Goal: Check status: Check status

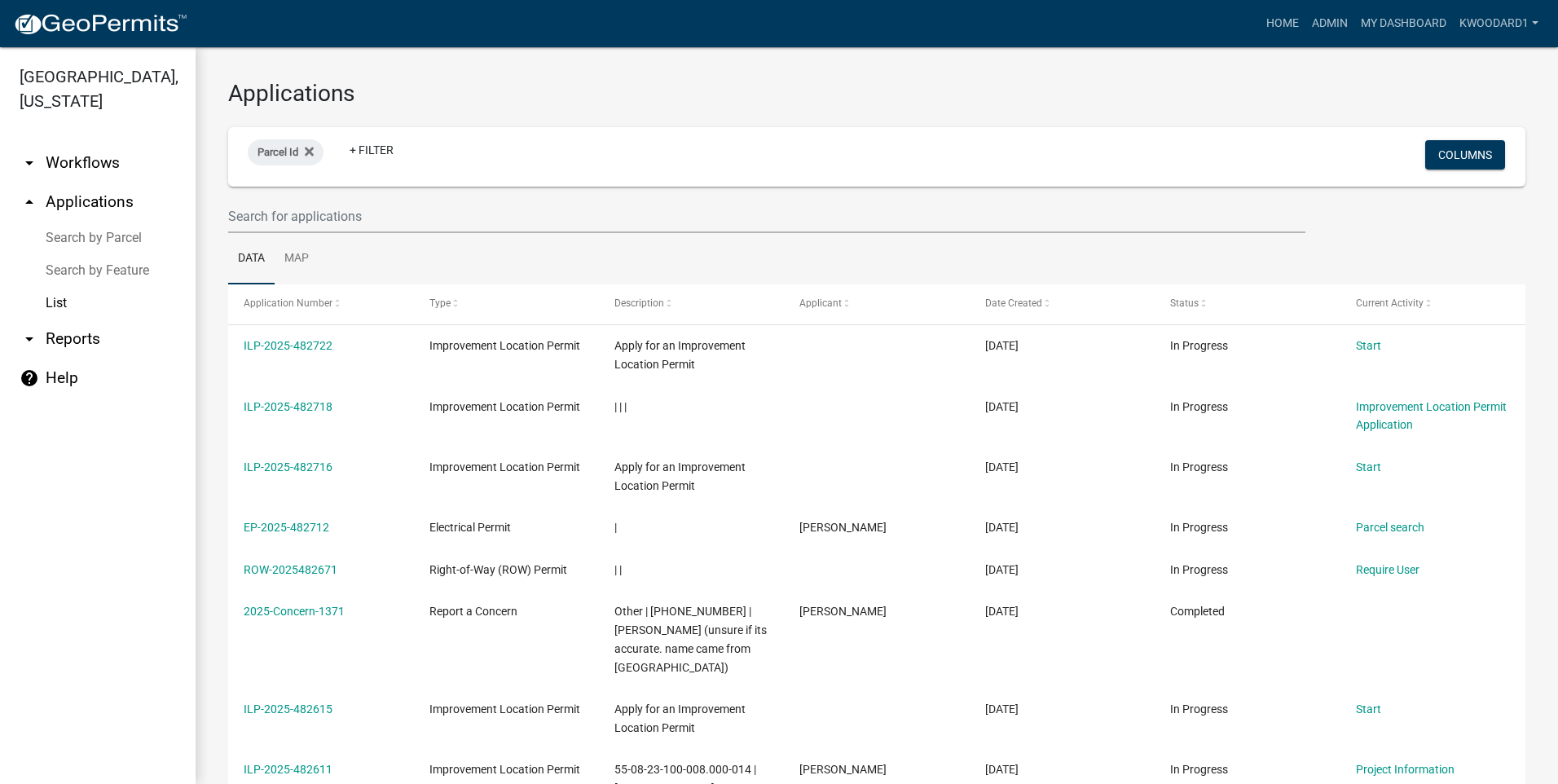
select select "3: 100"
drag, startPoint x: 0, startPoint y: 0, endPoint x: 266, endPoint y: 223, distance: 347.1
click at [265, 223] on input "text" at bounding box center [768, 217] width 1078 height 33
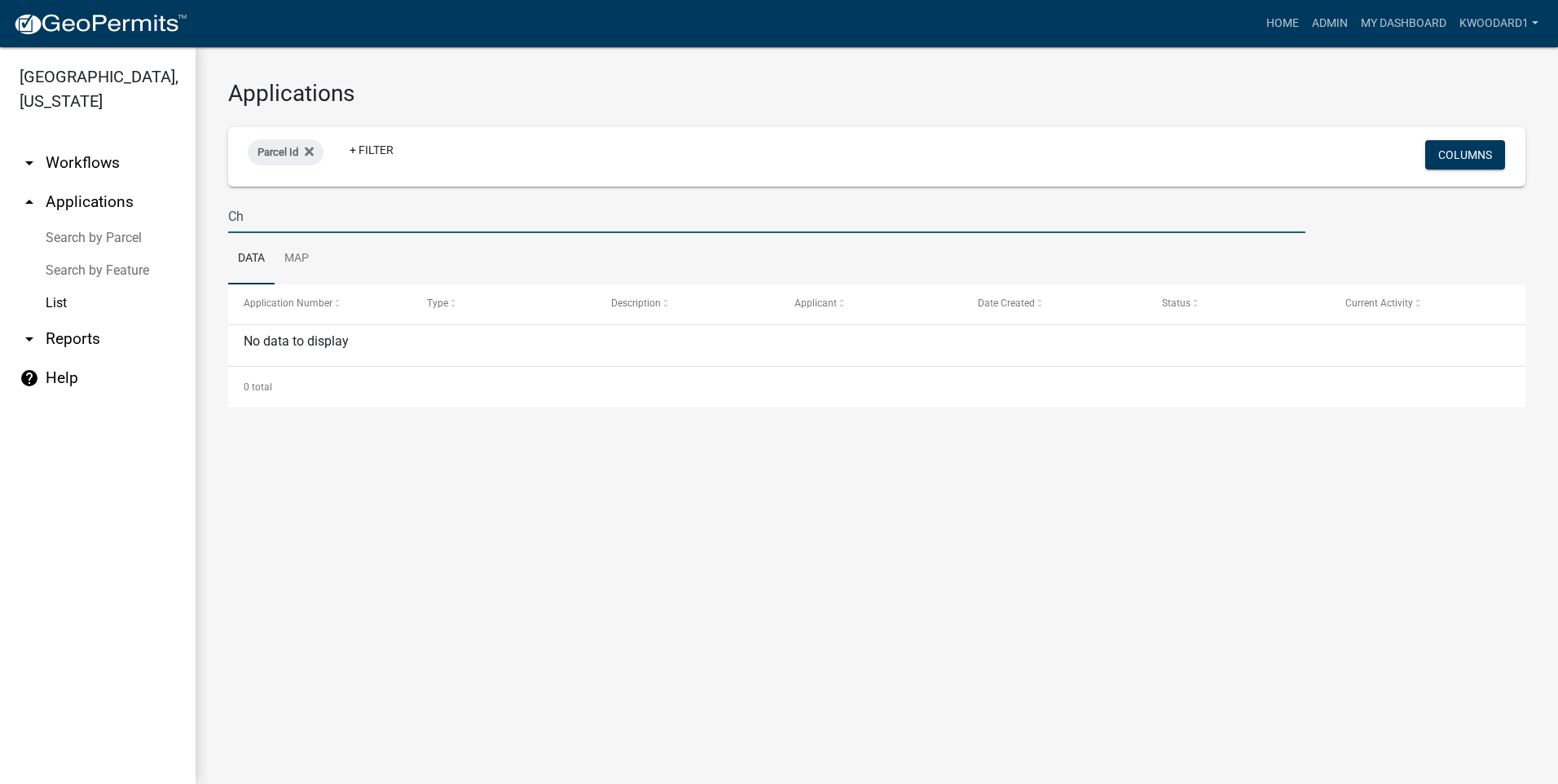
type input "C"
type input "dean"
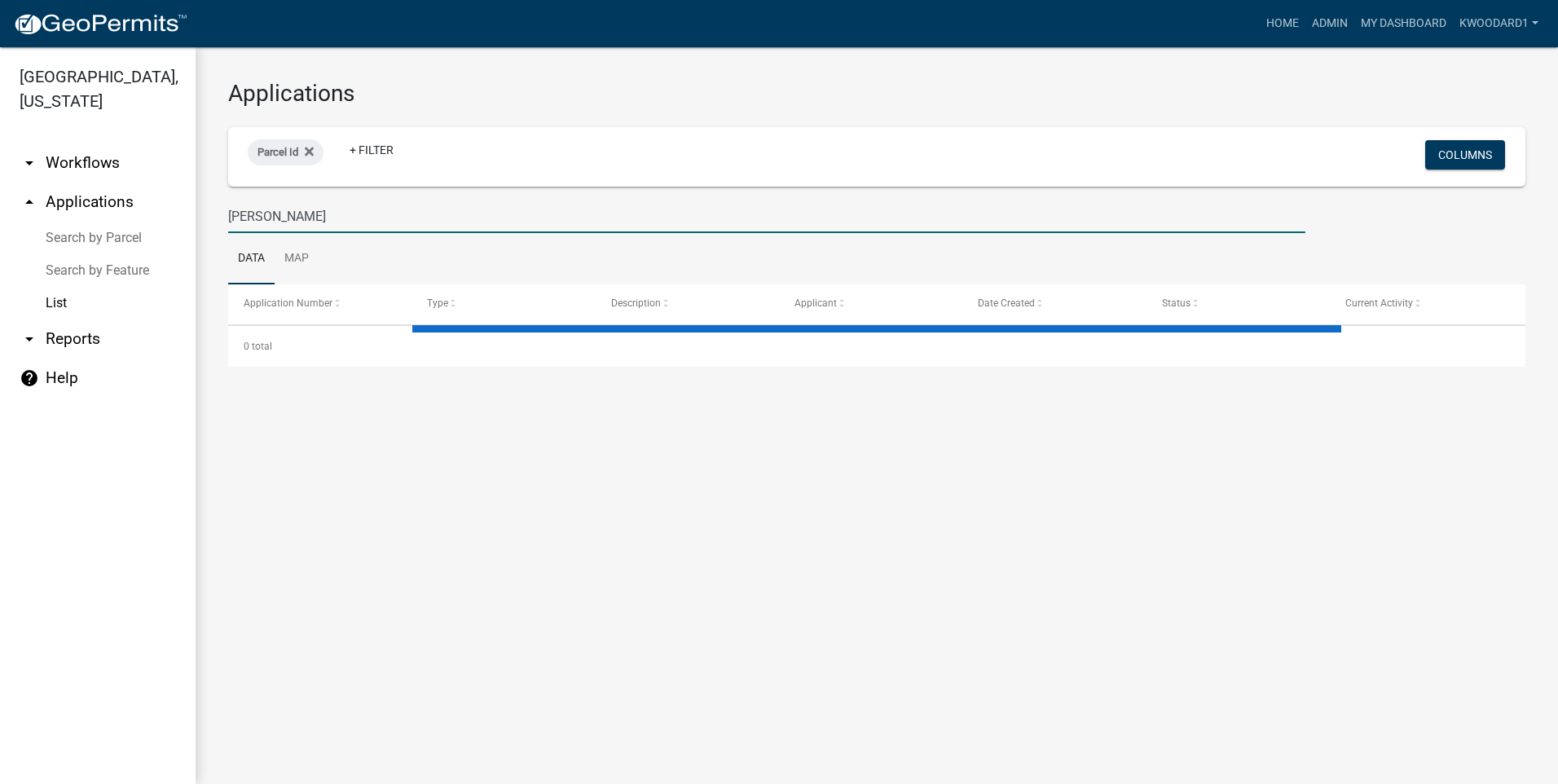
select select "3: 100"
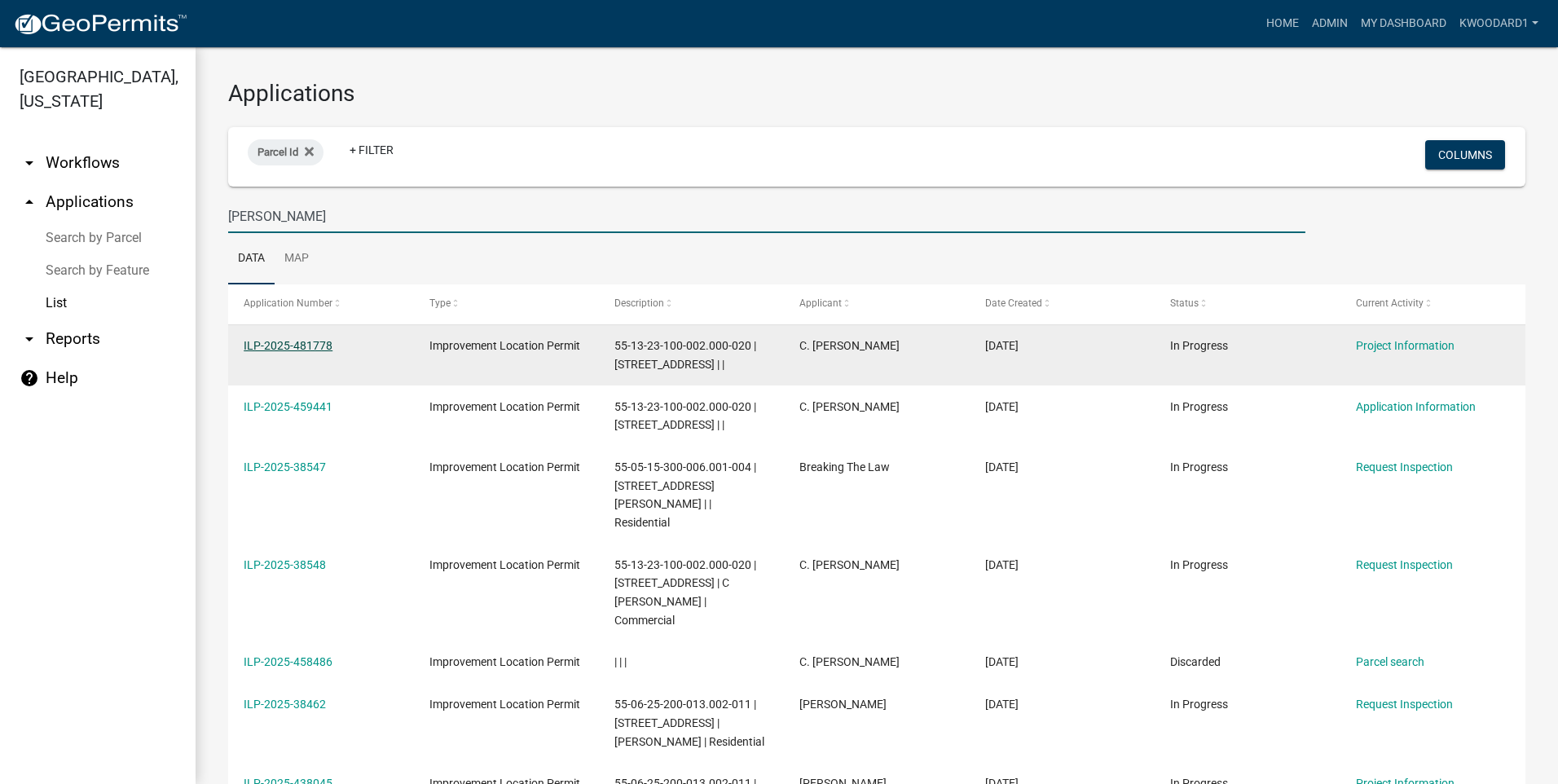
type input "dean"
click at [273, 341] on link "ILP-2025-481778" at bounding box center [287, 345] width 89 height 13
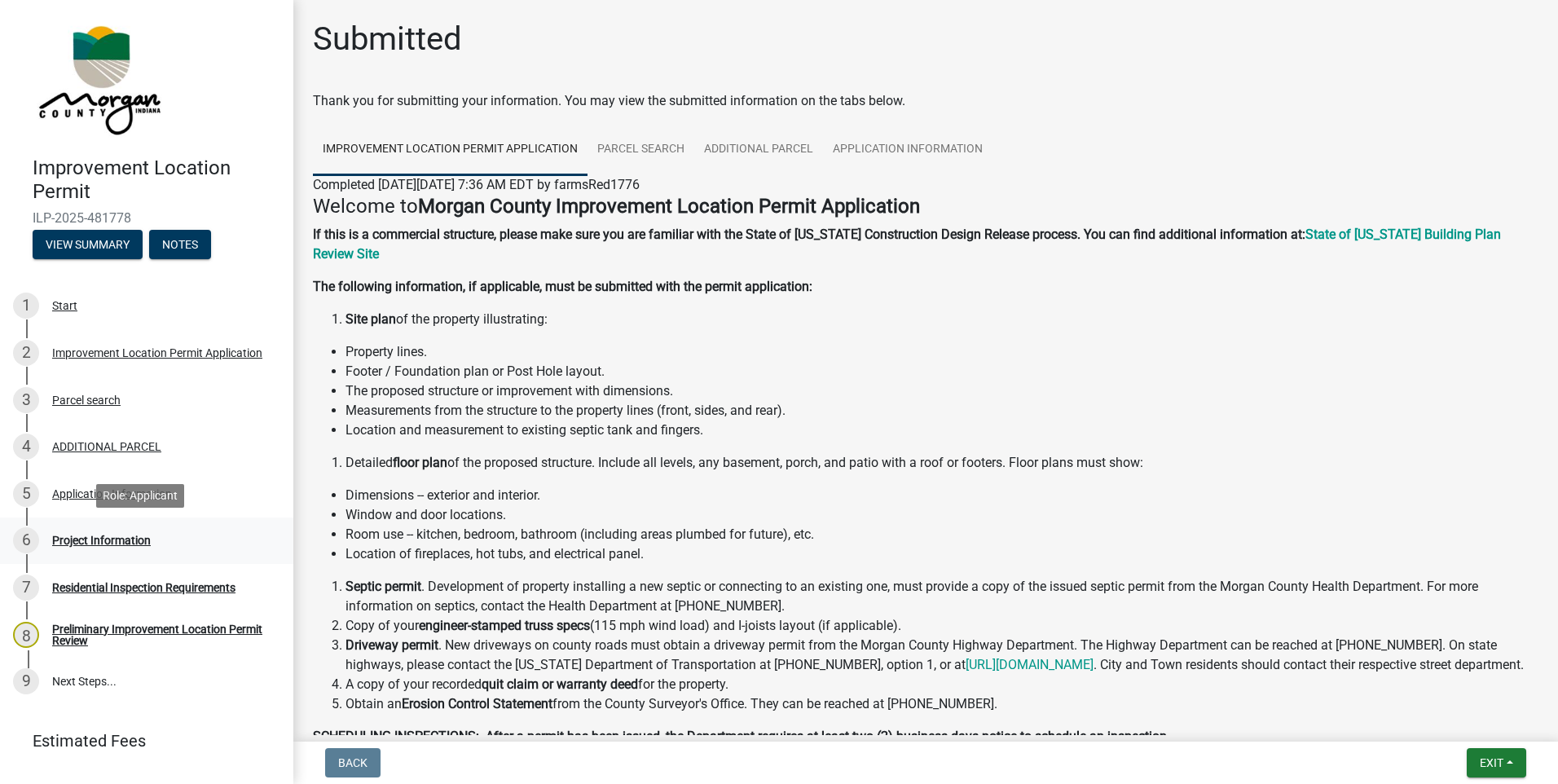
click at [103, 543] on div "Project Information" at bounding box center [101, 540] width 98 height 11
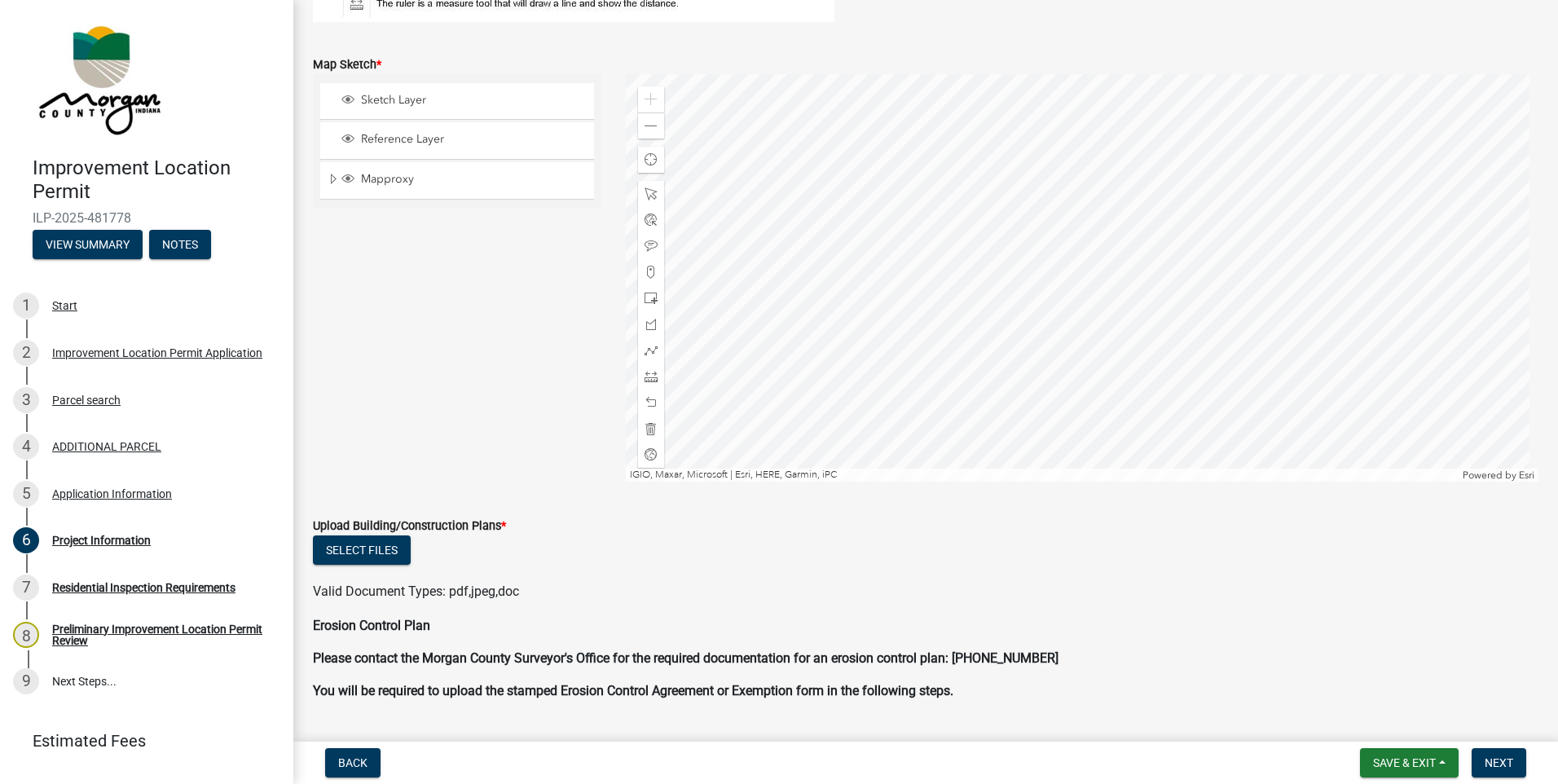
scroll to position [3097, 0]
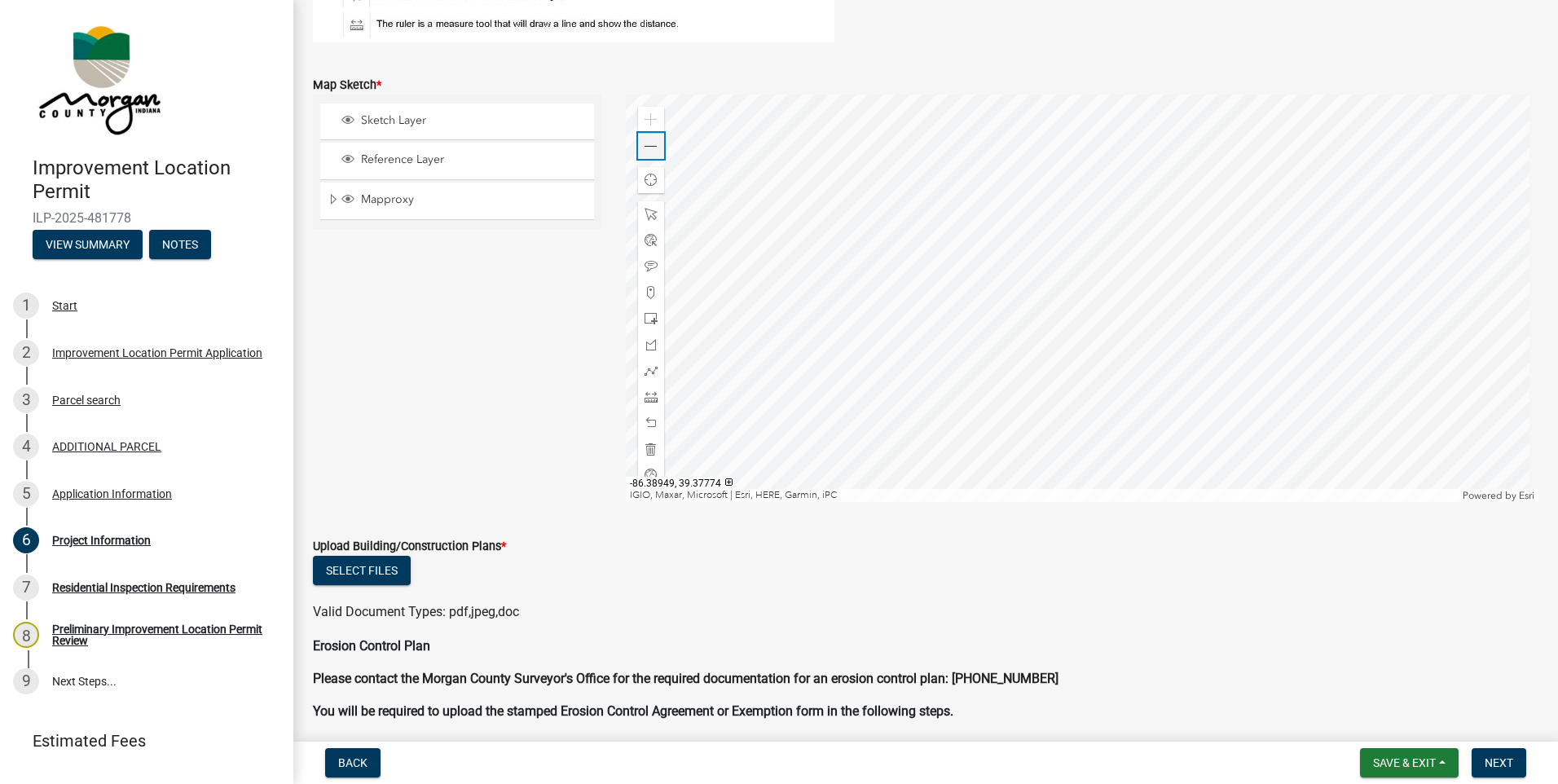
click at [645, 151] on span at bounding box center [651, 147] width 13 height 13
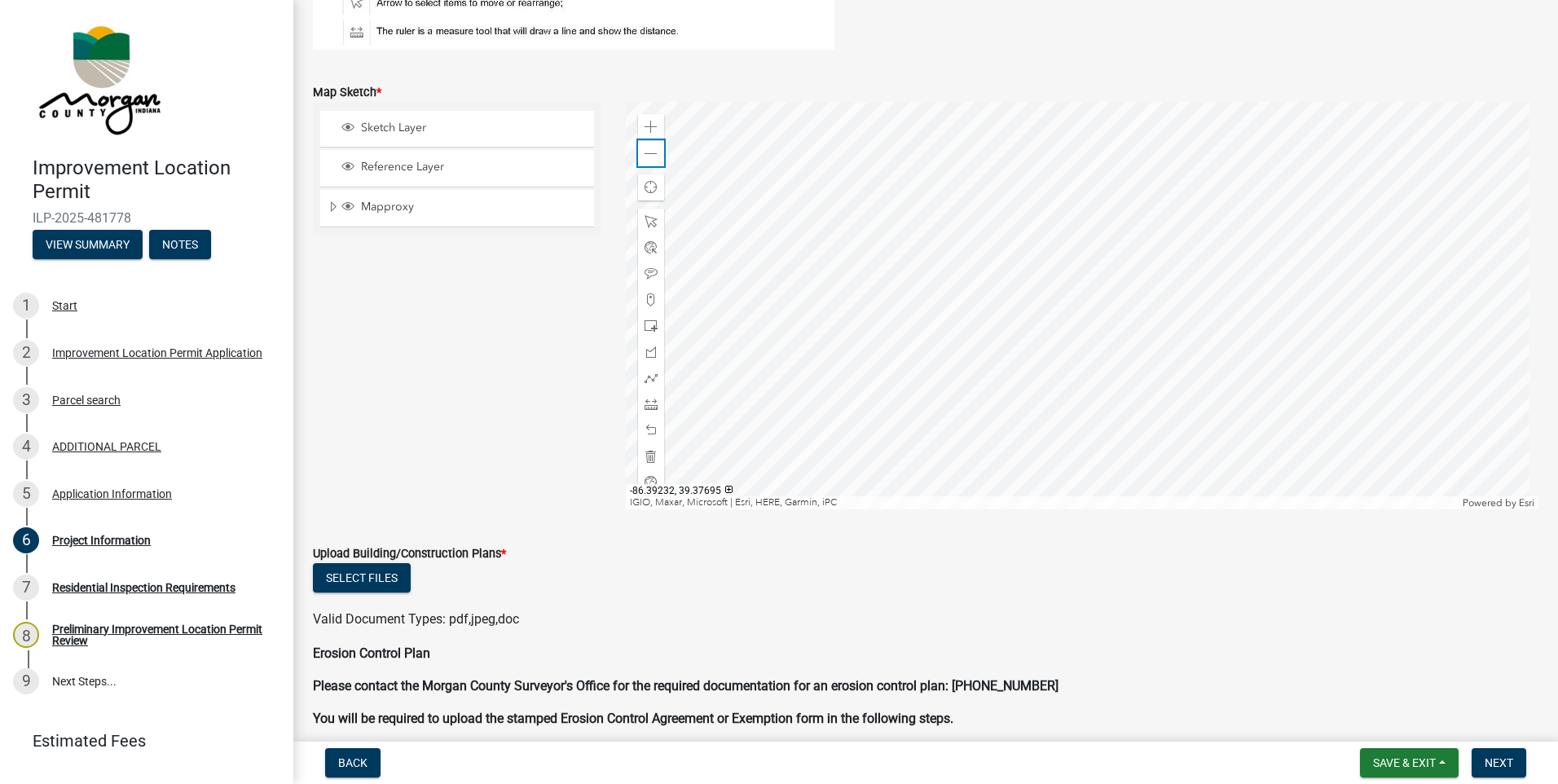
scroll to position [3079, 0]
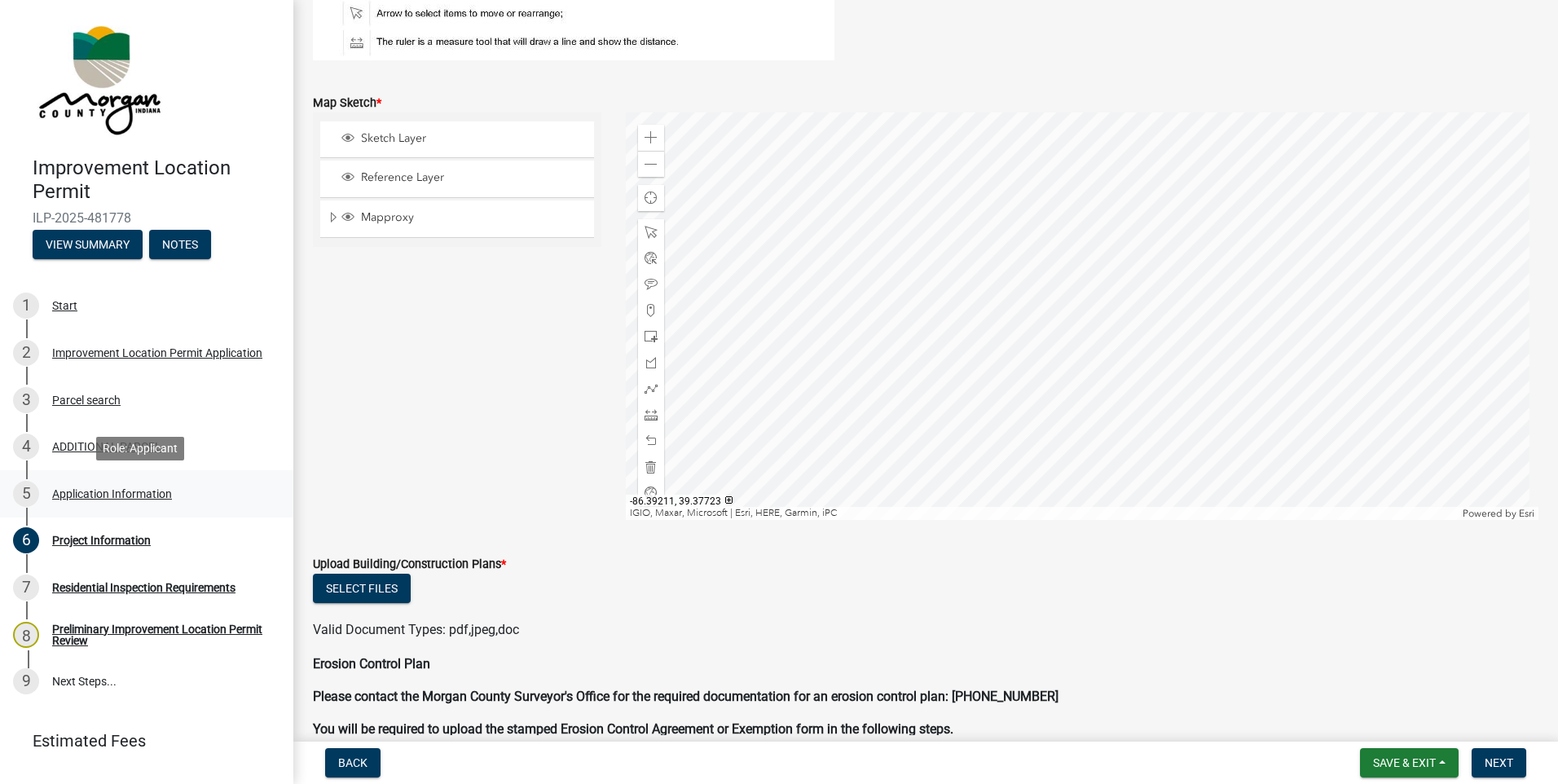
click at [126, 494] on div "Application Information" at bounding box center [112, 494] width 120 height 11
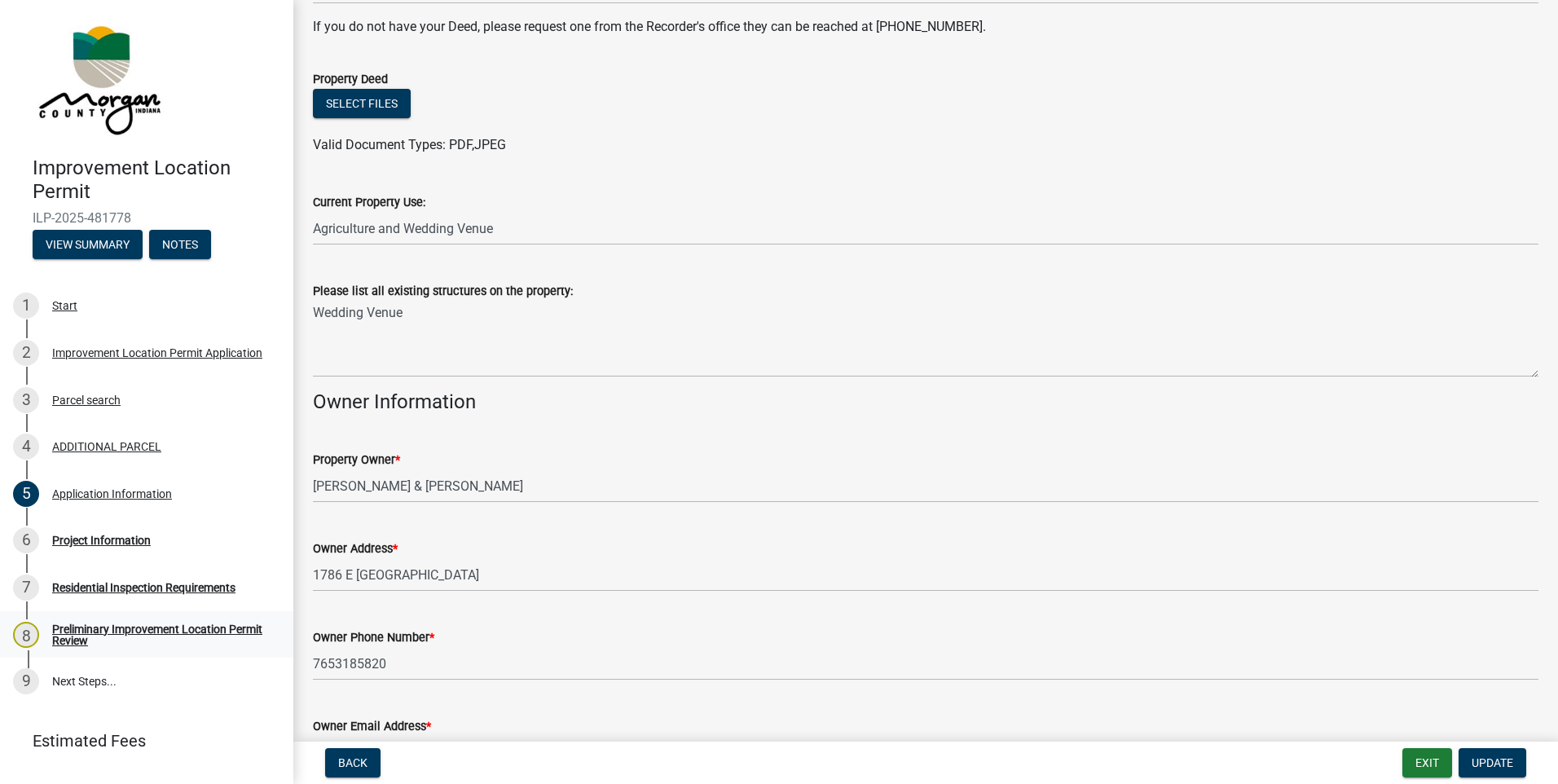
scroll to position [408, 0]
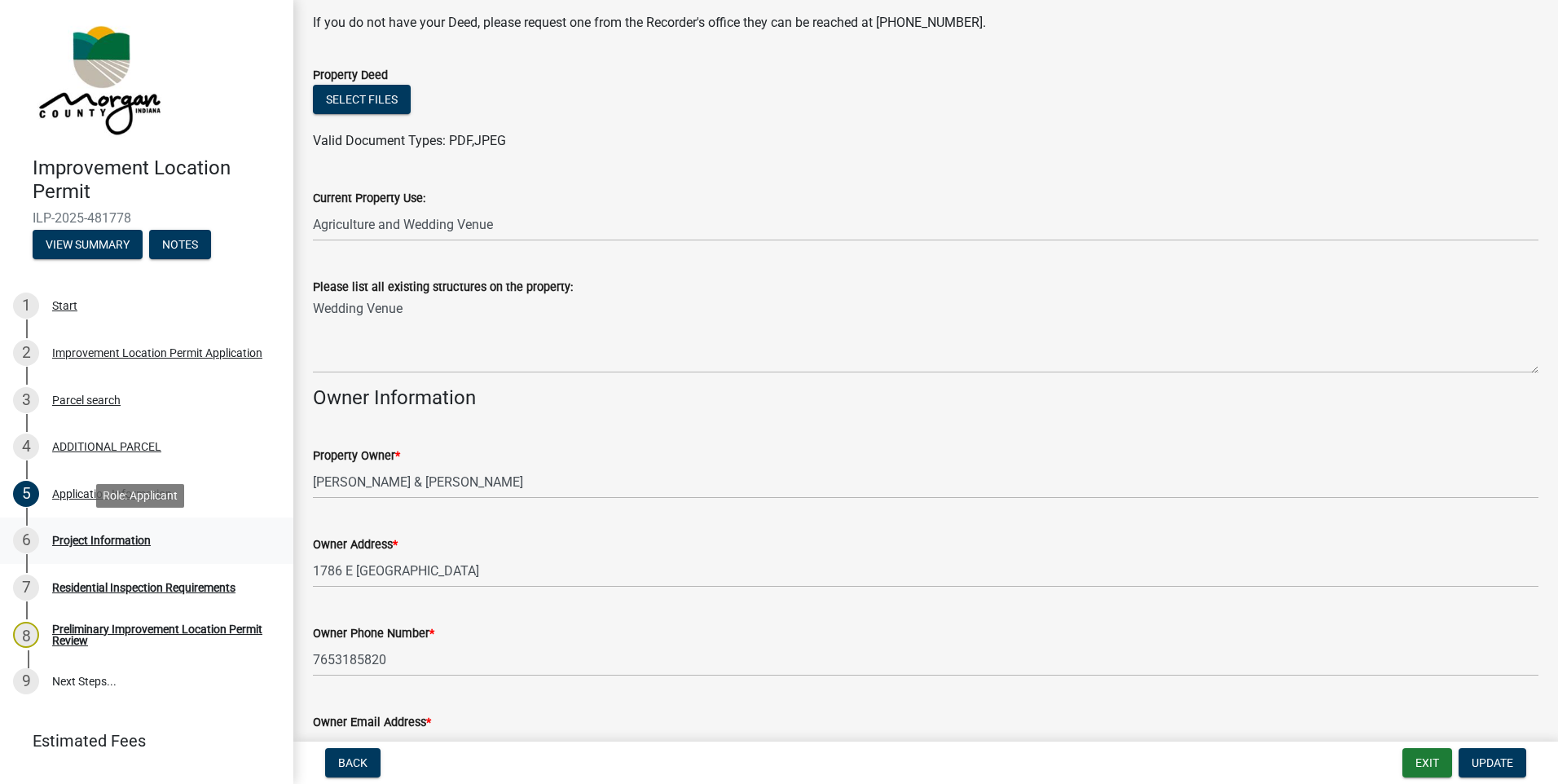
click at [80, 540] on div "Project Information" at bounding box center [101, 540] width 98 height 11
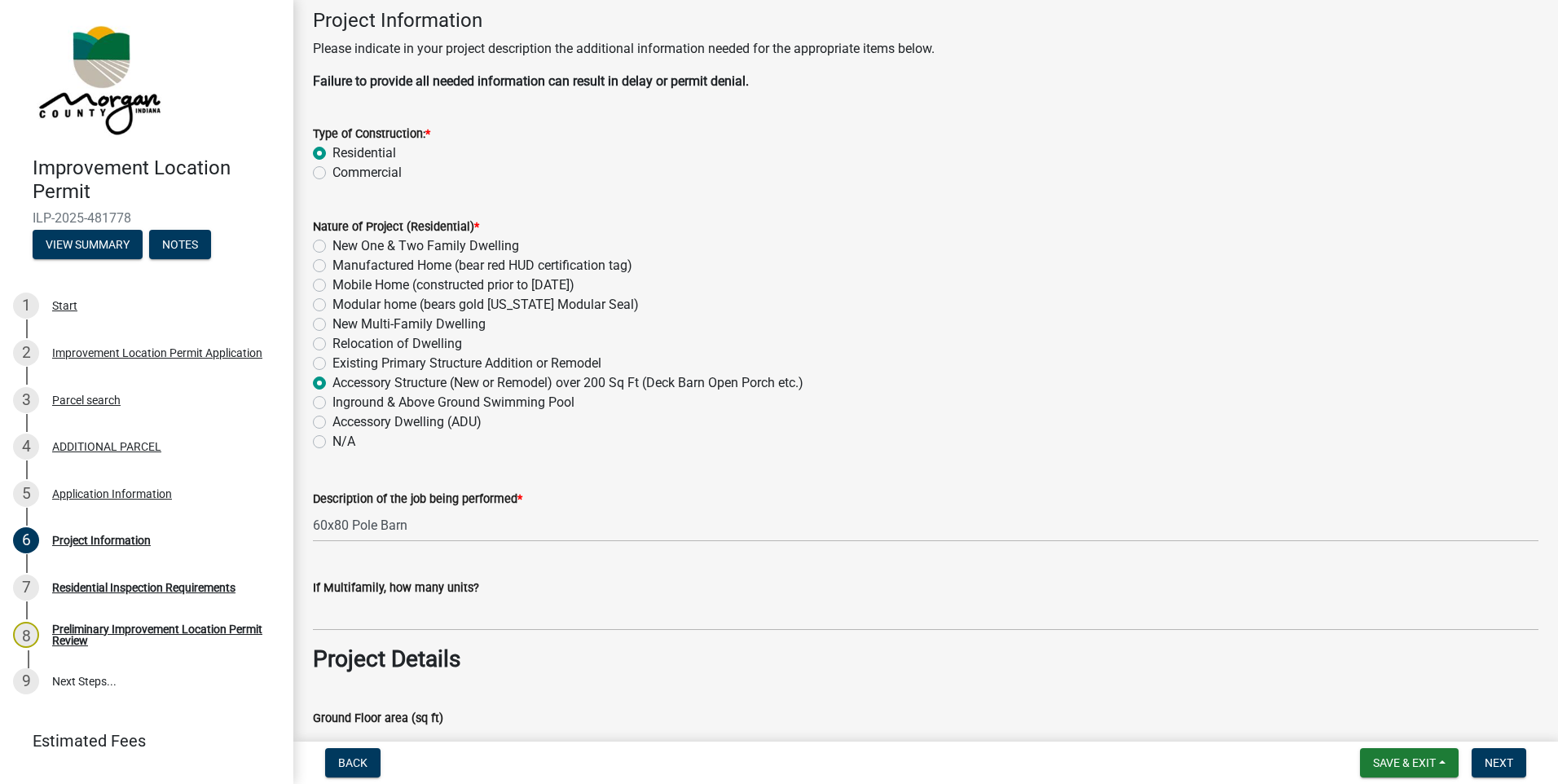
scroll to position [0, 0]
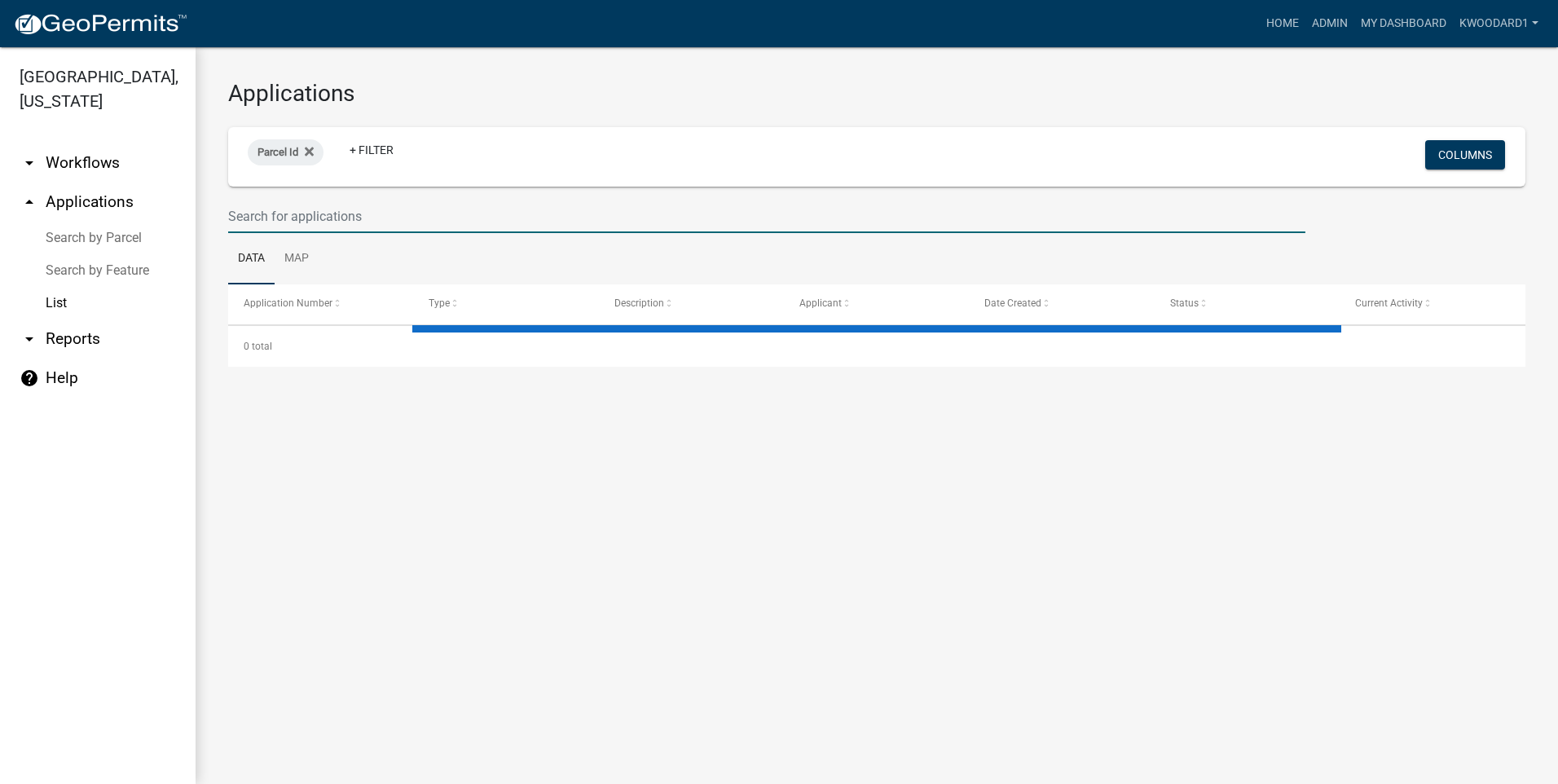
select select "3: 100"
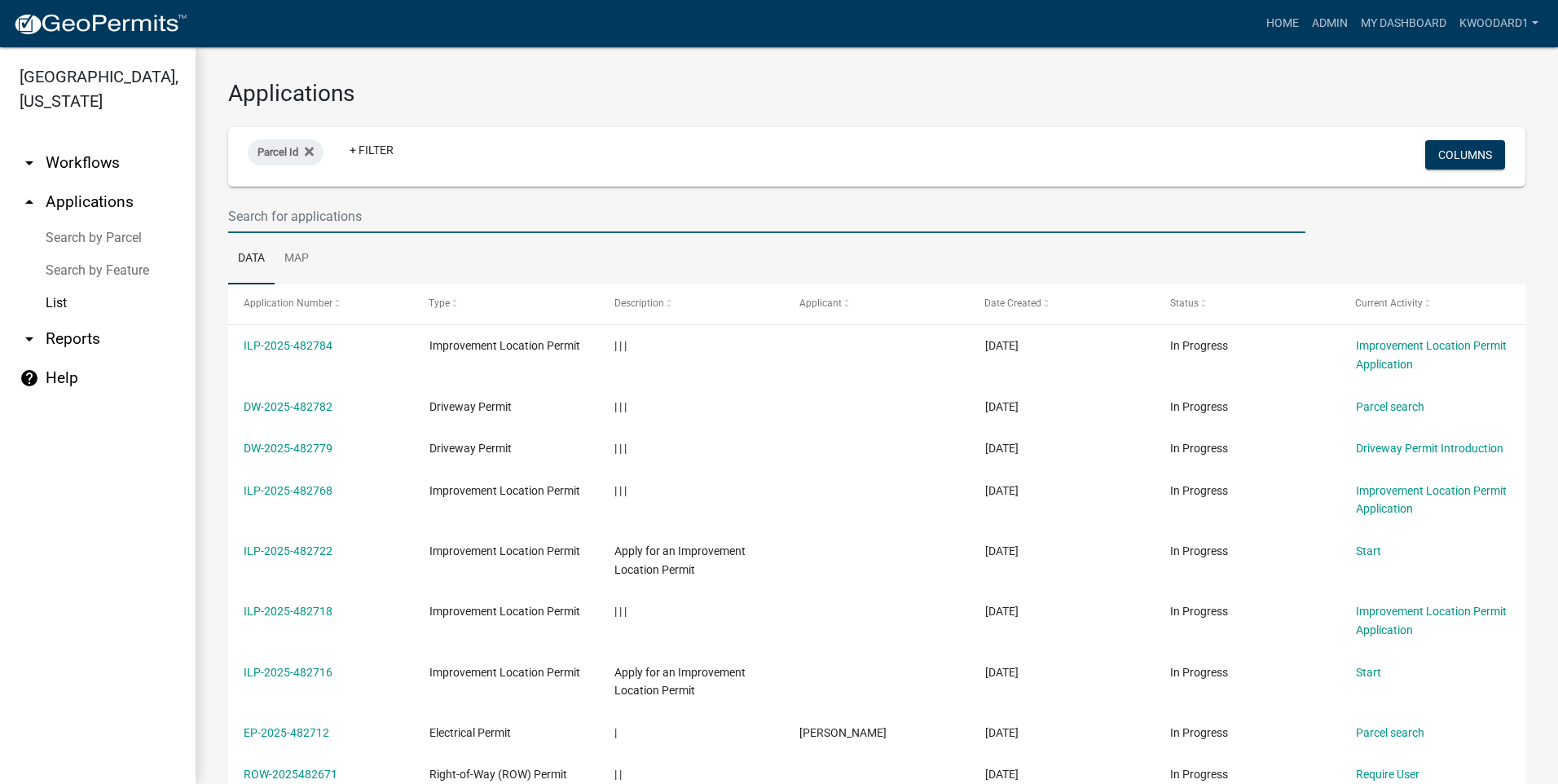
click at [304, 211] on input "text" at bounding box center [768, 217] width 1078 height 33
type input "dean"
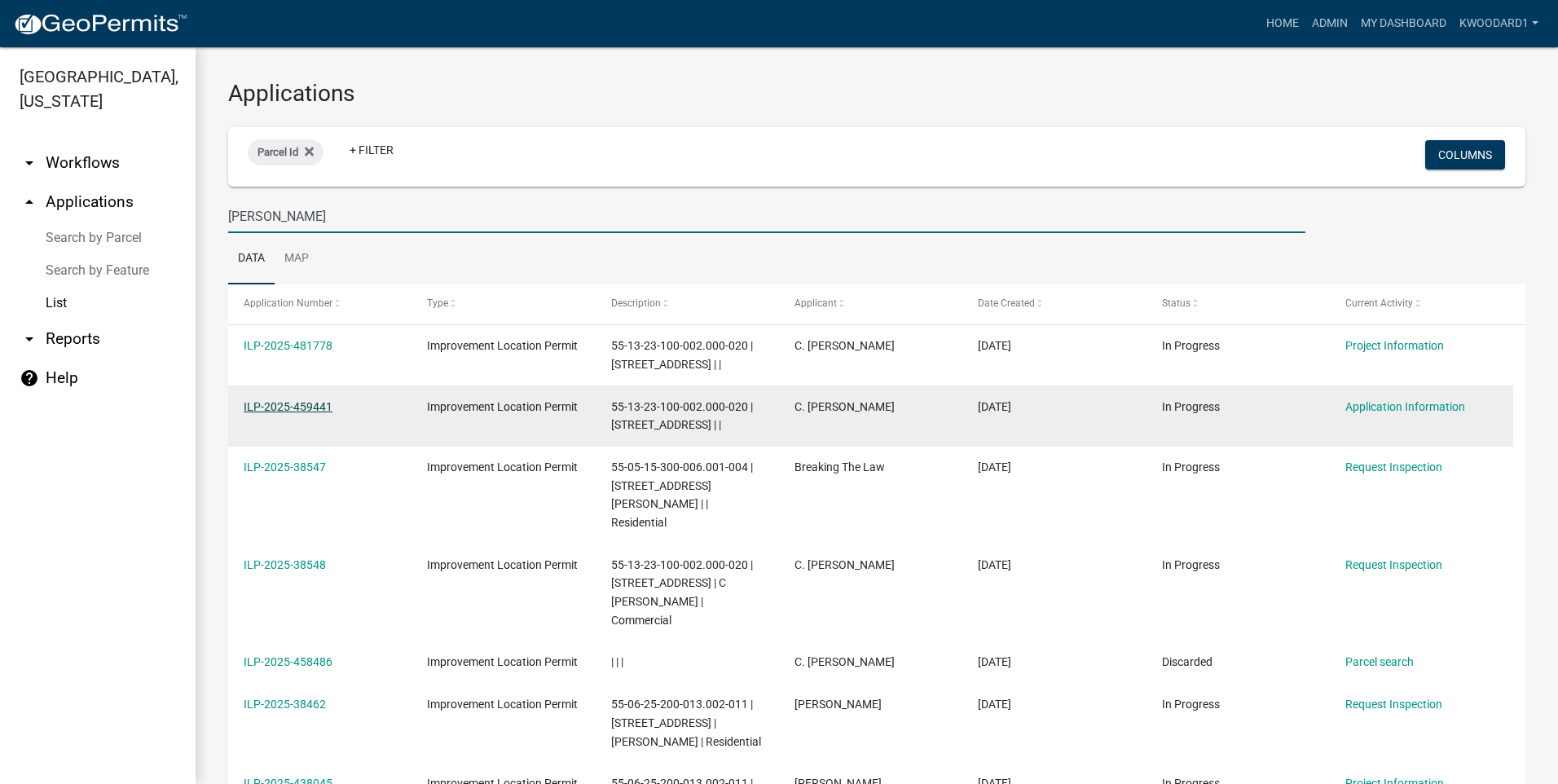
click at [257, 405] on link "ILP-2025-459441" at bounding box center [287, 407] width 89 height 13
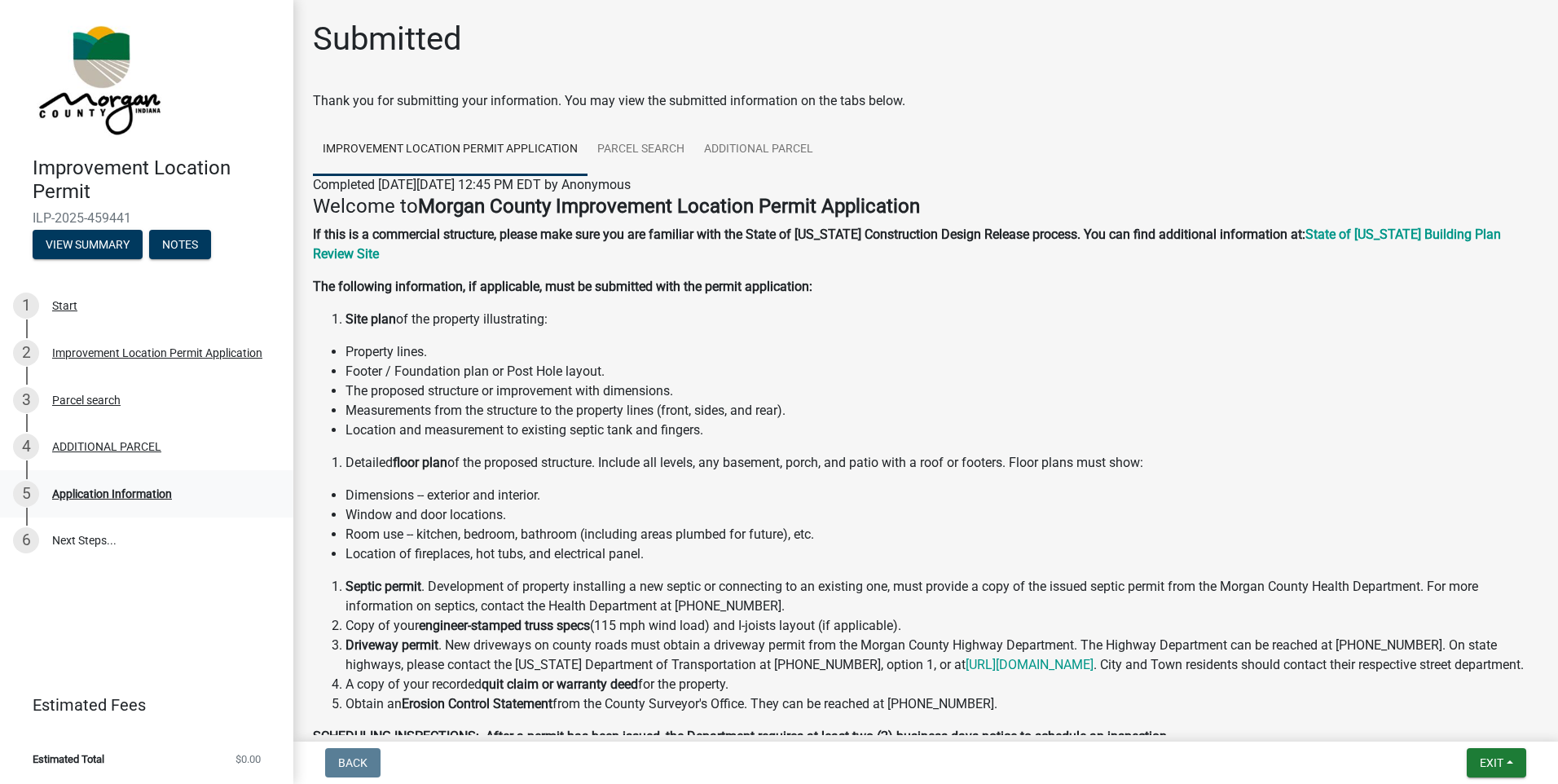
click at [127, 497] on div "Application Information" at bounding box center [112, 494] width 120 height 11
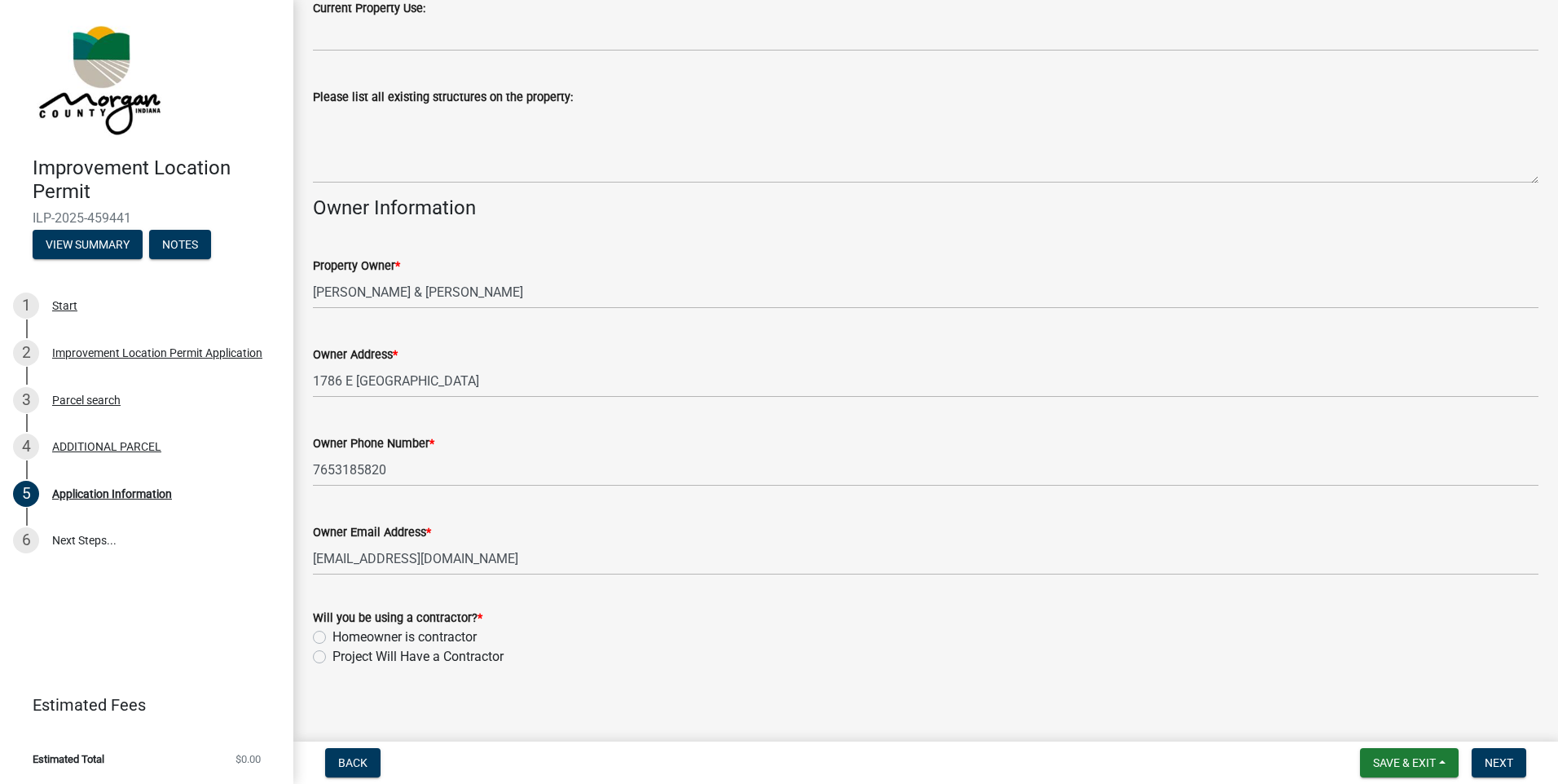
scroll to position [607, 0]
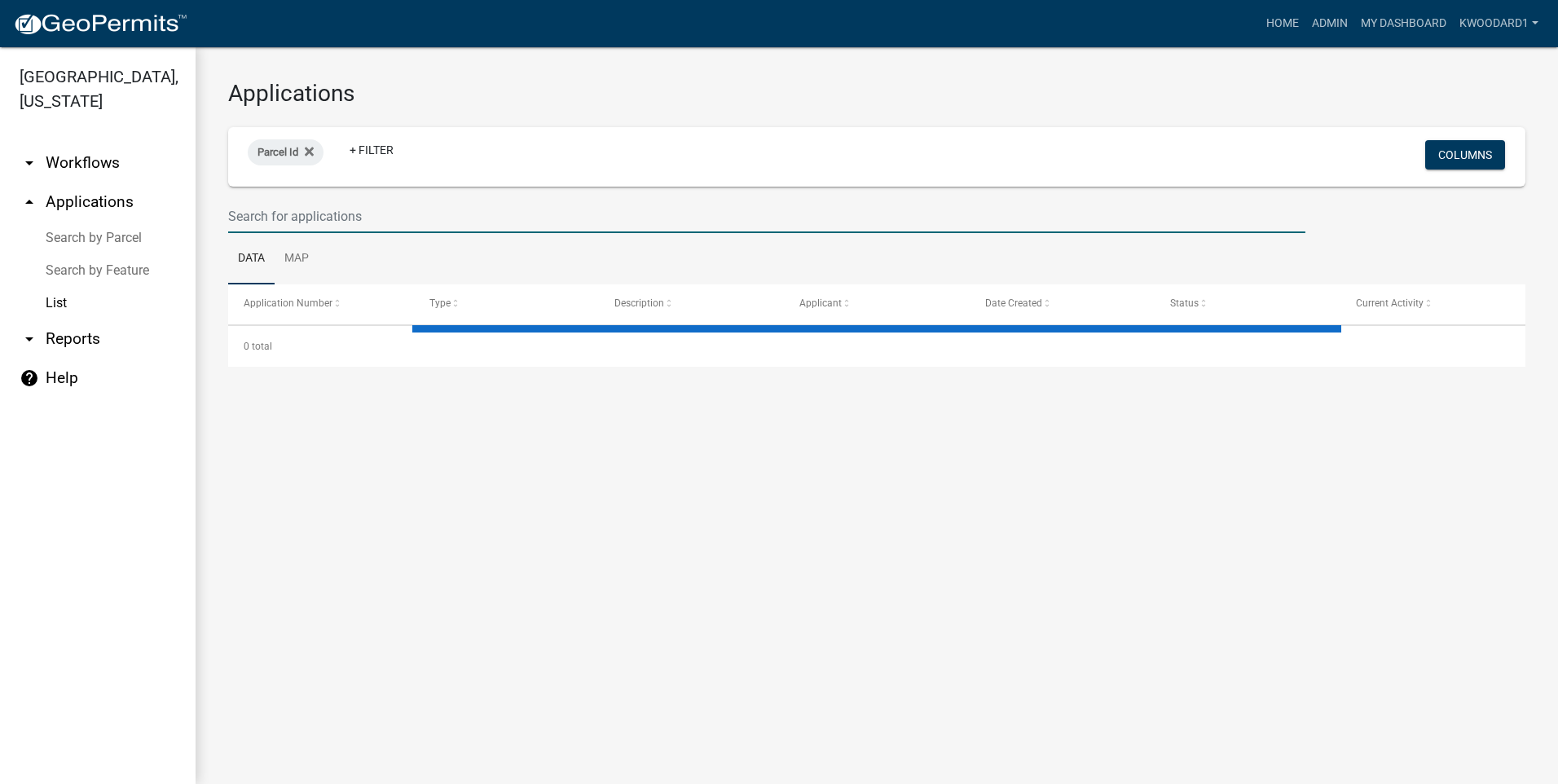
click at [265, 229] on input "text" at bounding box center [768, 217] width 1078 height 33
select select "3: 100"
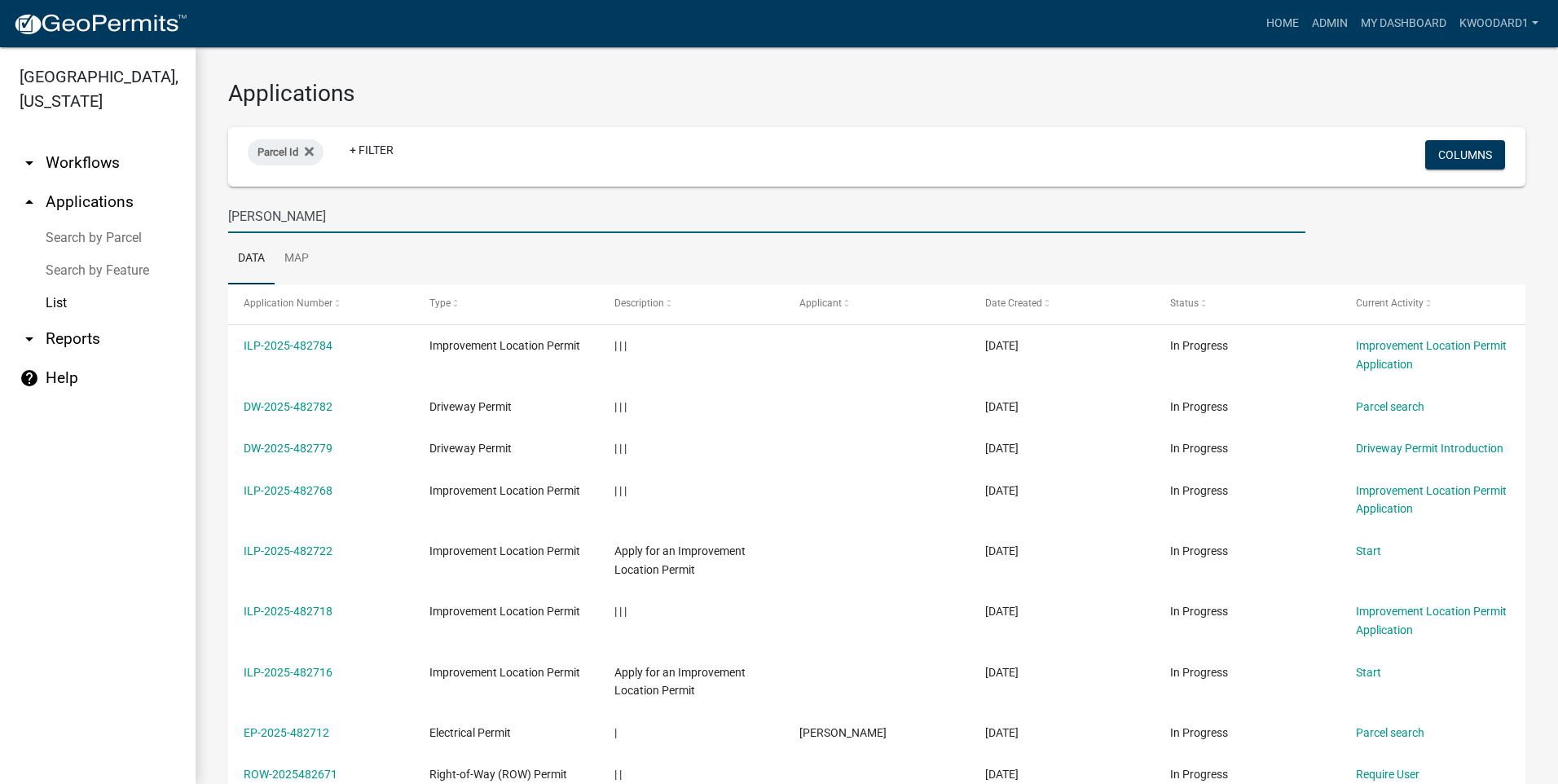
type input "[PERSON_NAME]"
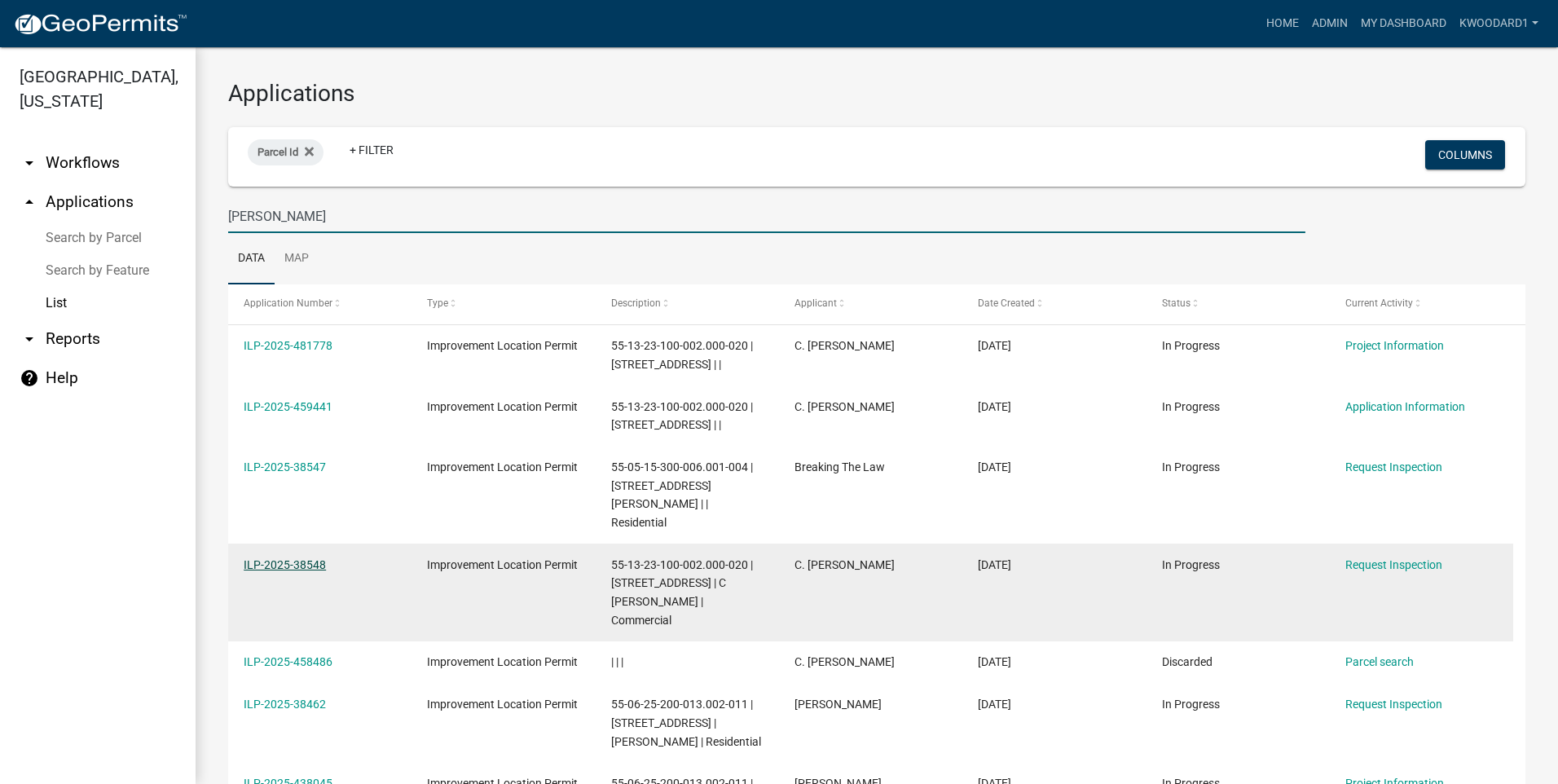
click at [277, 558] on link "ILP-2025-38548" at bounding box center [285, 565] width 83 height 13
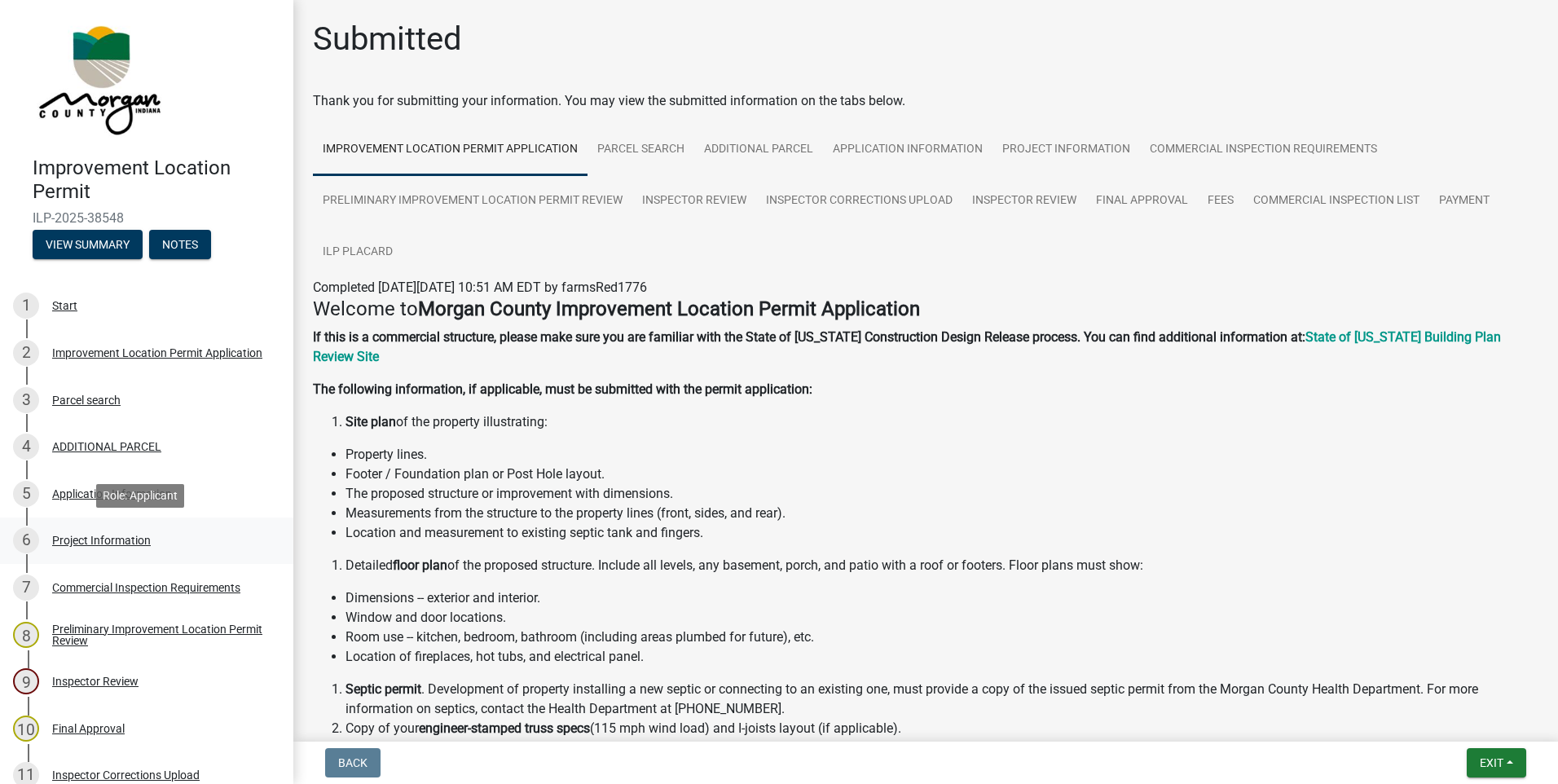
click at [89, 542] on div "Project Information" at bounding box center [101, 540] width 98 height 11
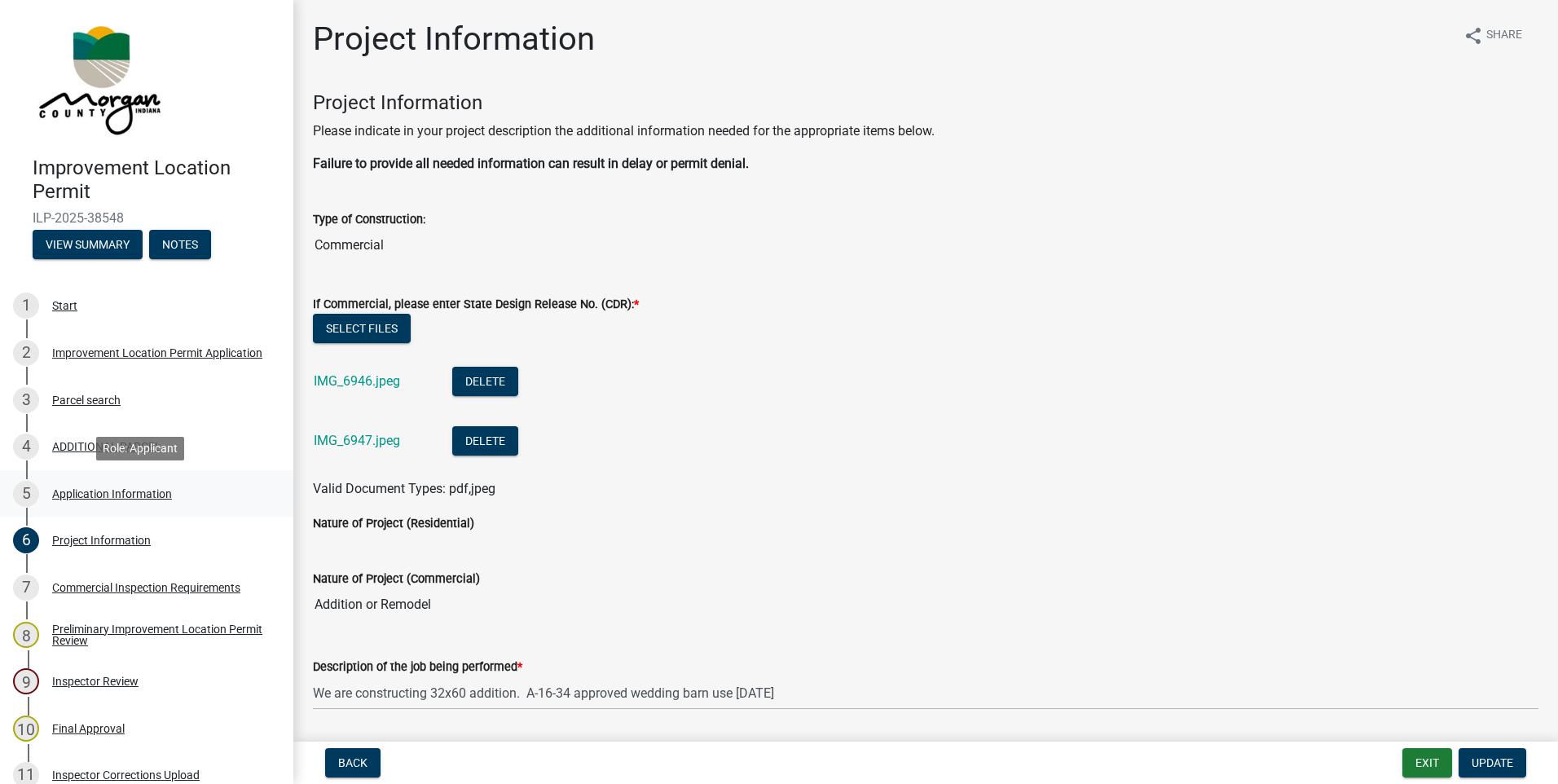
click at [125, 502] on div "5 Application Information" at bounding box center [140, 494] width 254 height 26
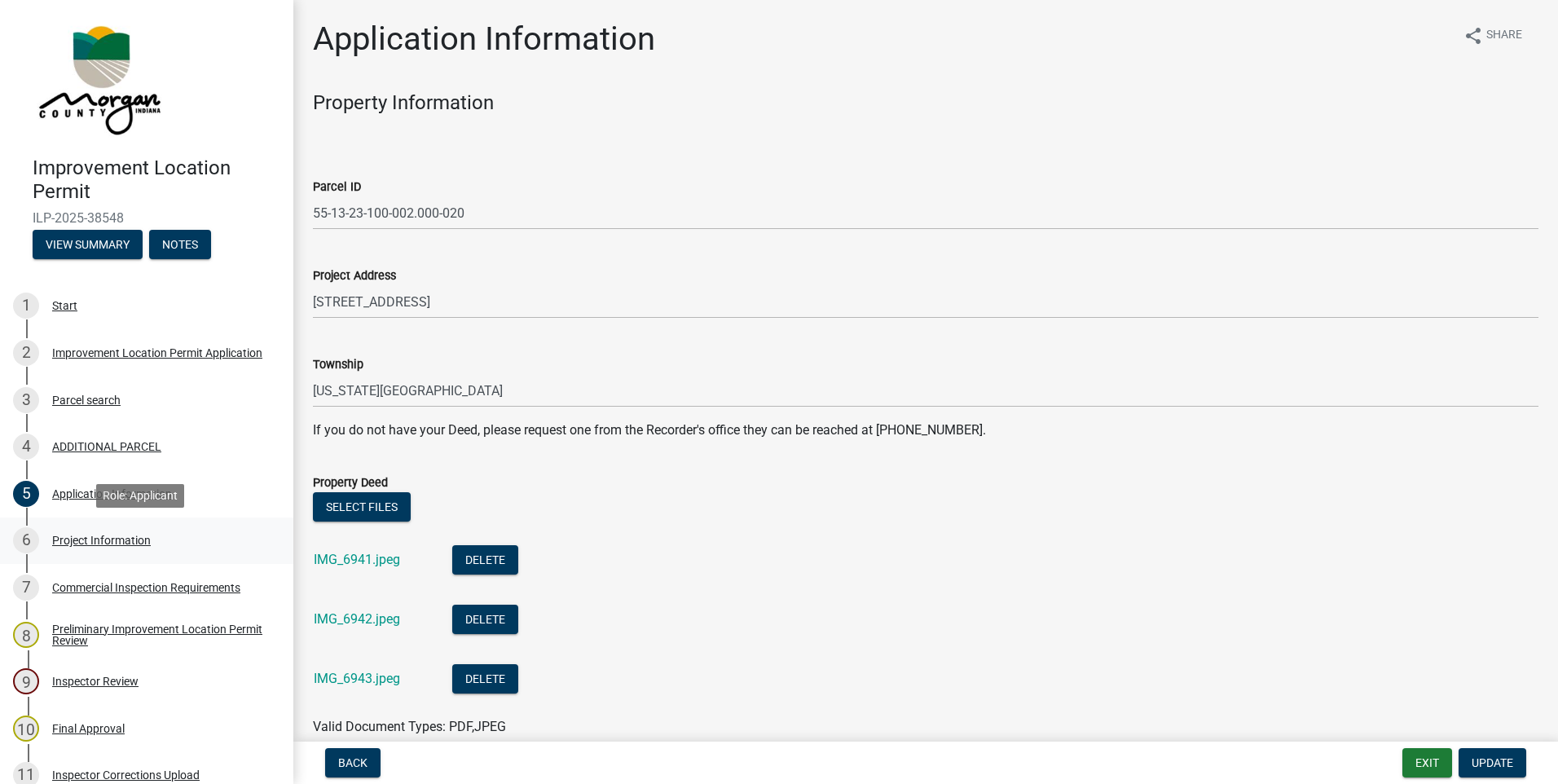
click at [77, 546] on div "Project Information" at bounding box center [101, 540] width 98 height 11
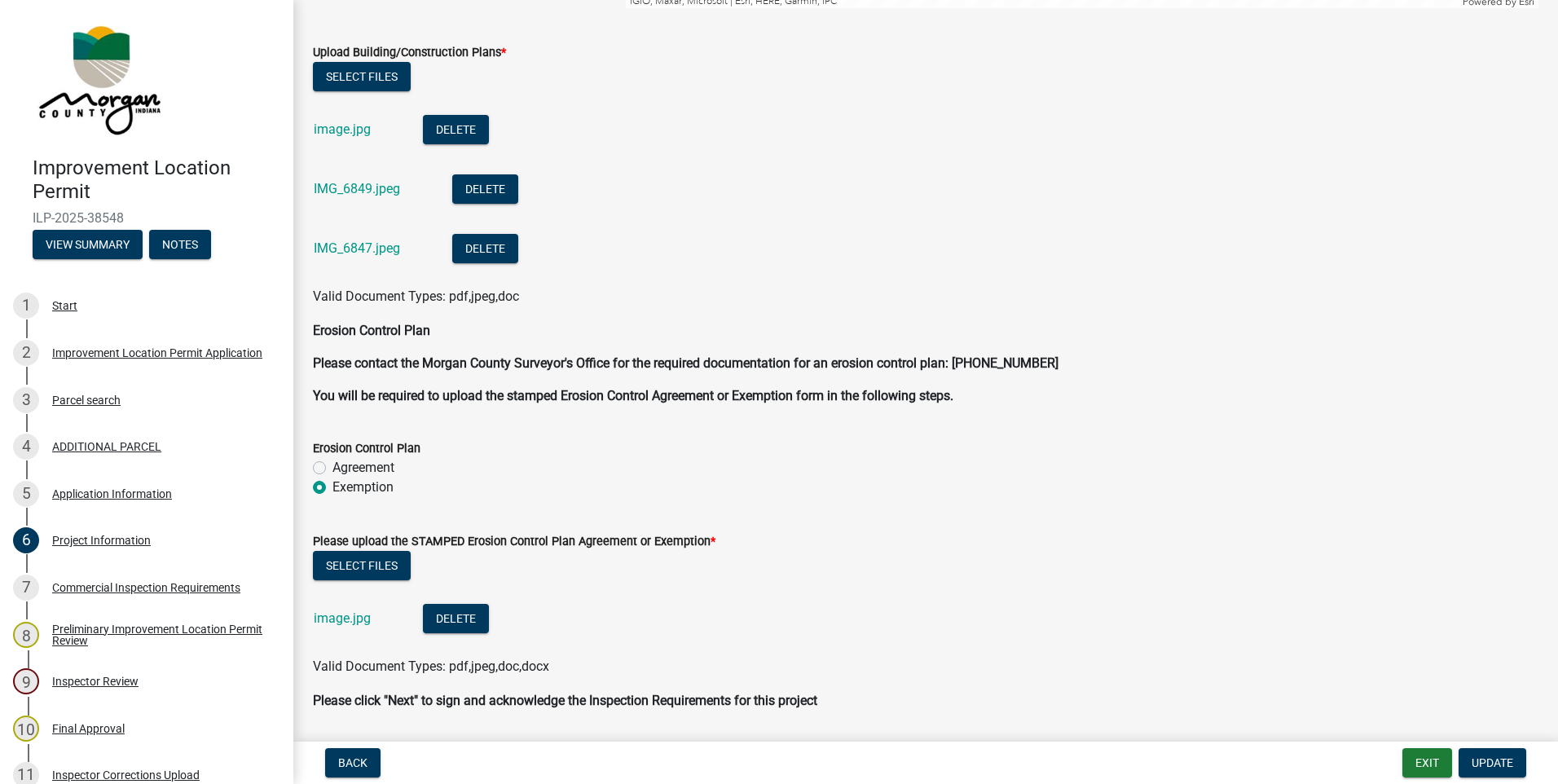
scroll to position [4520, 0]
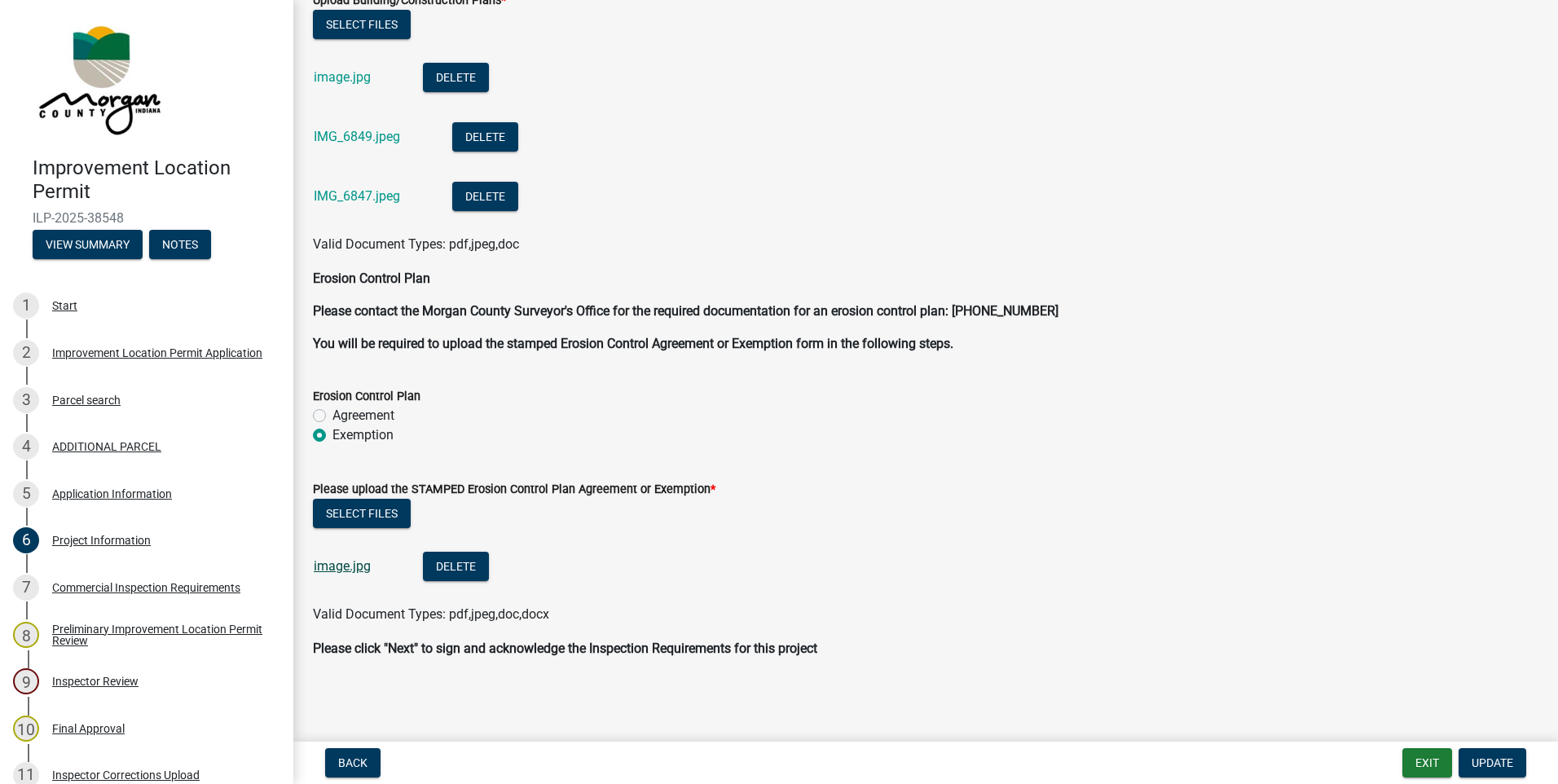
click at [347, 570] on link "image.jpg" at bounding box center [342, 566] width 57 height 16
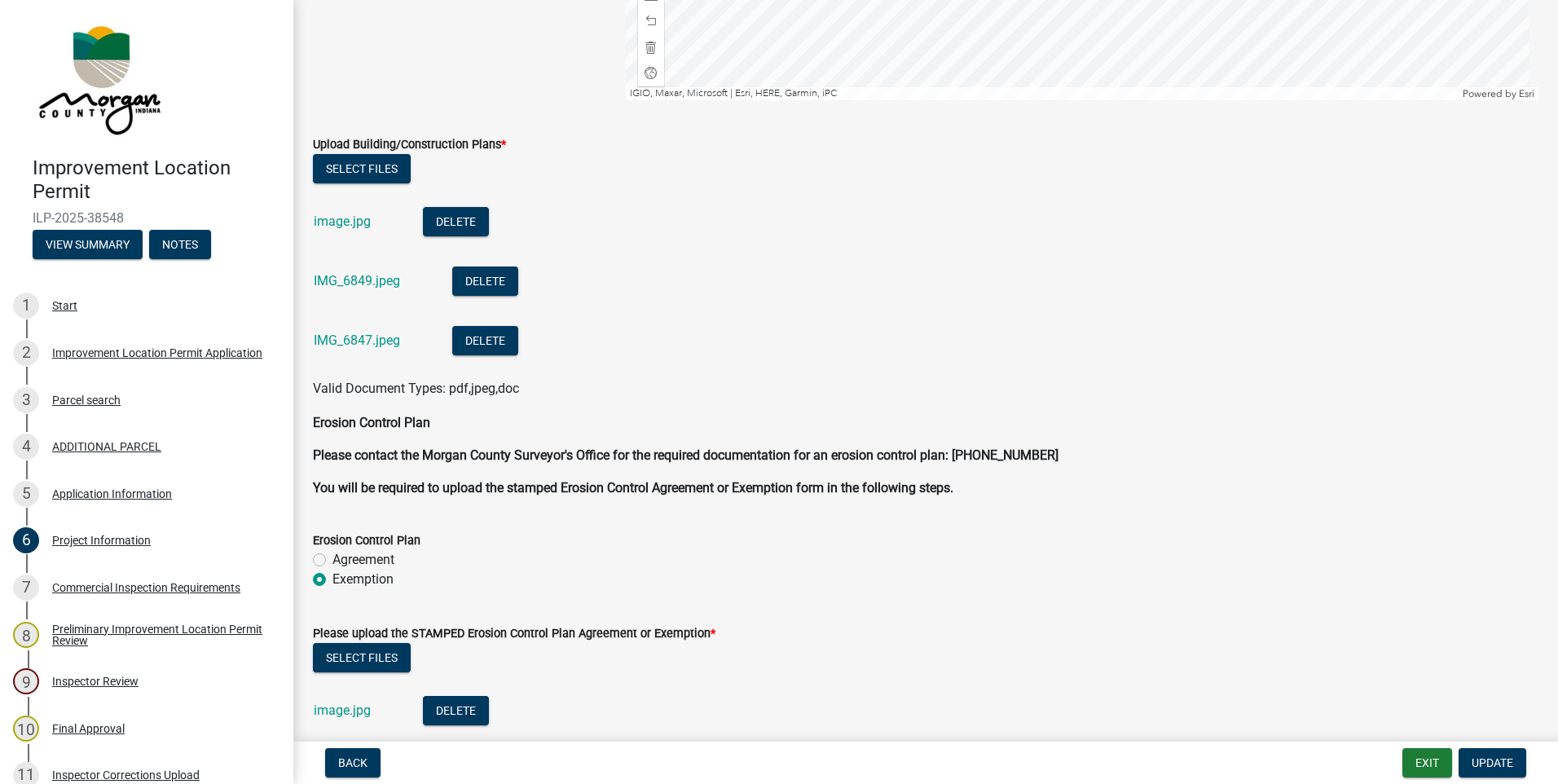
scroll to position [4358, 0]
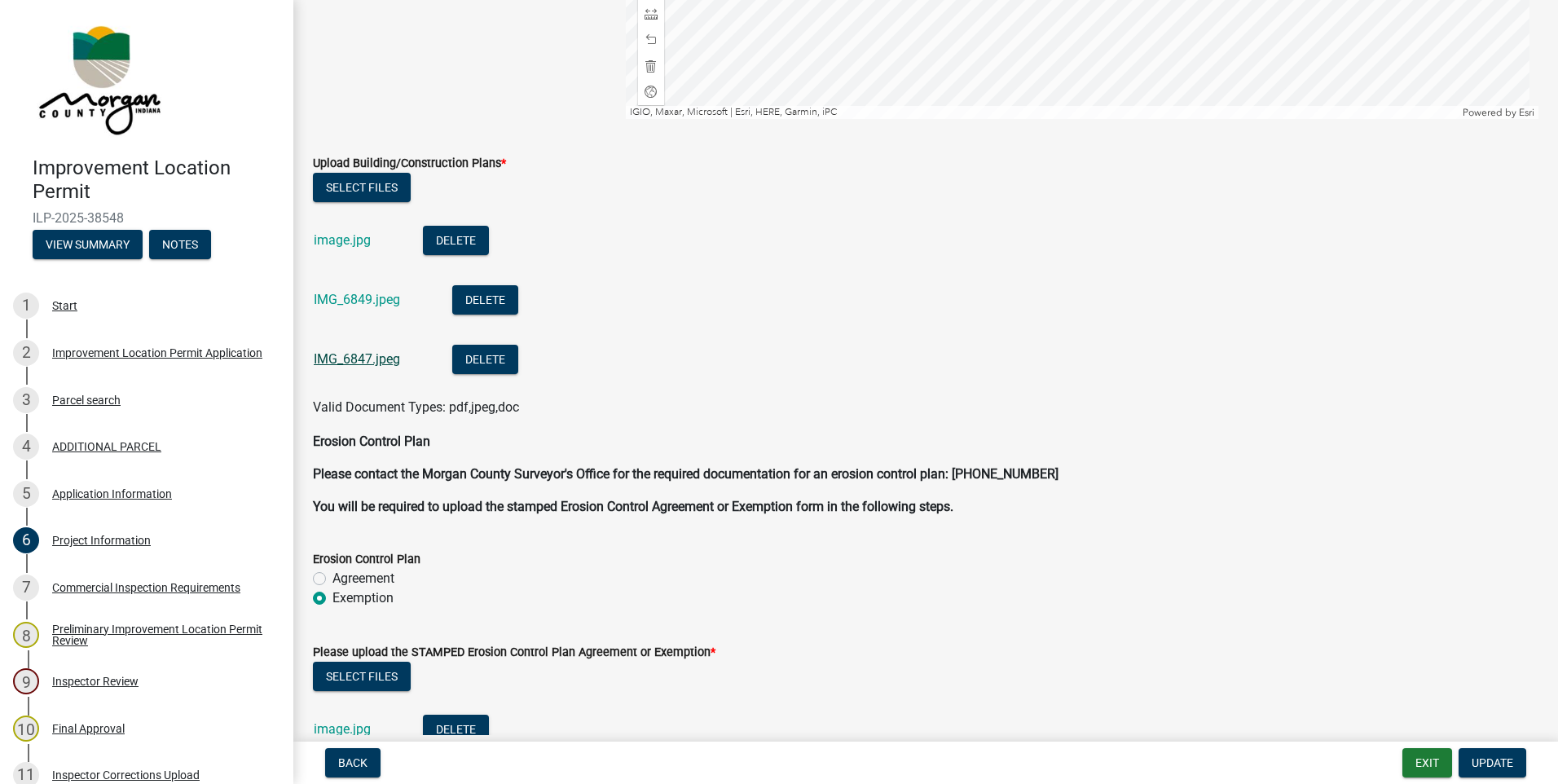
click at [352, 360] on link "IMG_6847.jpeg" at bounding box center [357, 359] width 86 height 16
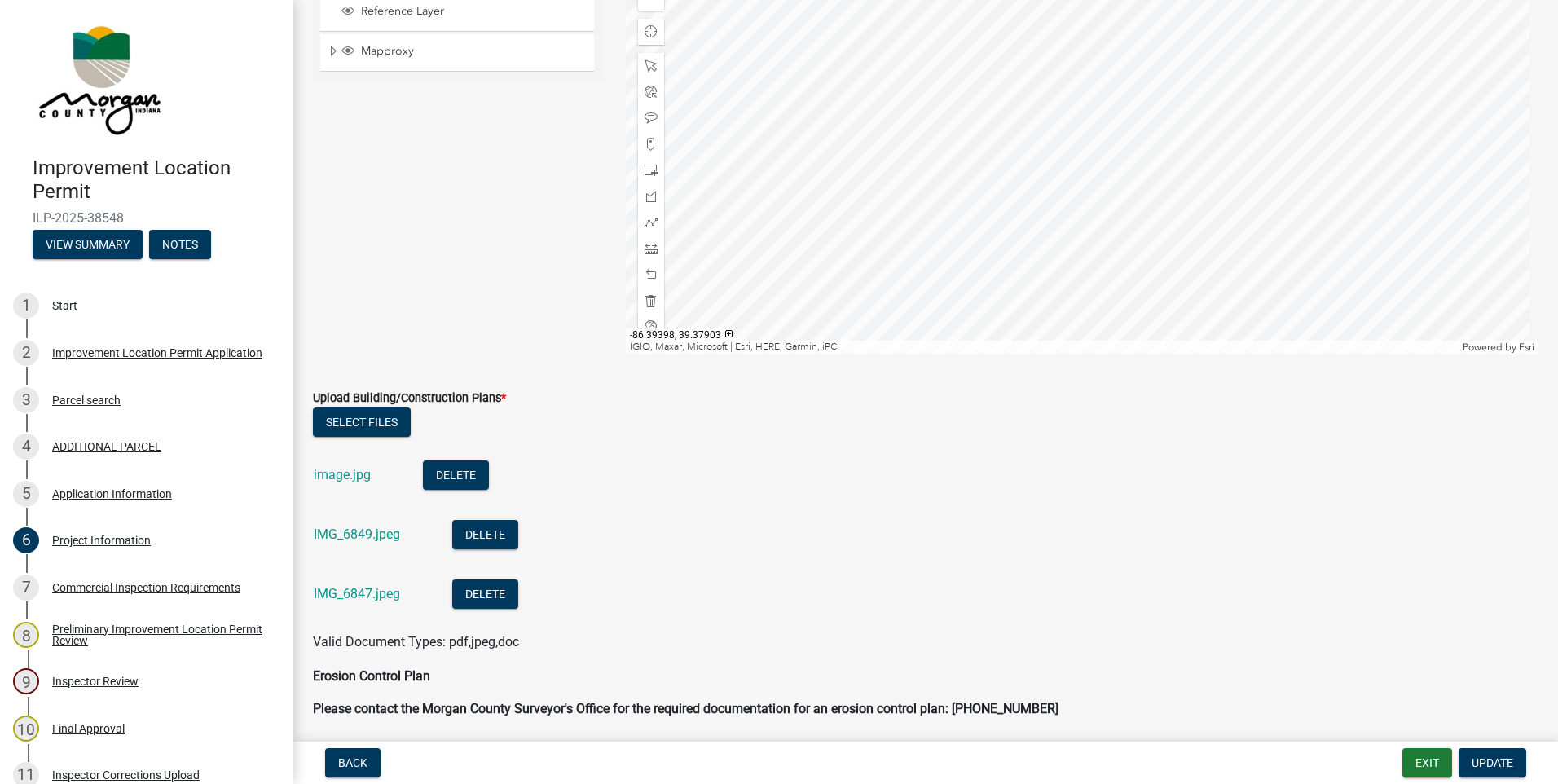
scroll to position [4114, 0]
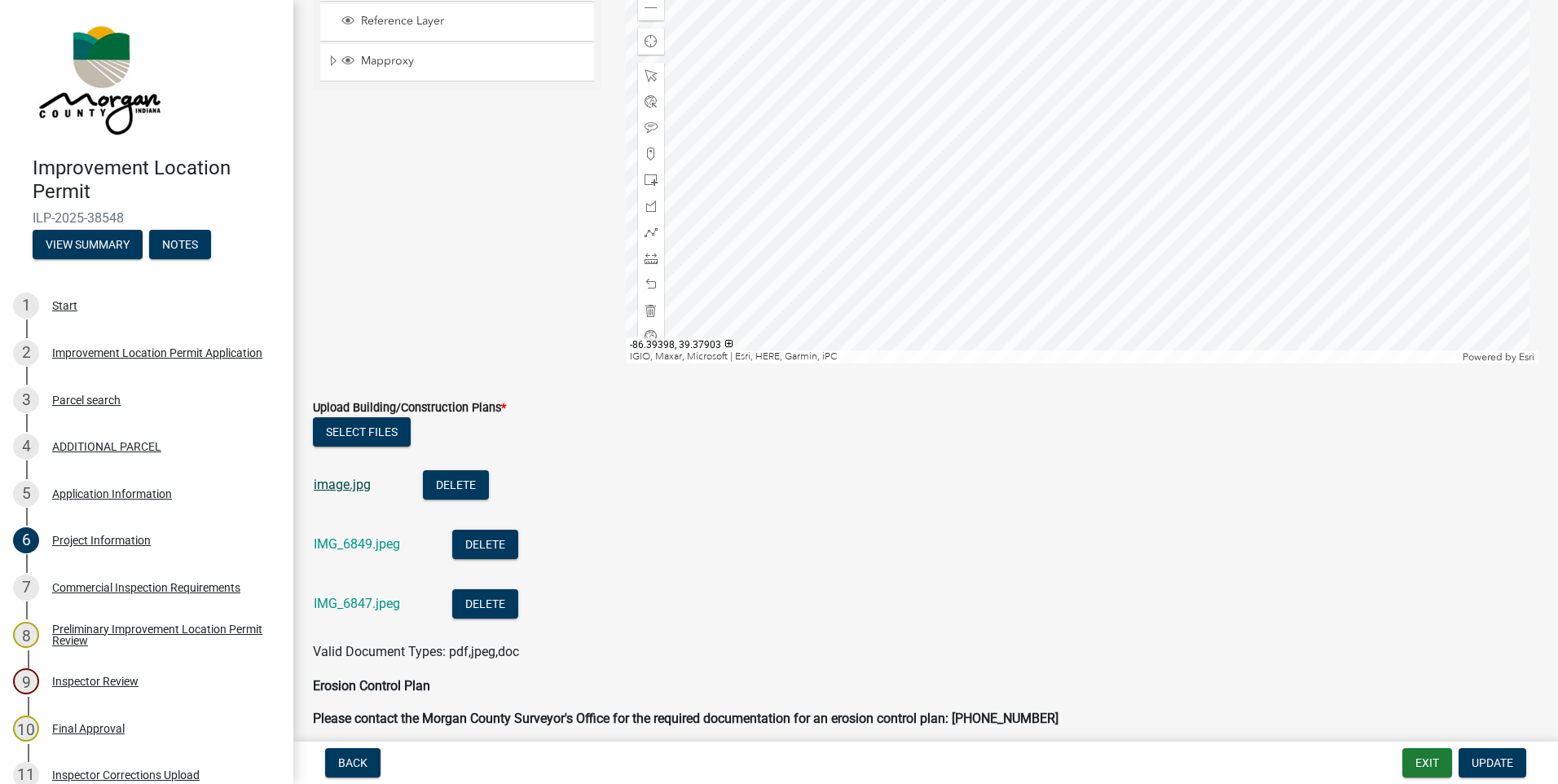
click at [334, 483] on link "image.jpg" at bounding box center [342, 484] width 57 height 16
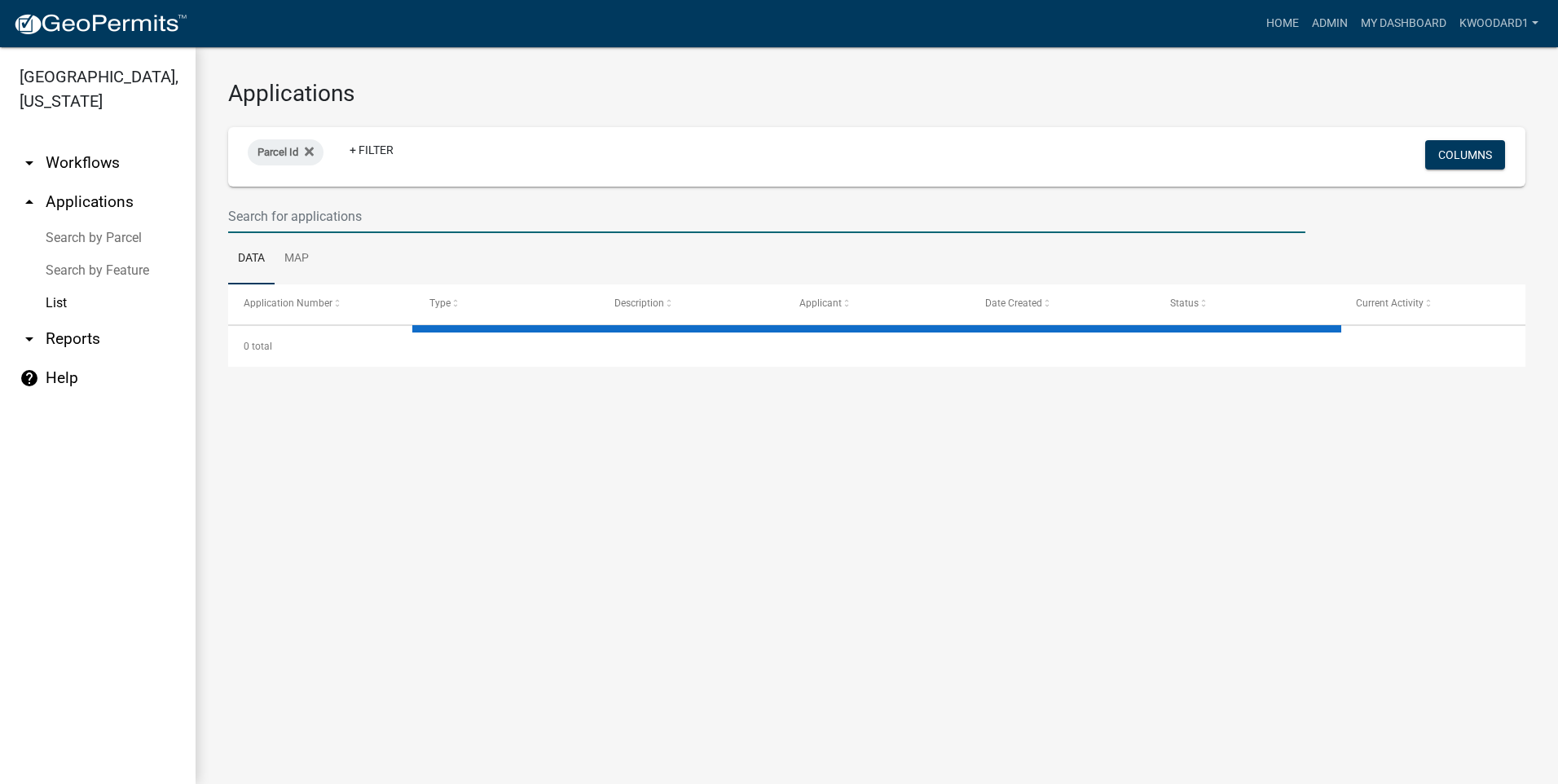
click at [316, 220] on input "text" at bounding box center [768, 217] width 1078 height 33
type input "a"
select select "3: 100"
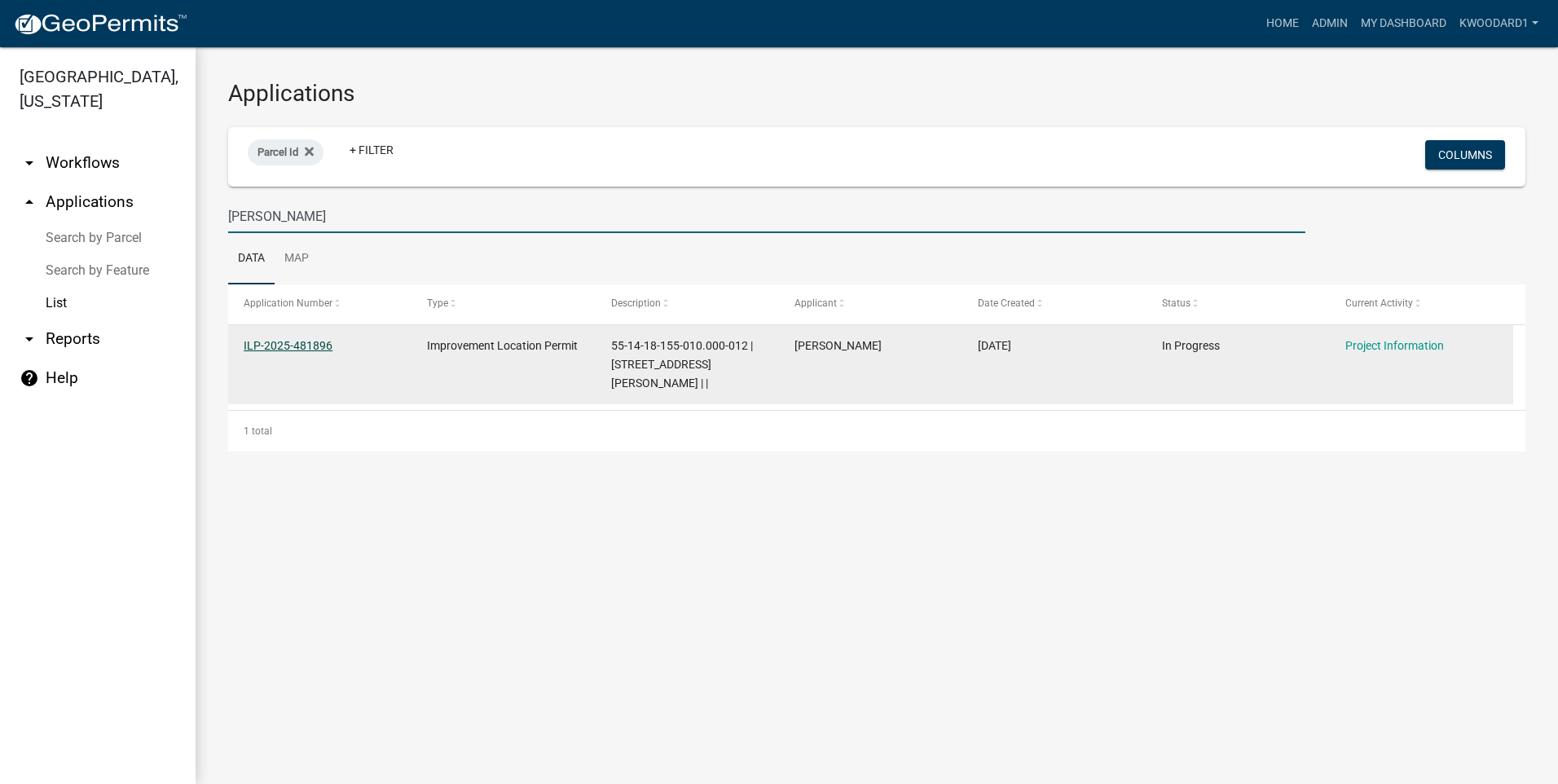
type input "[PERSON_NAME]"
click at [267, 345] on link "ILP-2025-481896" at bounding box center [287, 345] width 89 height 13
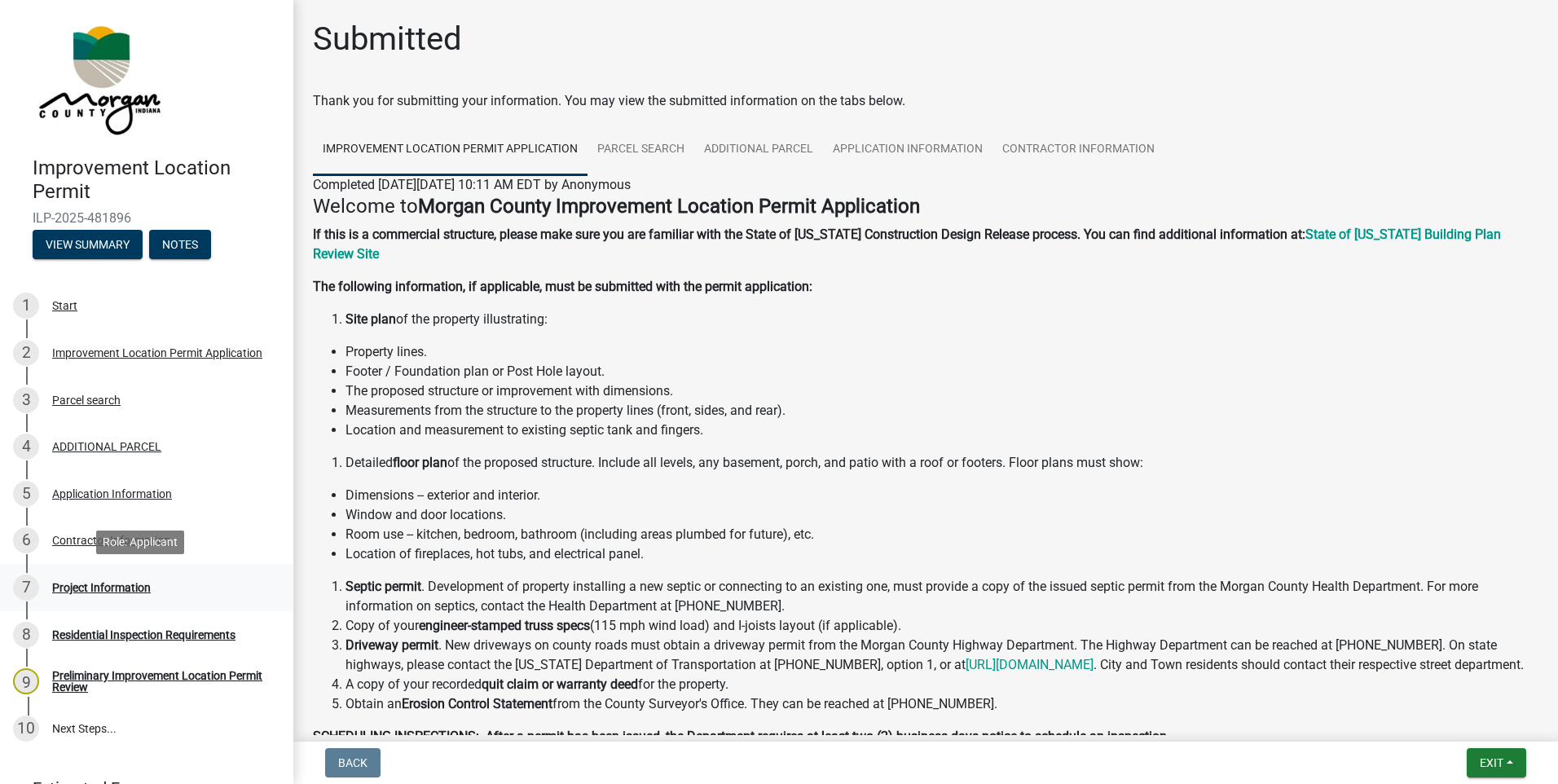
click at [91, 590] on div "Project Information" at bounding box center [101, 588] width 98 height 11
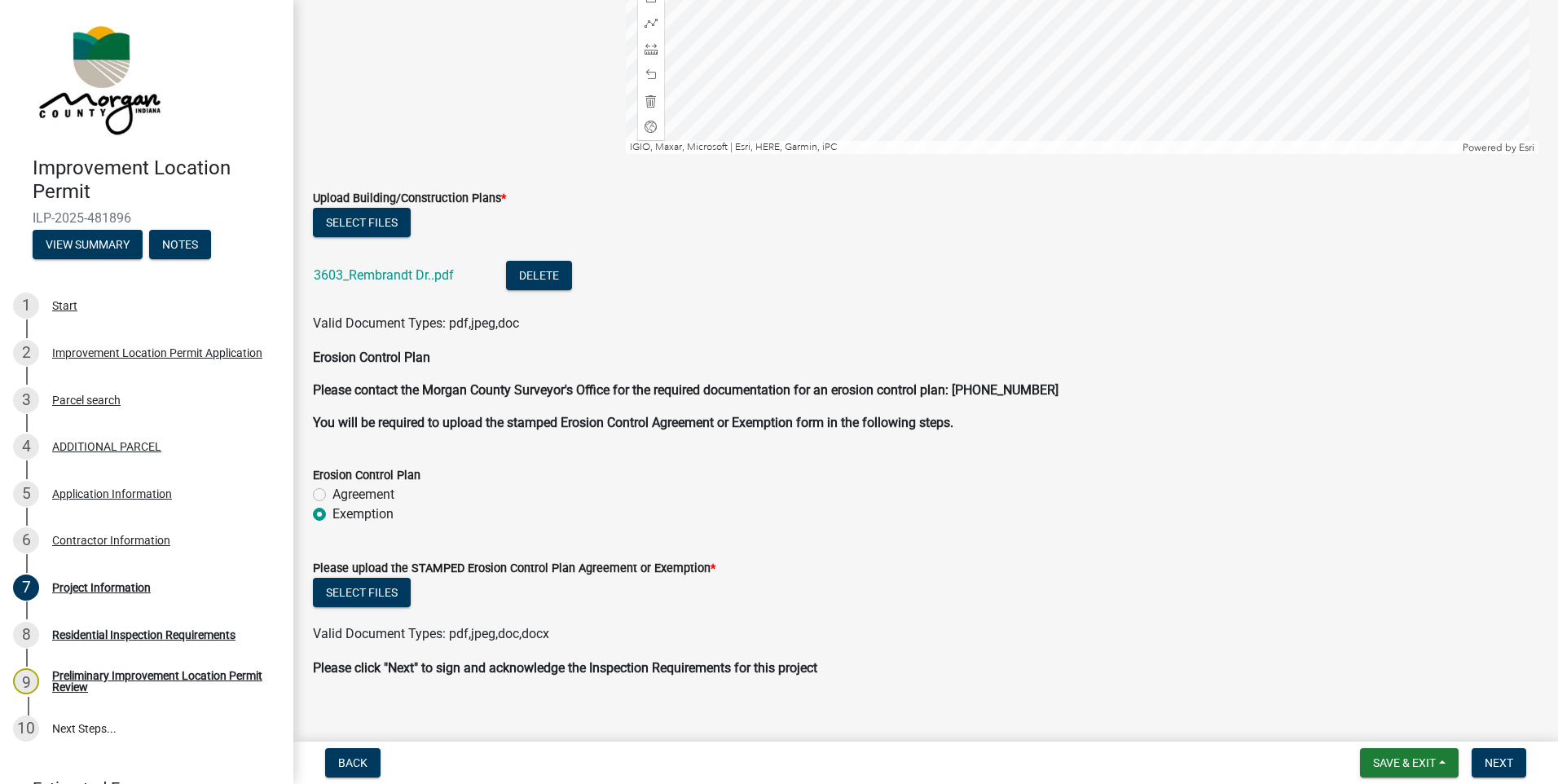
scroll to position [3524, 0]
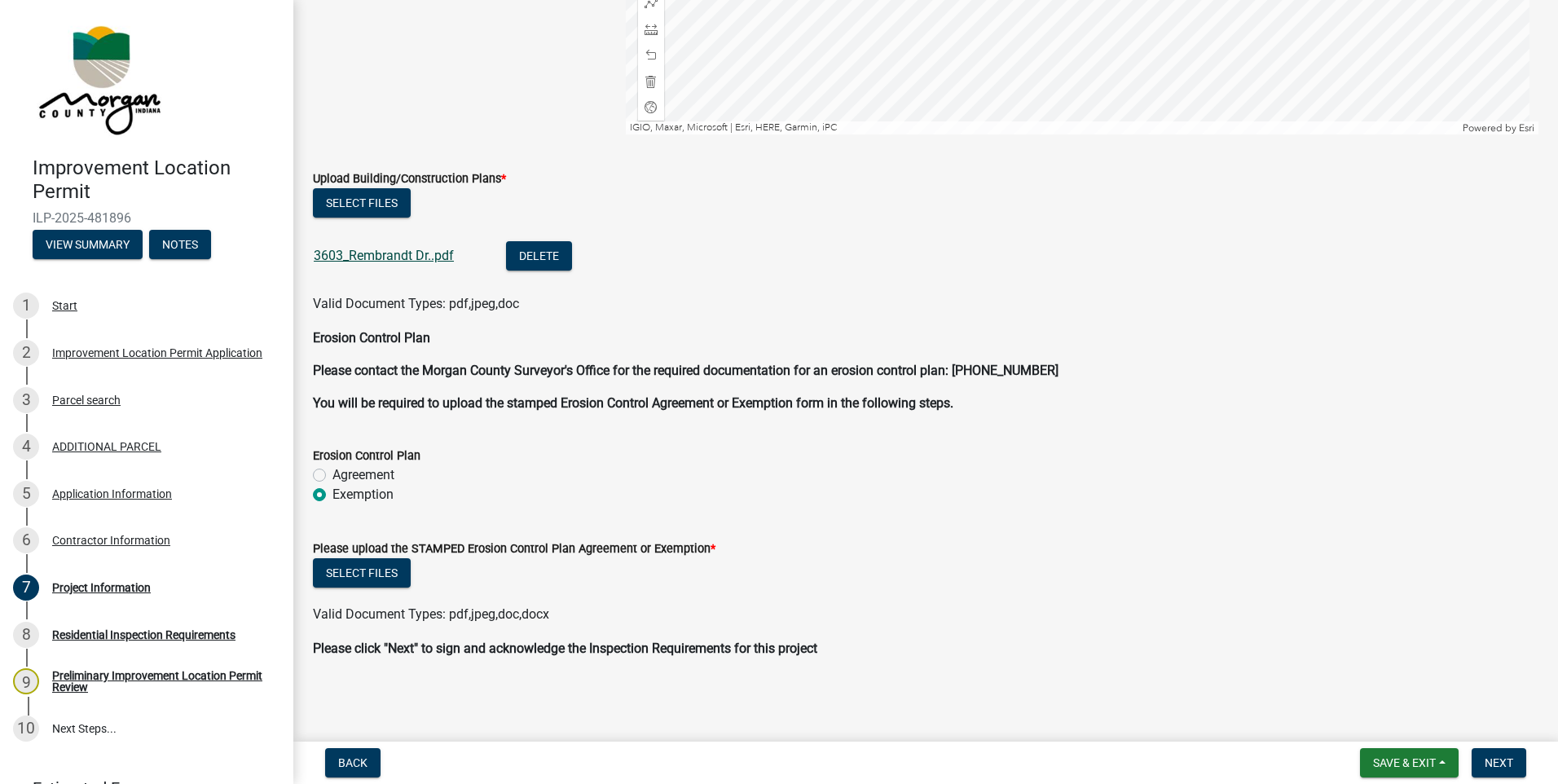
click at [390, 252] on link "3603_Rembrandt Dr..pdf" at bounding box center [384, 255] width 140 height 16
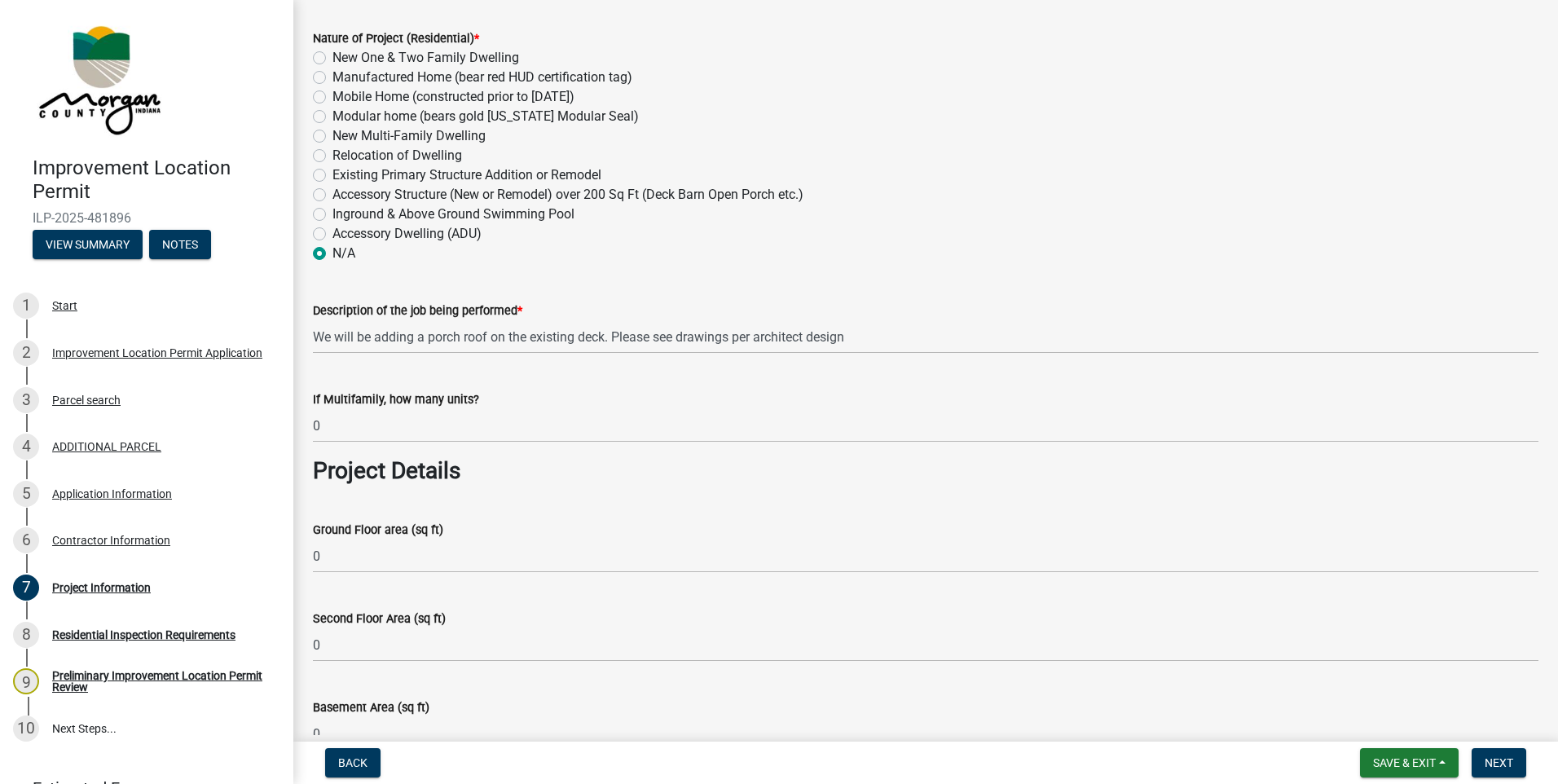
scroll to position [264, 0]
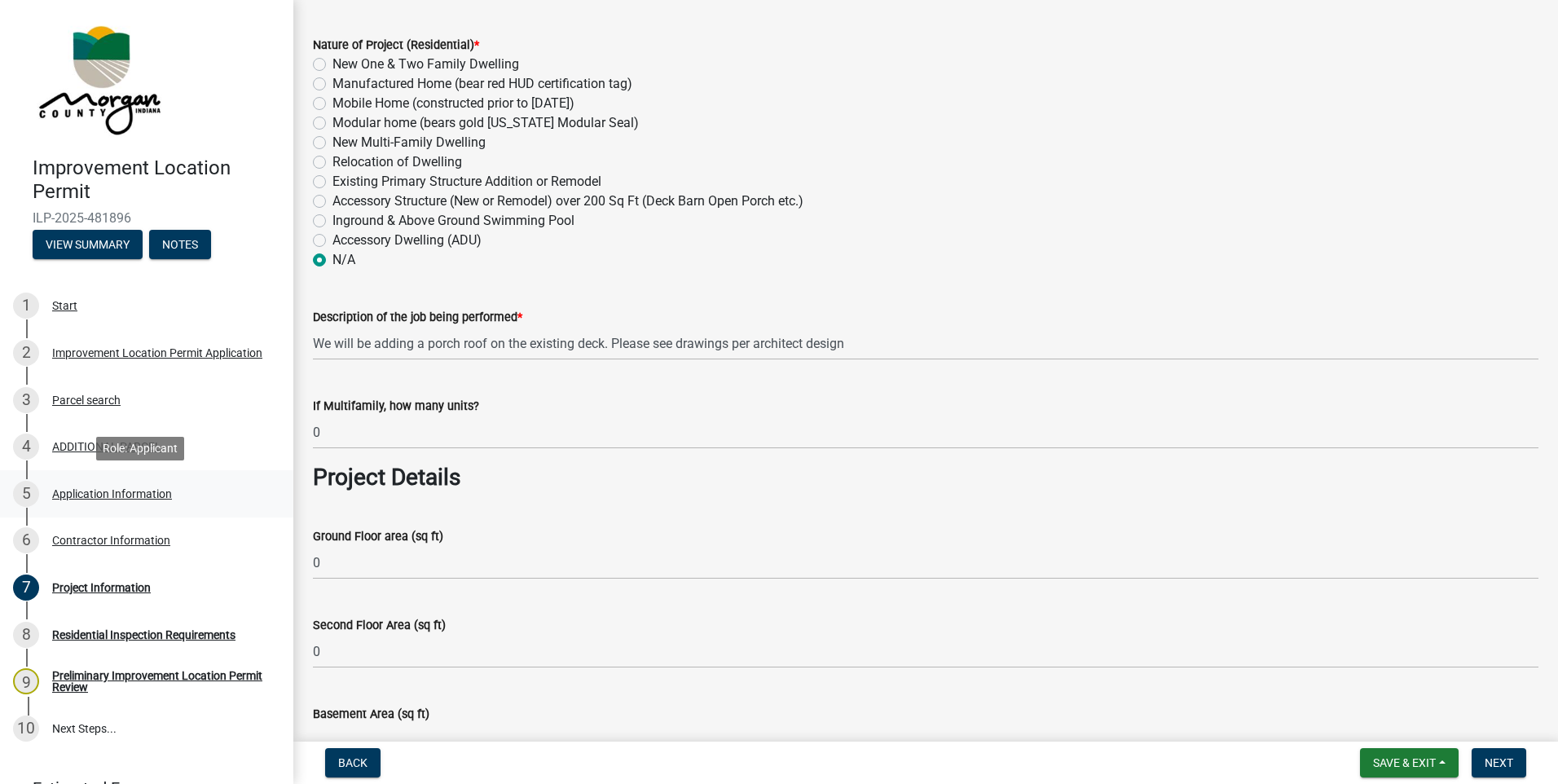
click at [80, 497] on div "Application Information" at bounding box center [112, 494] width 120 height 11
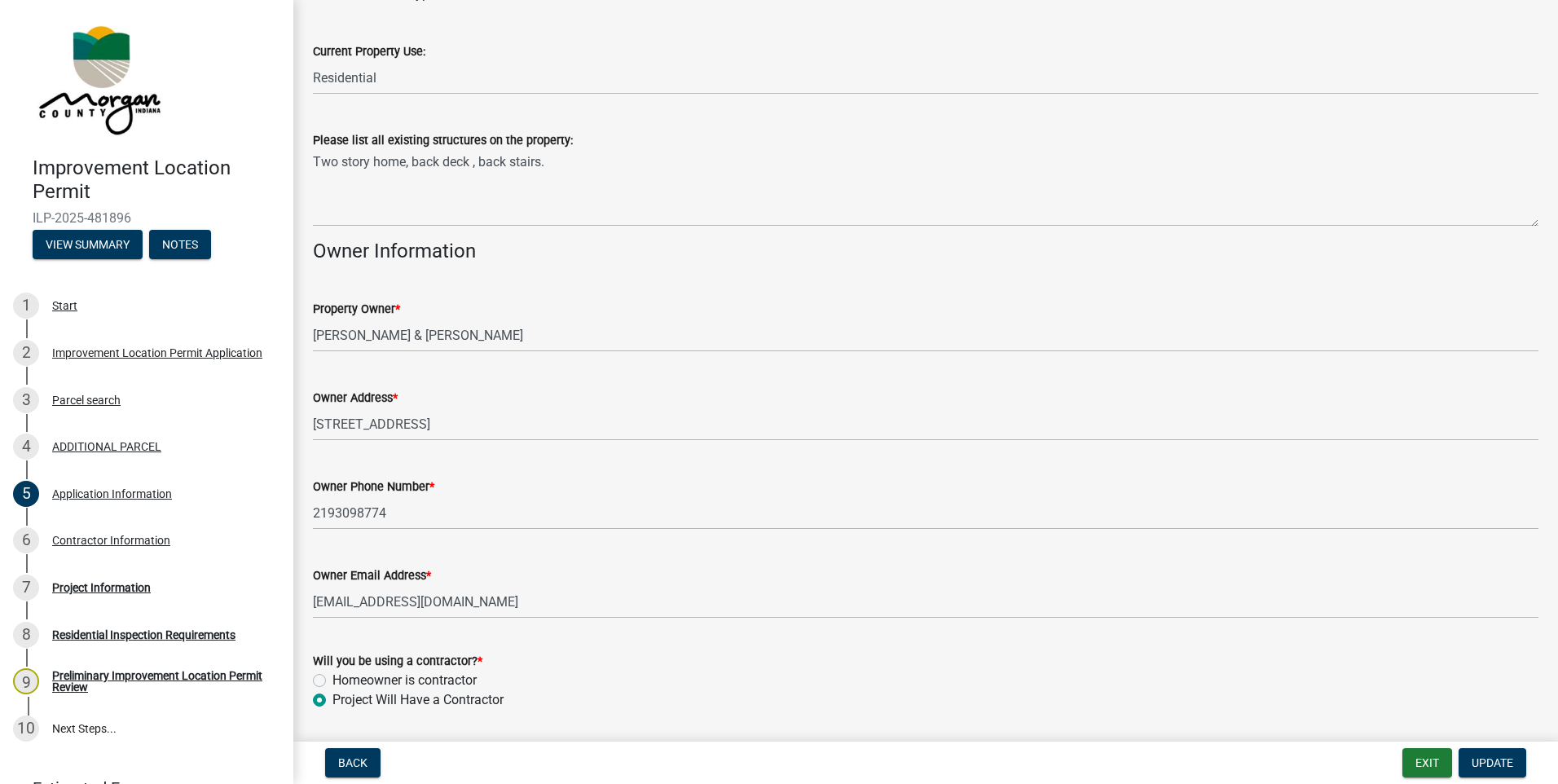
scroll to position [607, 0]
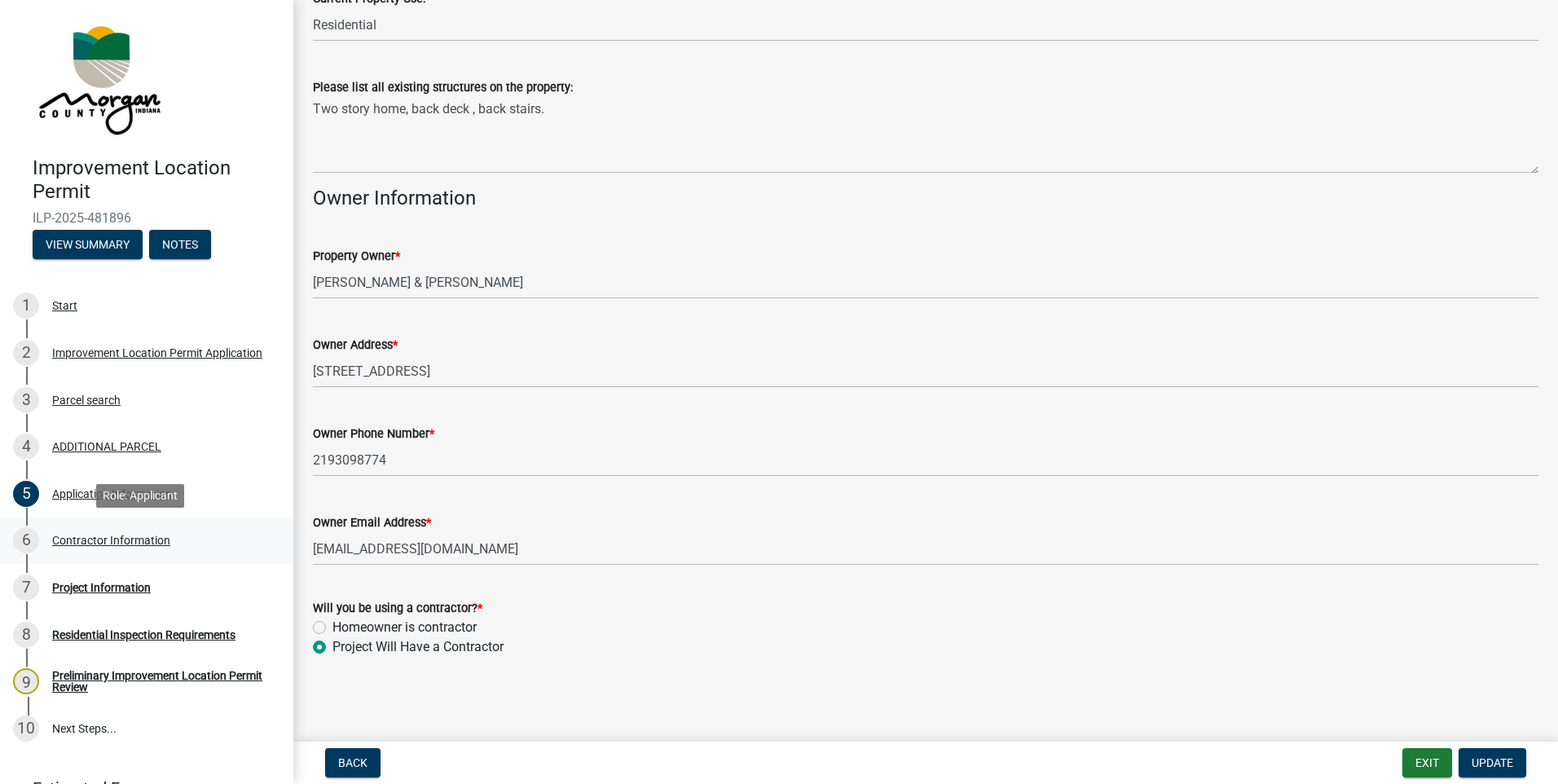
click at [115, 540] on div "Contractor Information" at bounding box center [111, 540] width 118 height 11
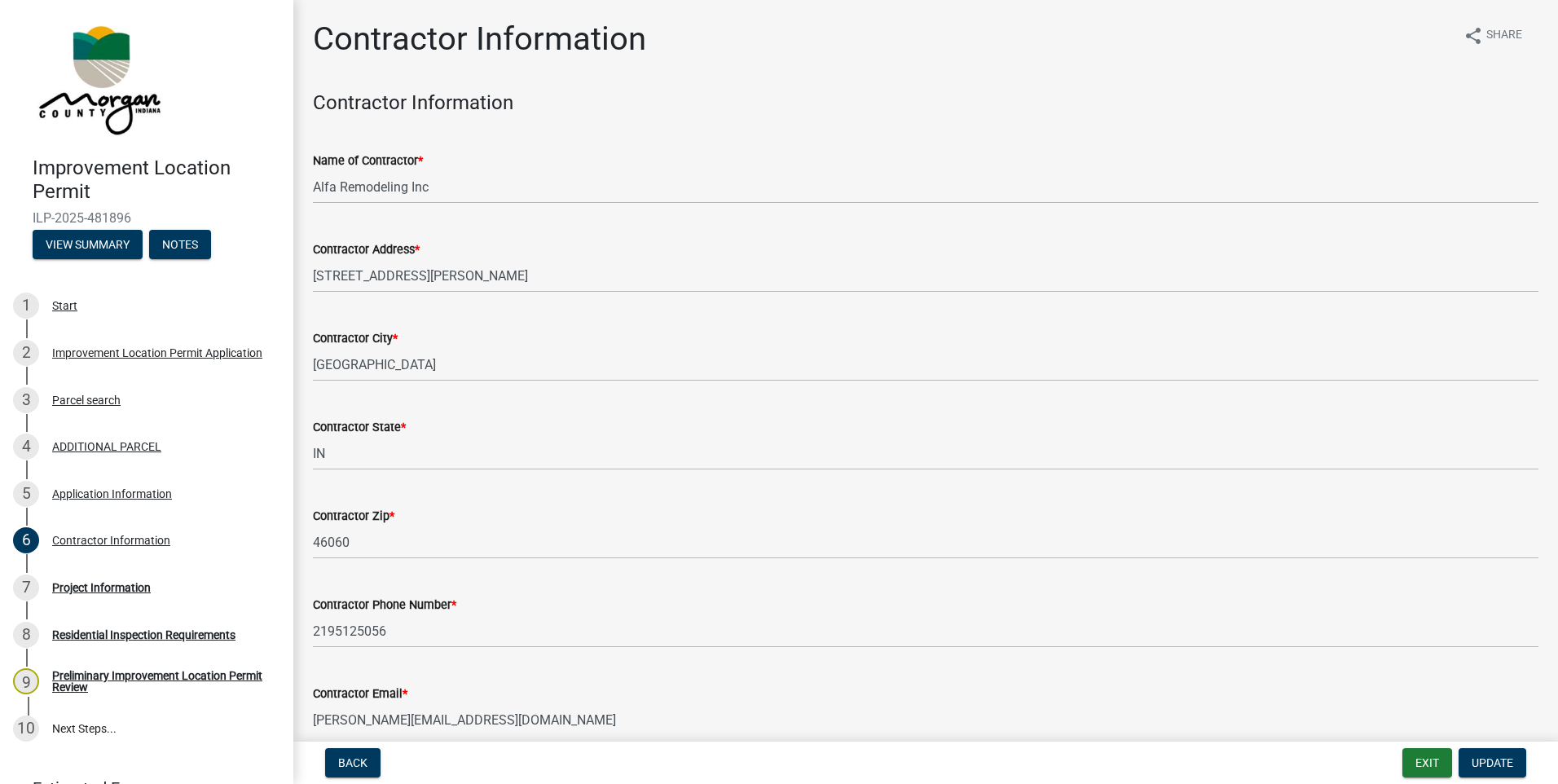
scroll to position [78, 0]
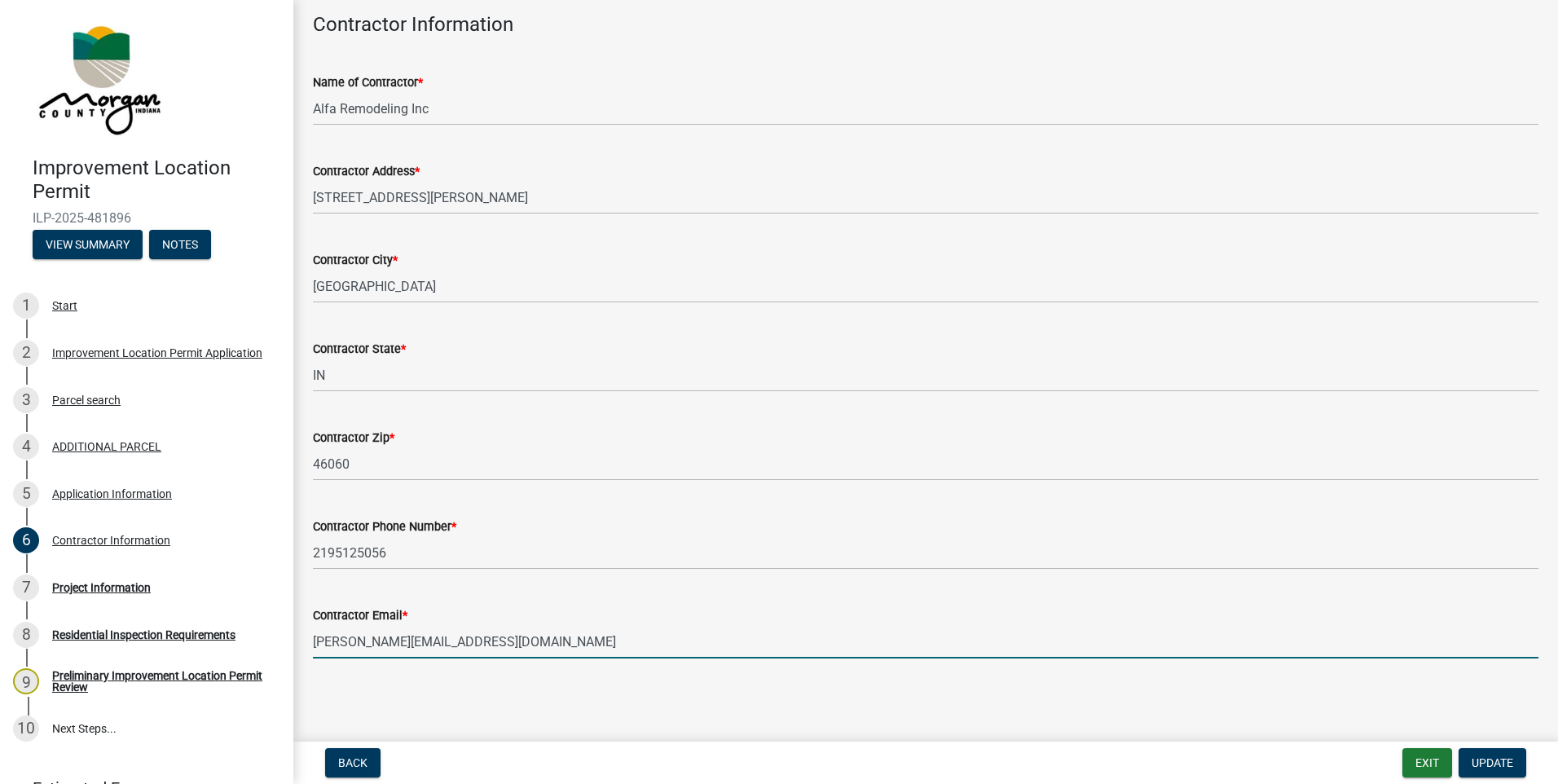
drag, startPoint x: 509, startPoint y: 642, endPoint x: 299, endPoint y: 636, distance: 210.1
click at [299, 636] on div "Contractor Information share Share Contractor Information Name of Contractor * …" at bounding box center [926, 313] width 1265 height 745
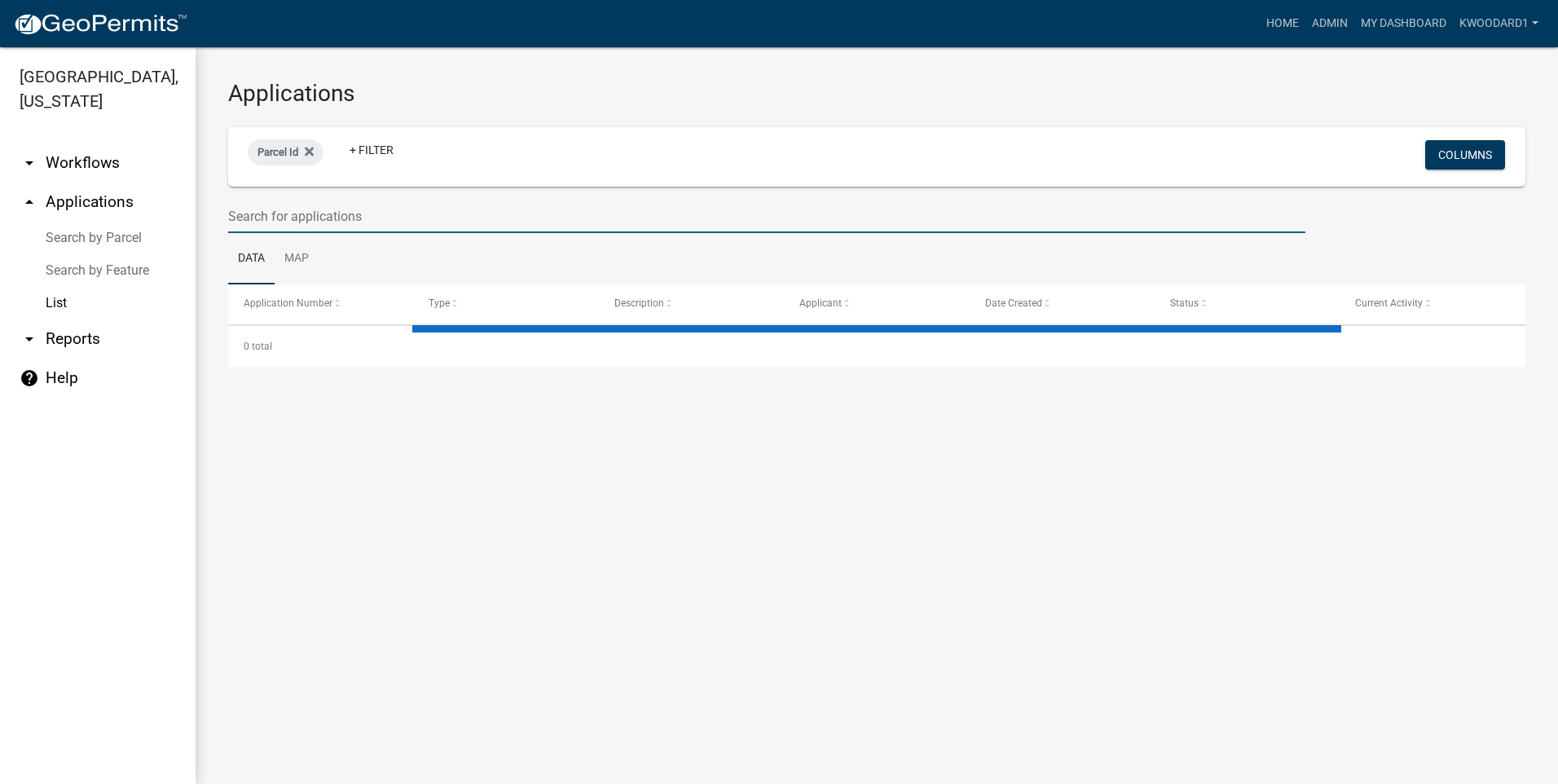
click at [367, 217] on input "text" at bounding box center [768, 217] width 1078 height 33
select select "3: 100"
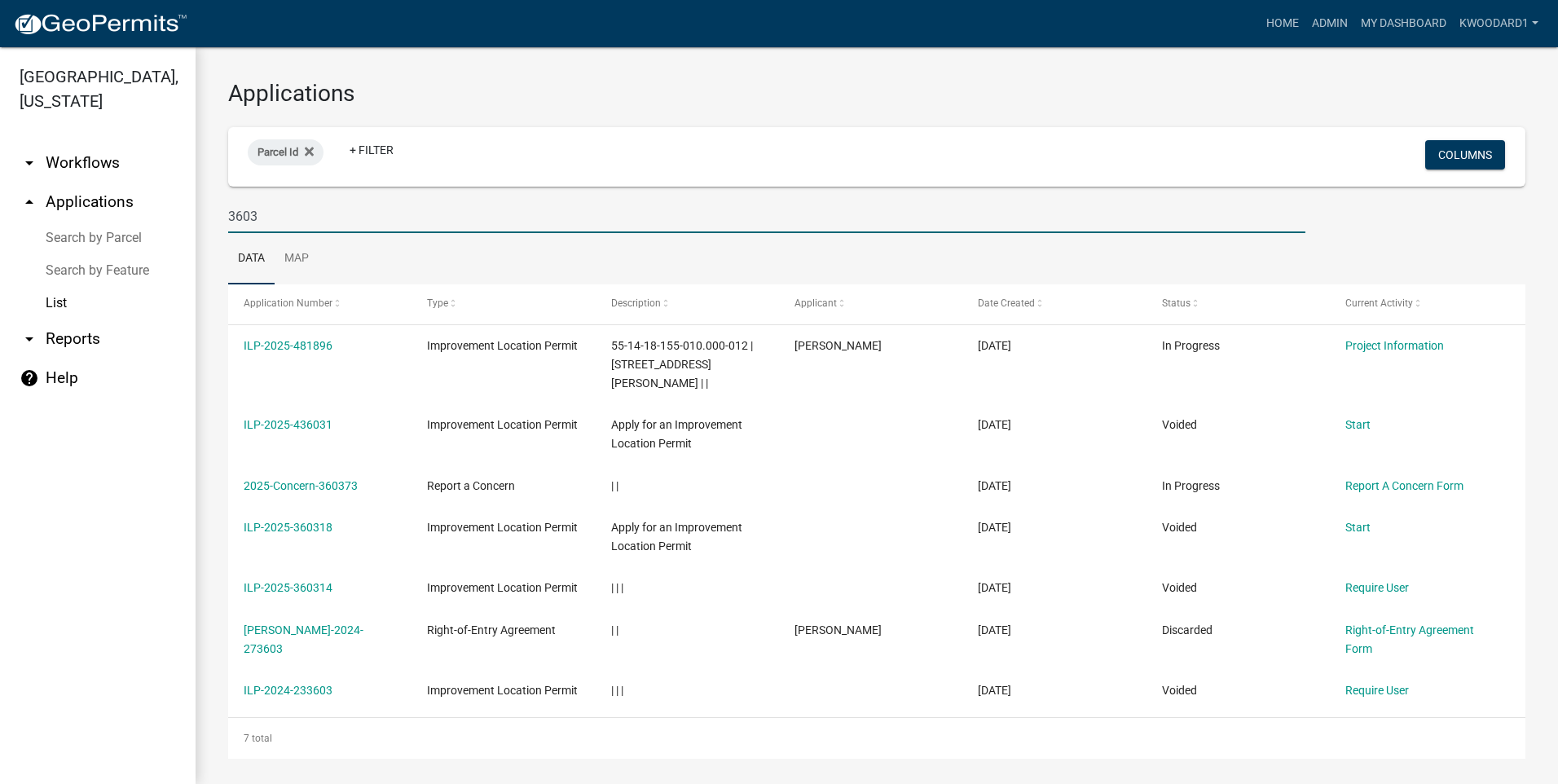
drag, startPoint x: 310, startPoint y: 220, endPoint x: 207, endPoint y: 215, distance: 103.1
click at [207, 215] on div "Applications Parcel Id + Filter Columns 3603 Data Map Application Number Type D…" at bounding box center [877, 419] width 1362 height 745
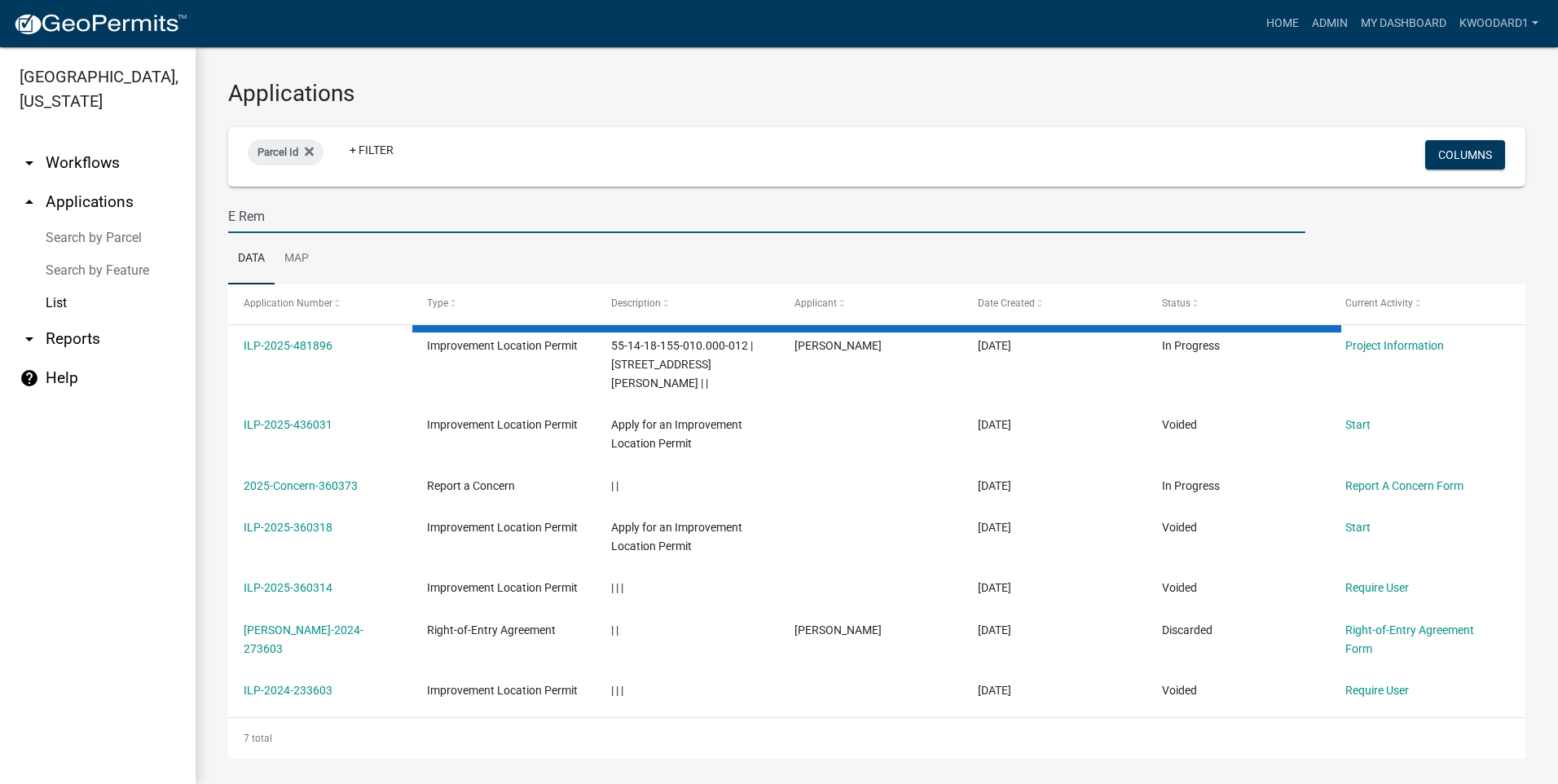
type input "E Remb"
select select "3: 100"
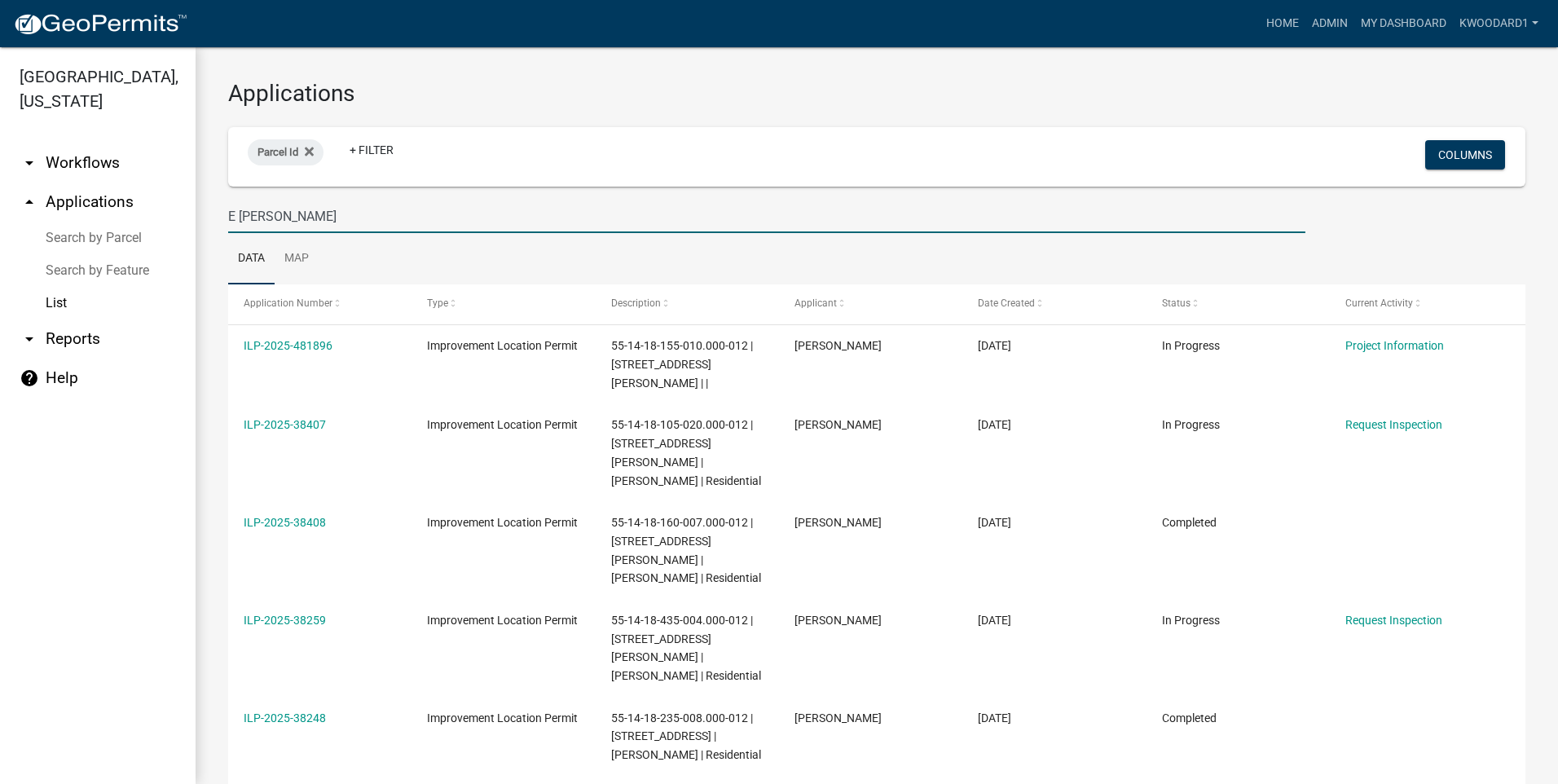
type input "E [PERSON_NAME]"
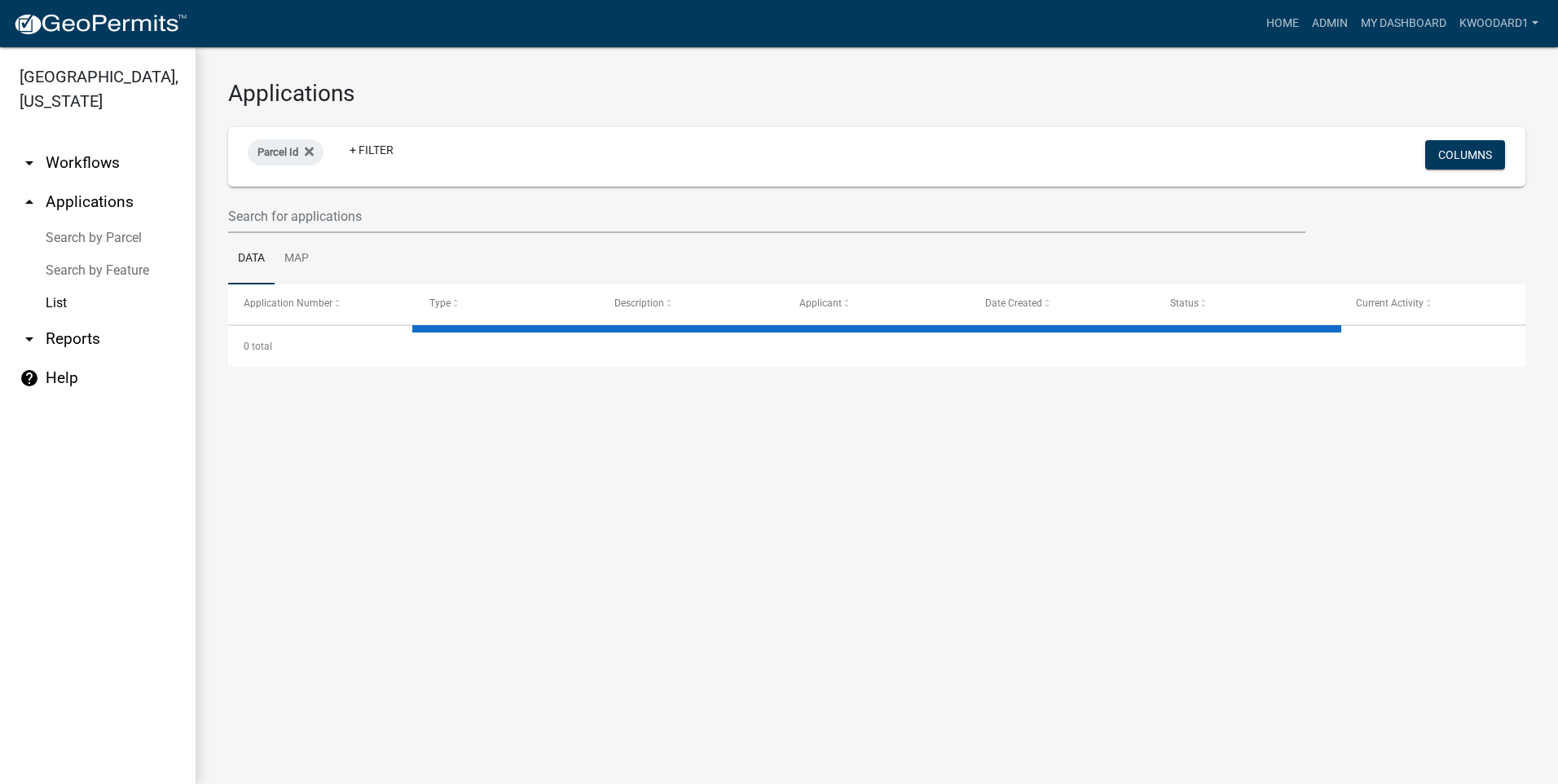
select select "3: 100"
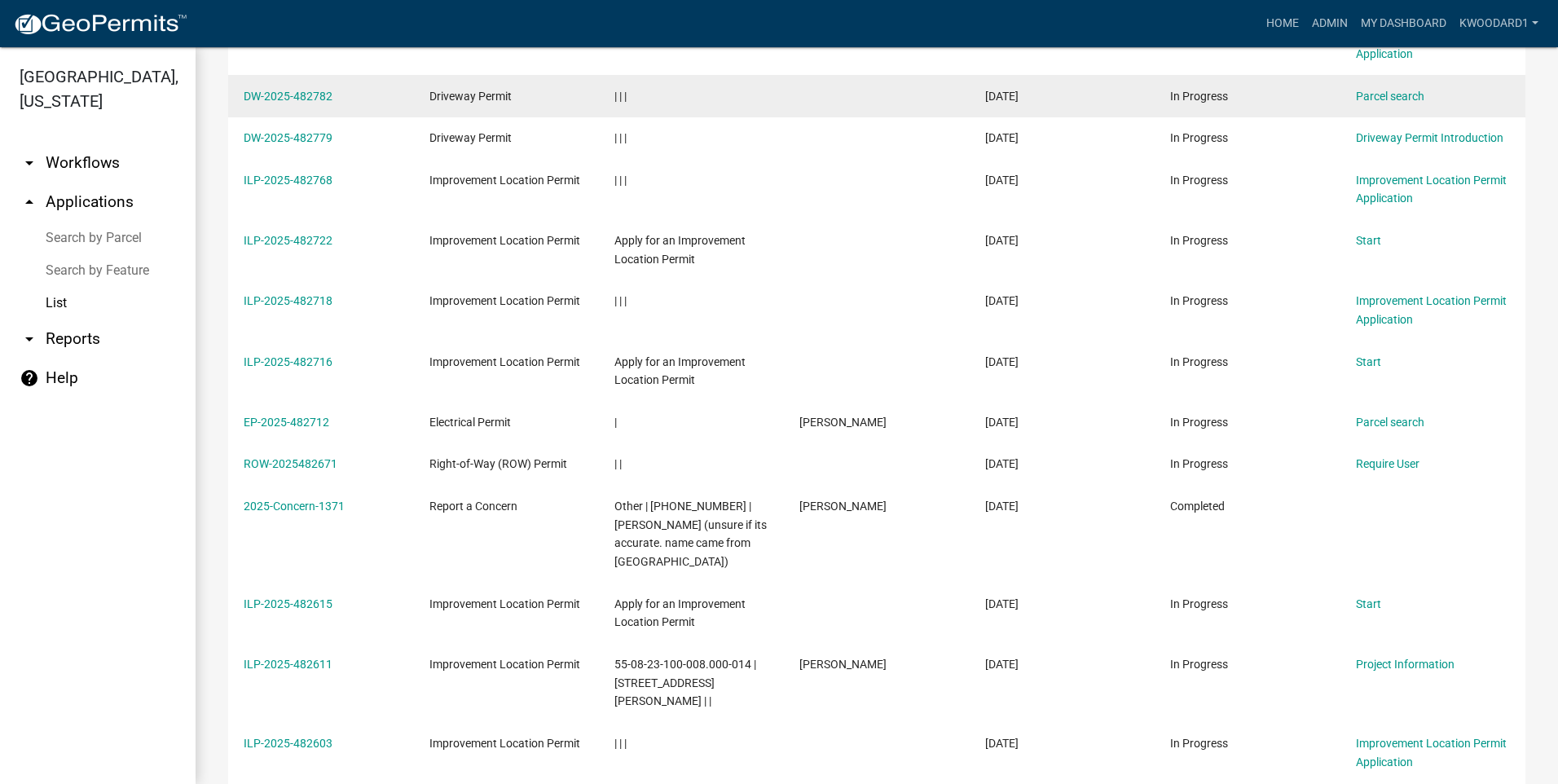
scroll to position [408, 0]
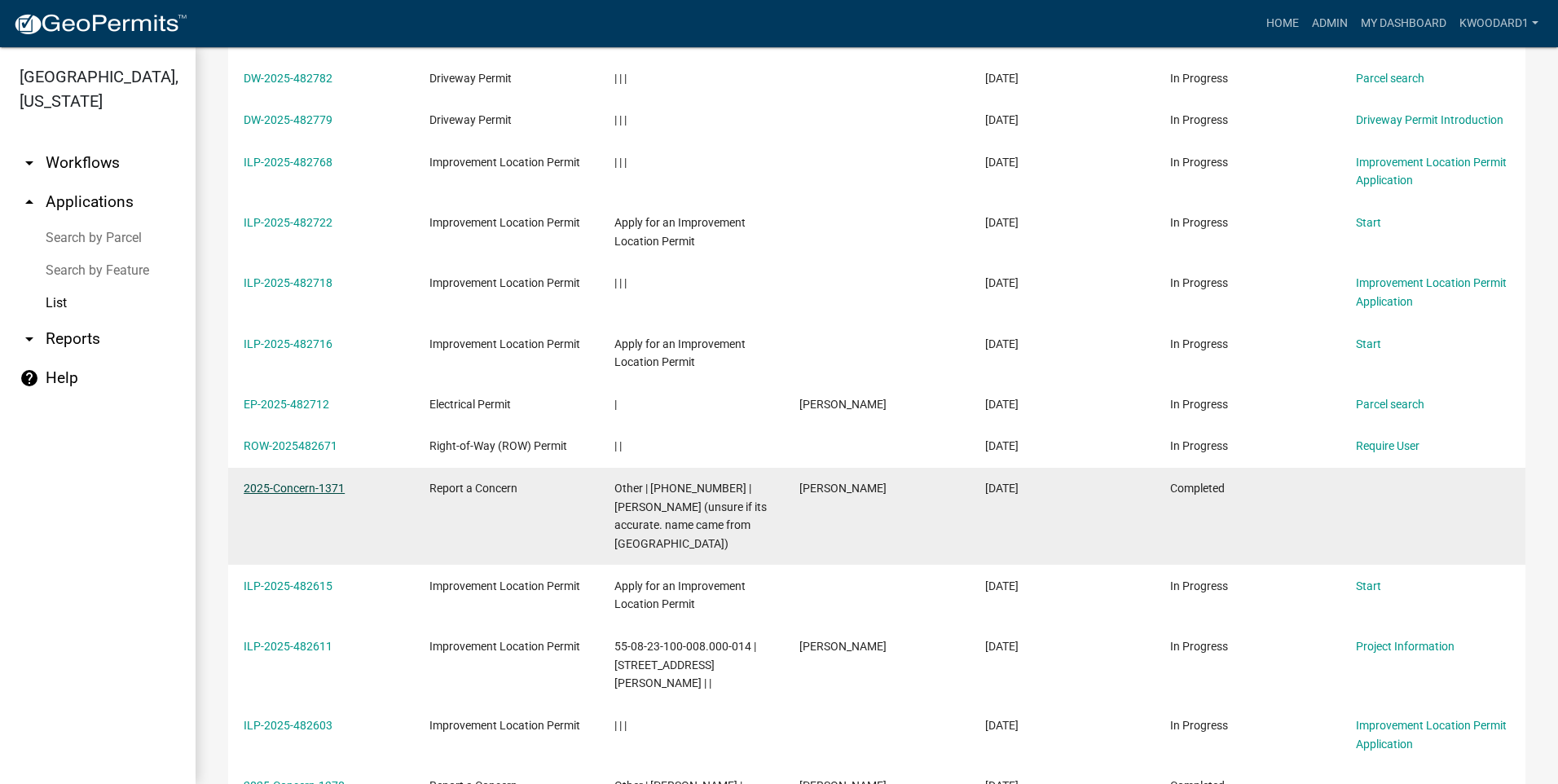
click at [276, 482] on link "2025-Concern-1371" at bounding box center [294, 488] width 101 height 13
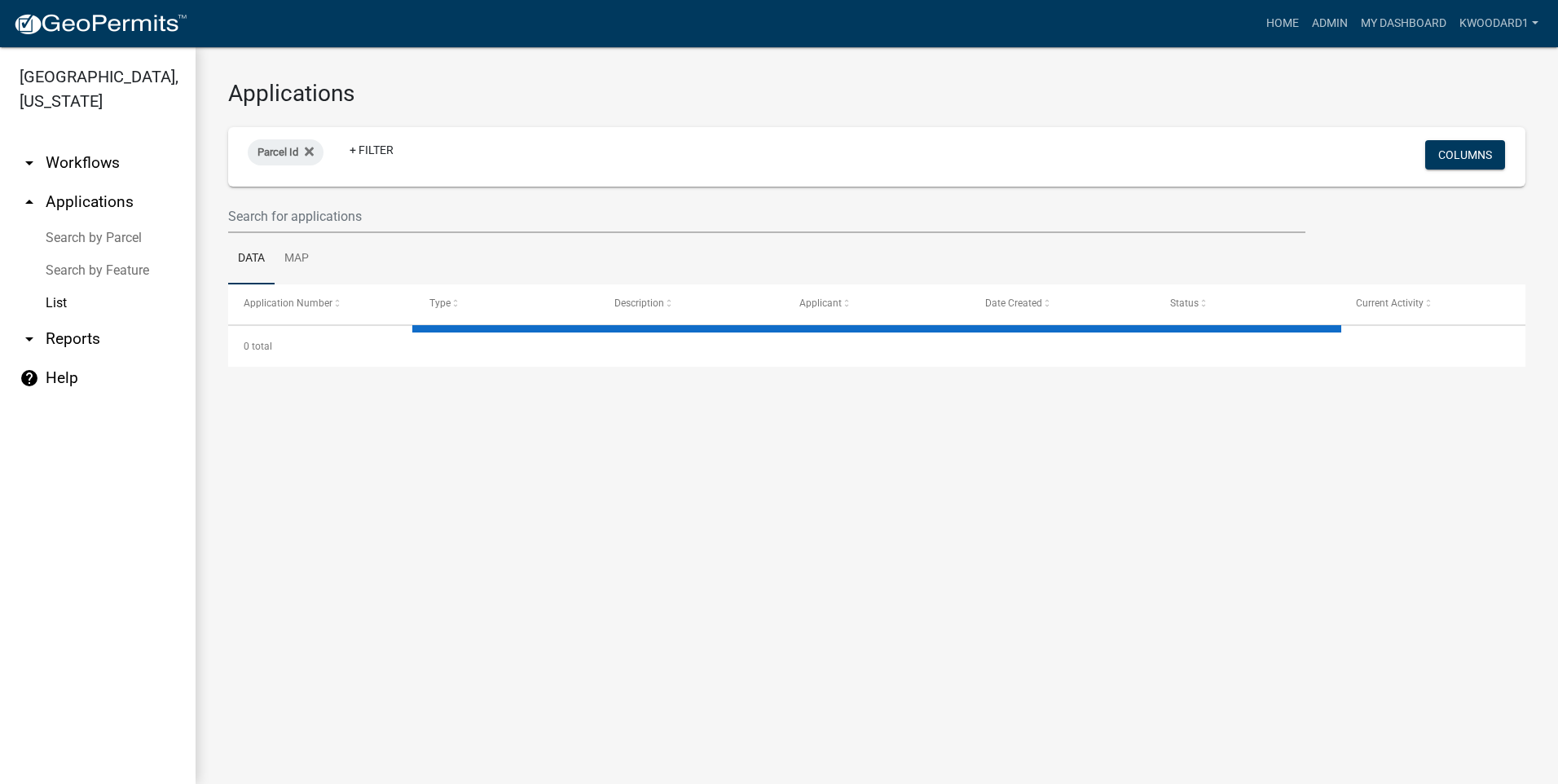
select select "3: 100"
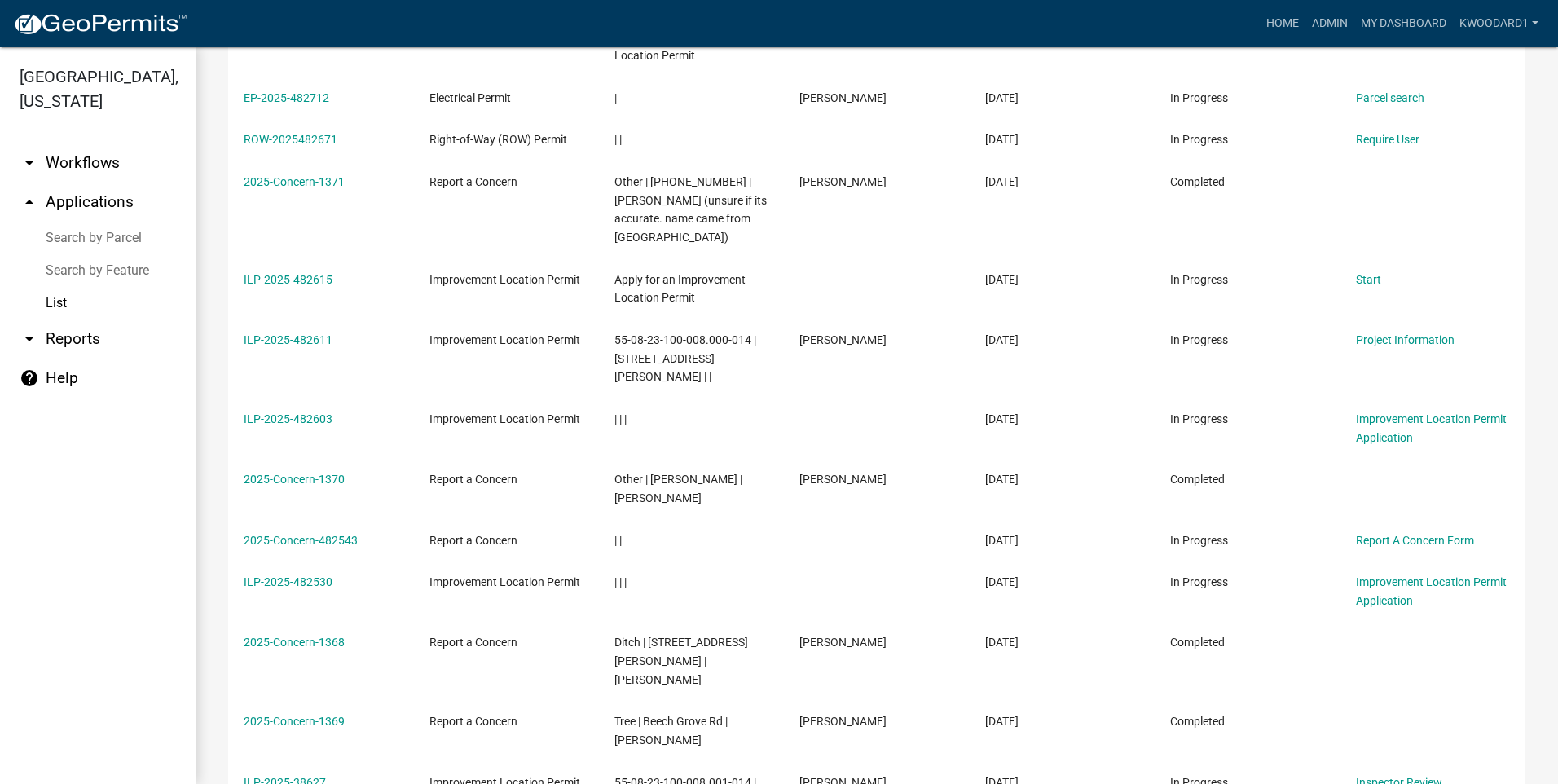
scroll to position [734, 0]
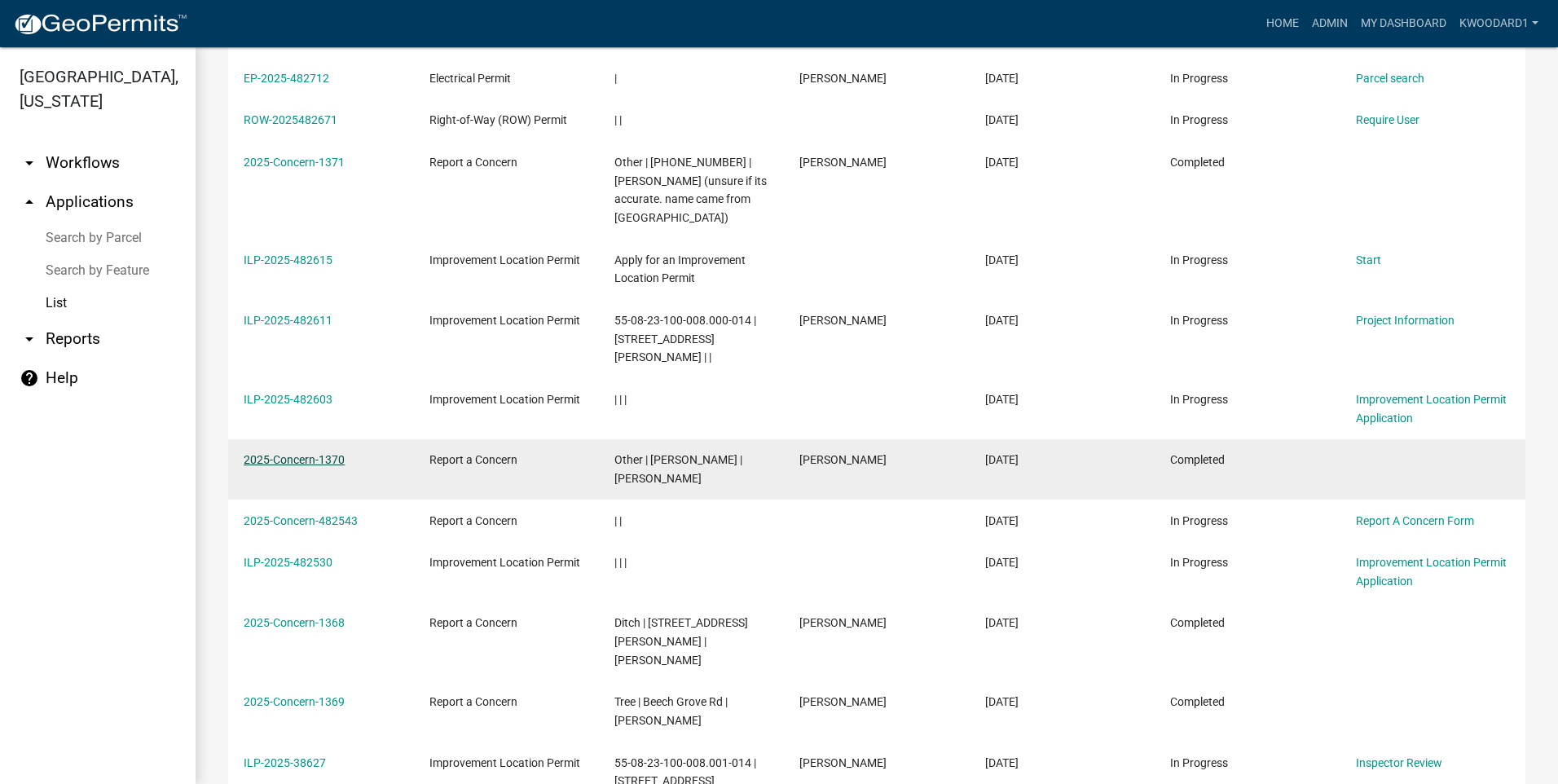
click at [310, 454] on link "2025-Concern-1370" at bounding box center [294, 460] width 101 height 13
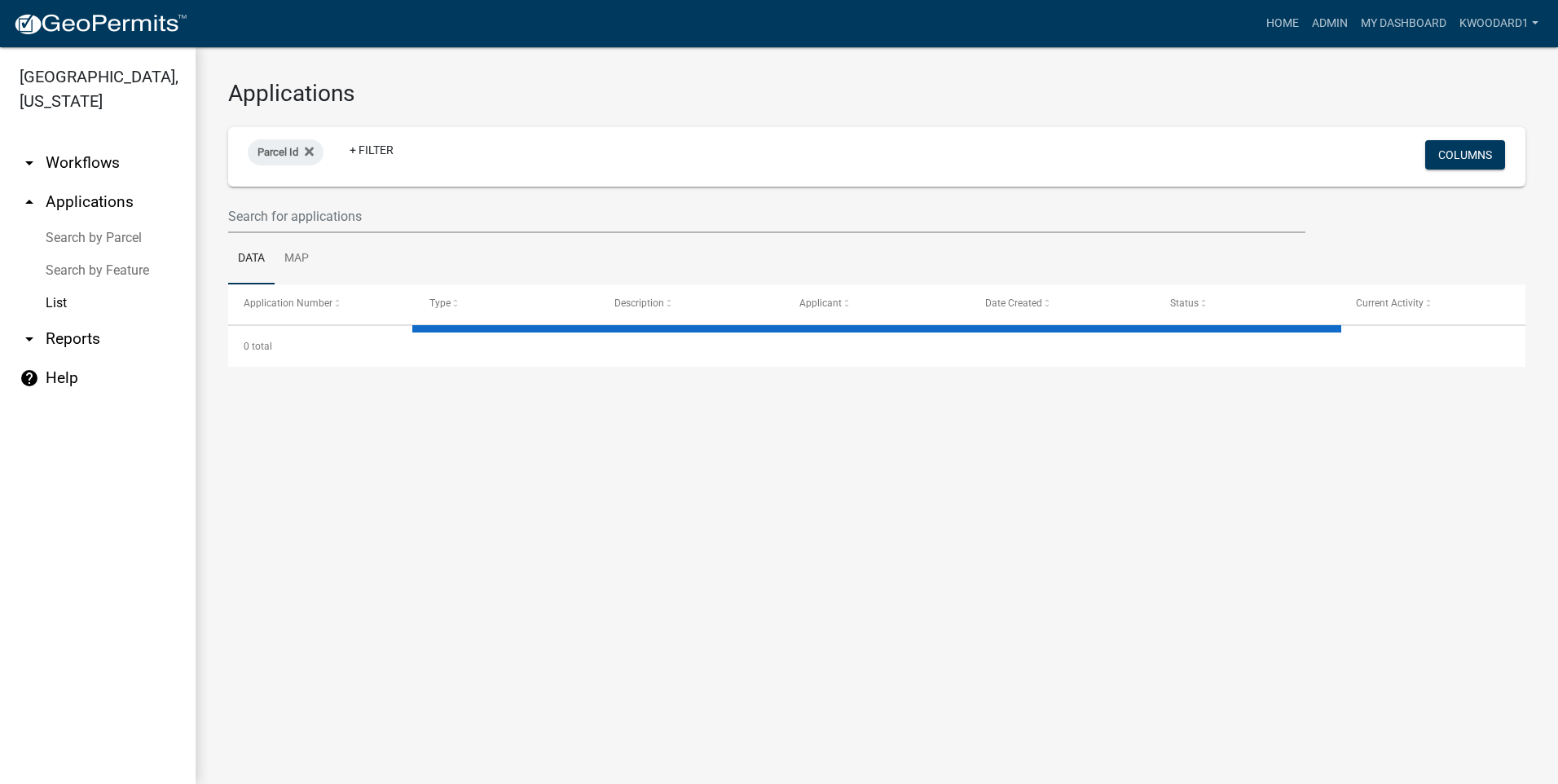
select select "3: 100"
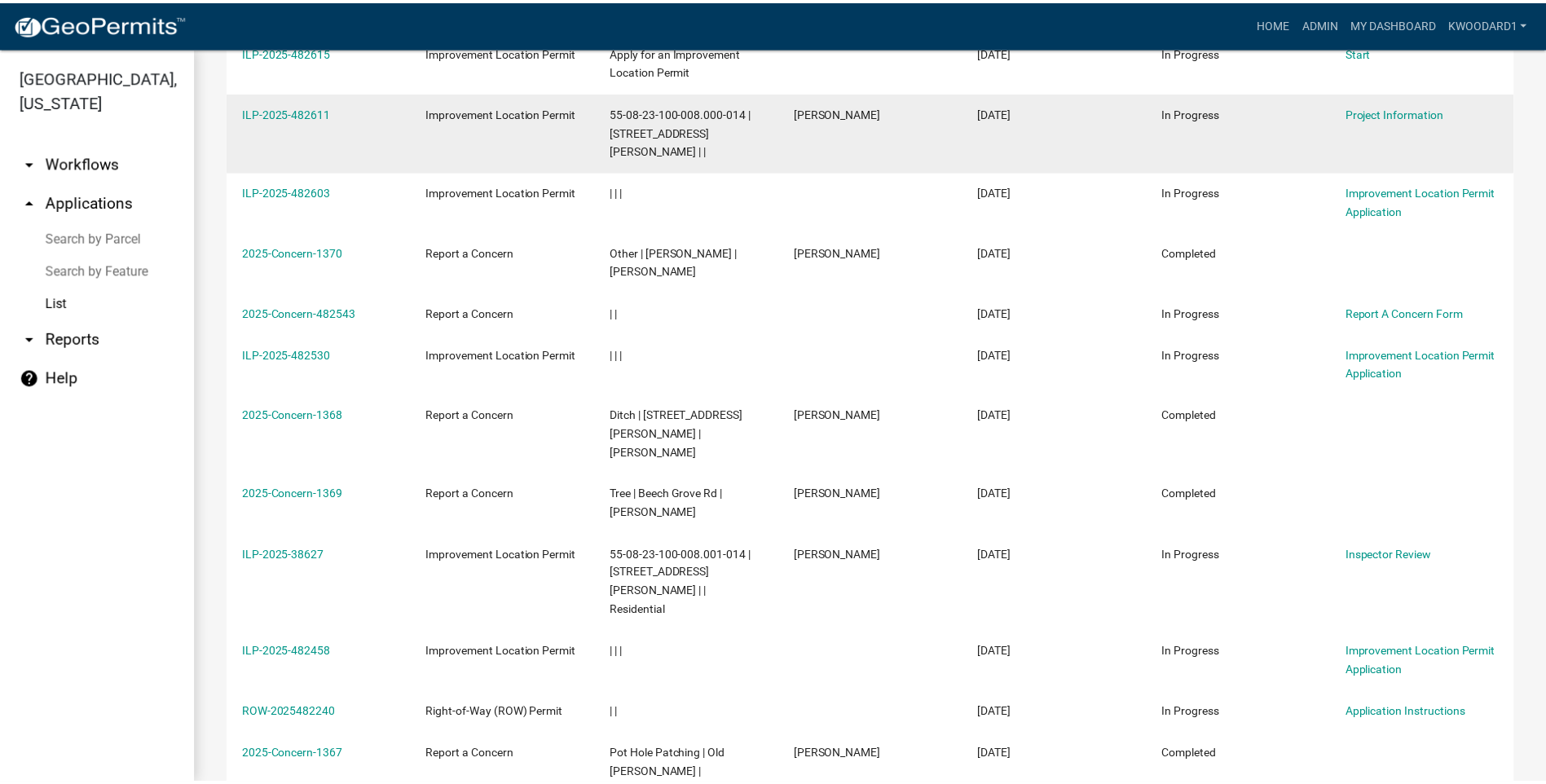
scroll to position [978, 0]
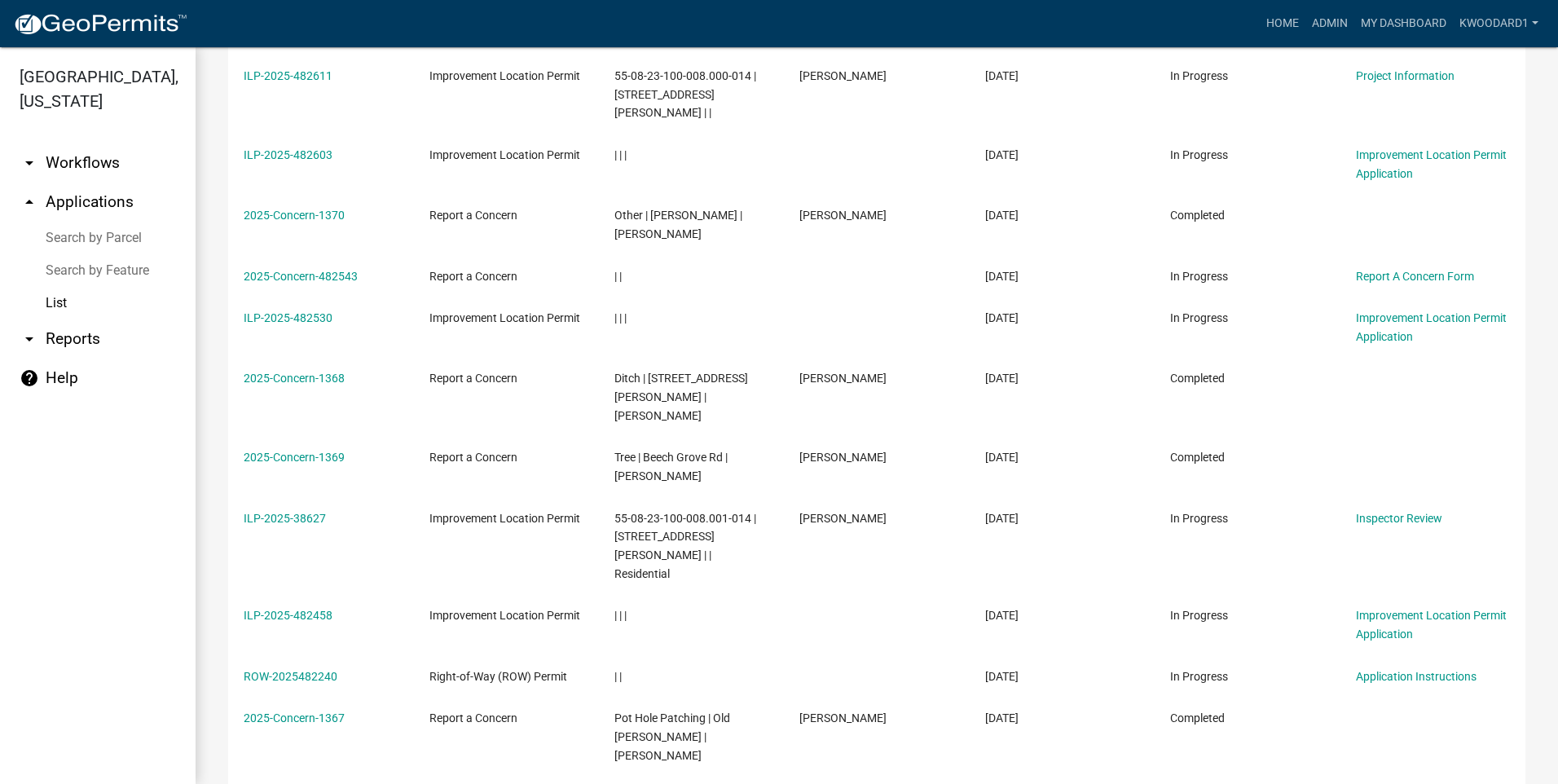
click at [302, 372] on link "2025-Concern-1368" at bounding box center [294, 378] width 101 height 13
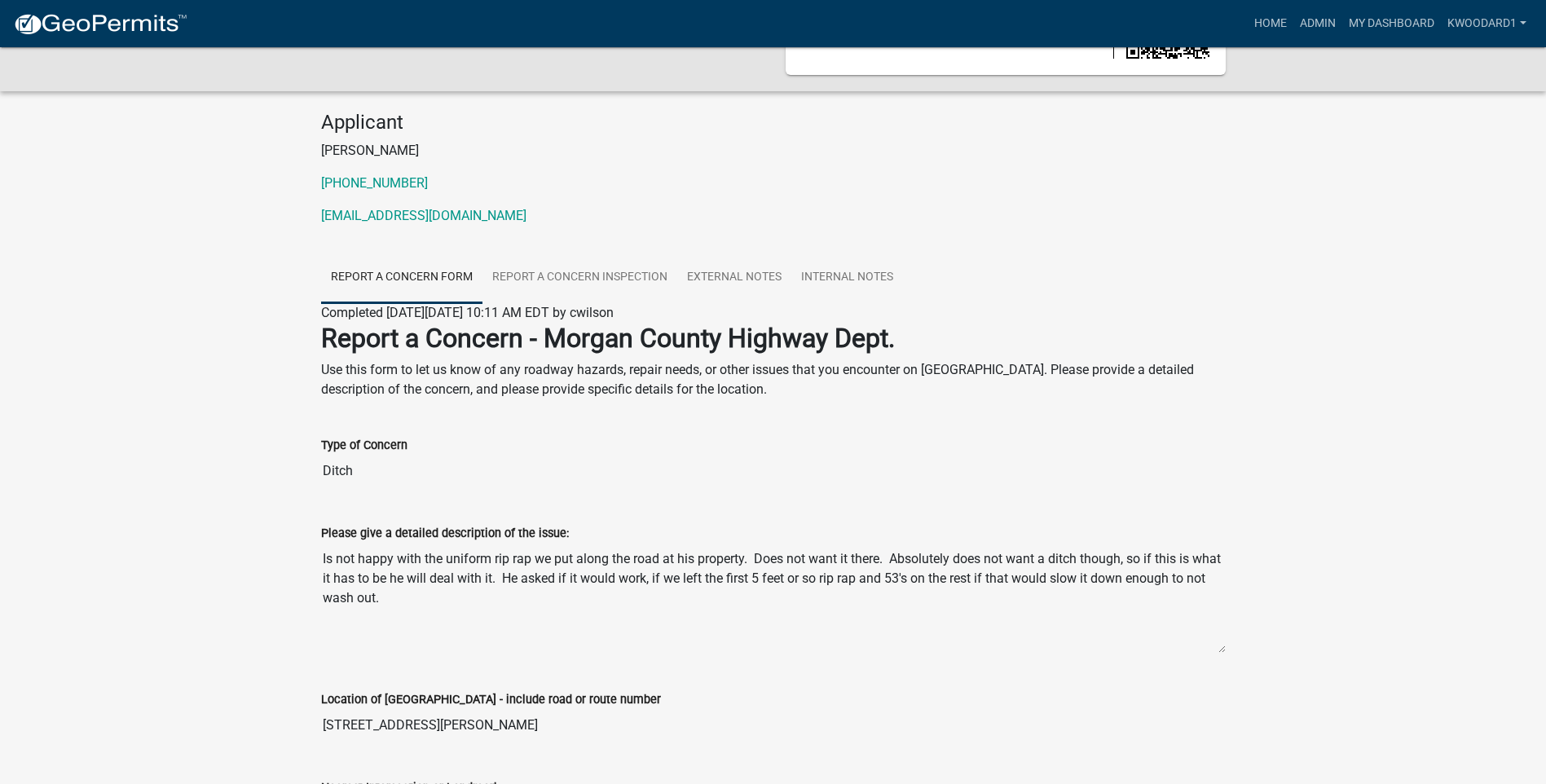
scroll to position [163, 0]
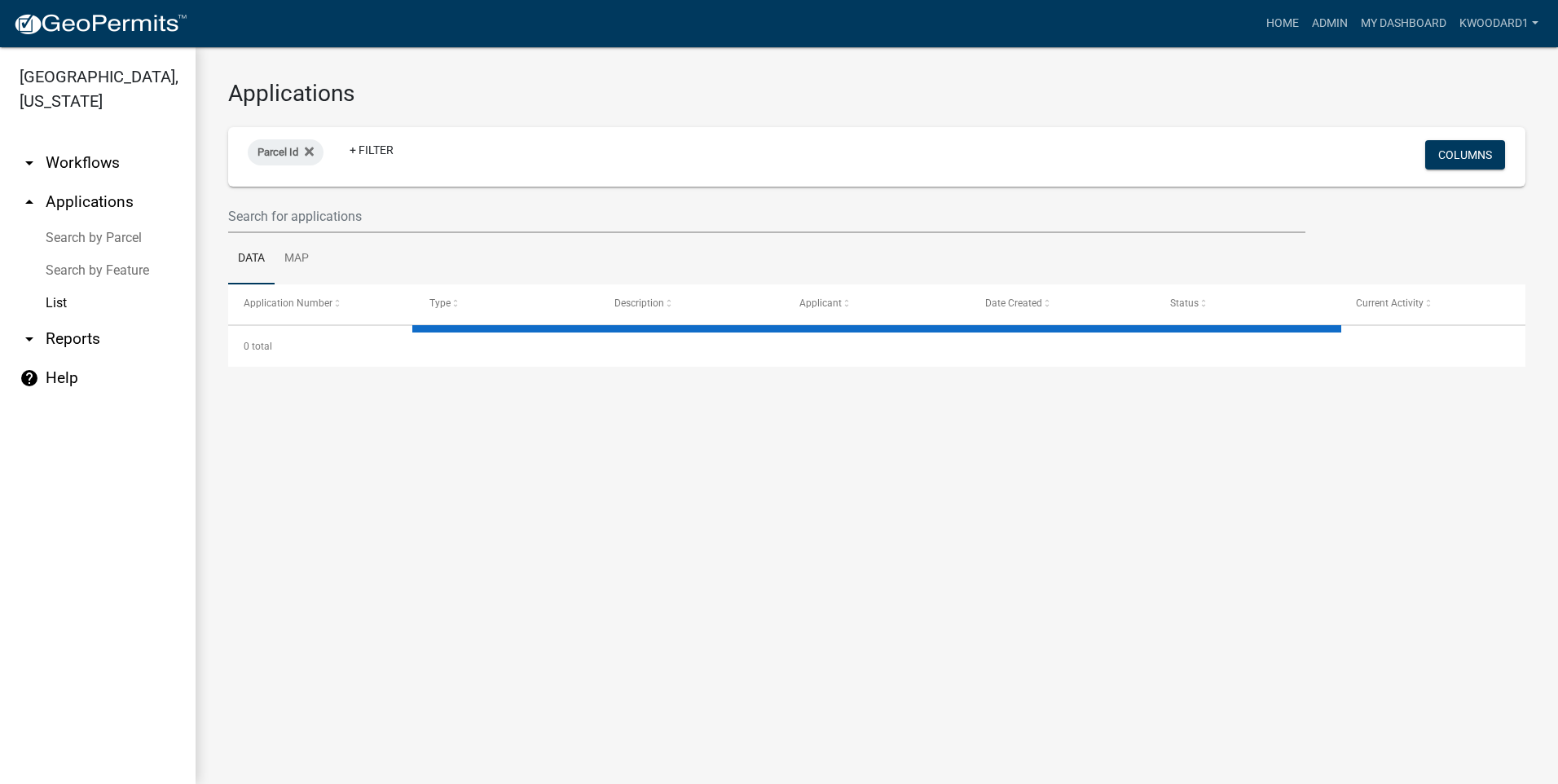
select select "3: 100"
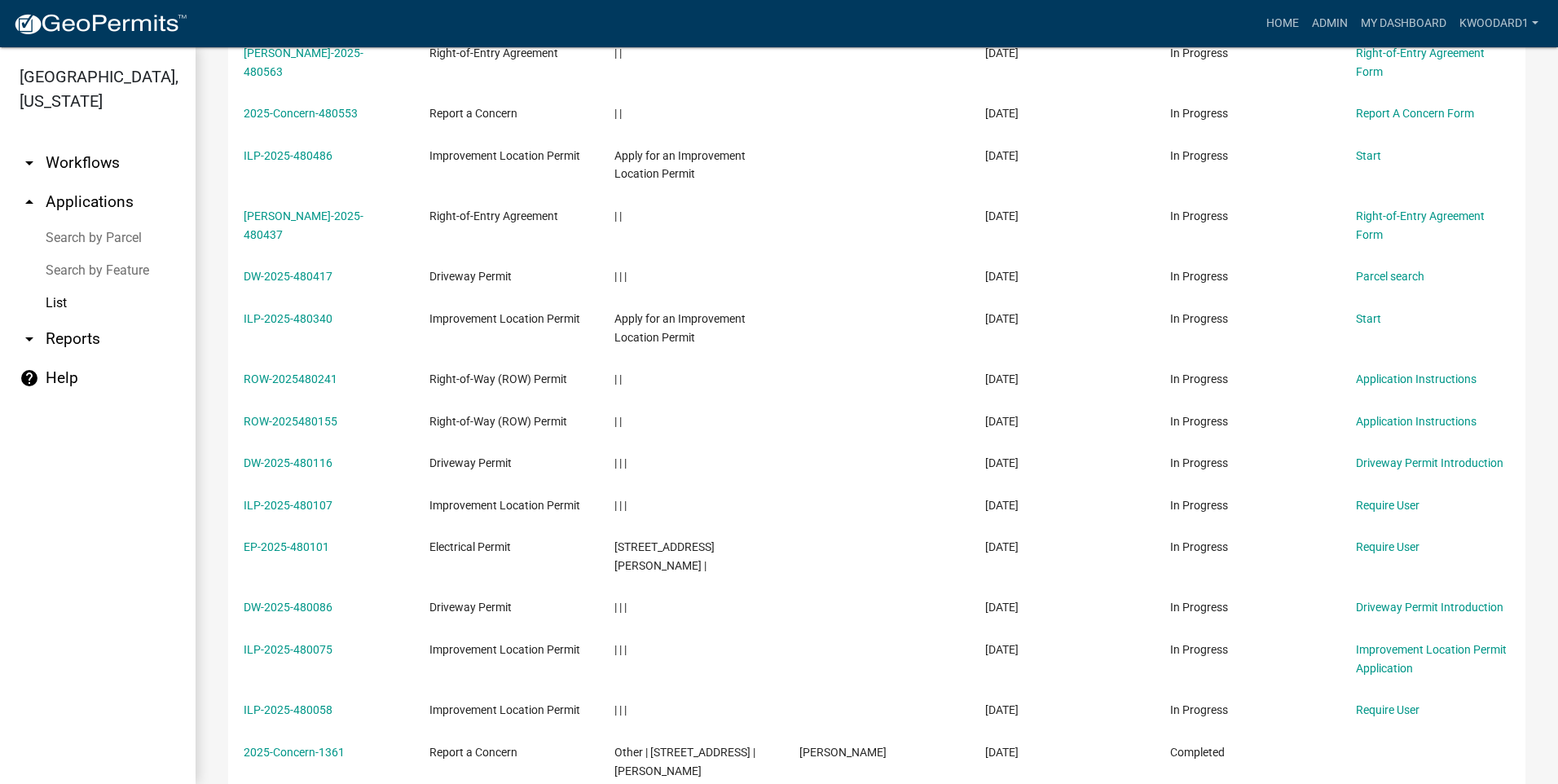
scroll to position [4645, 0]
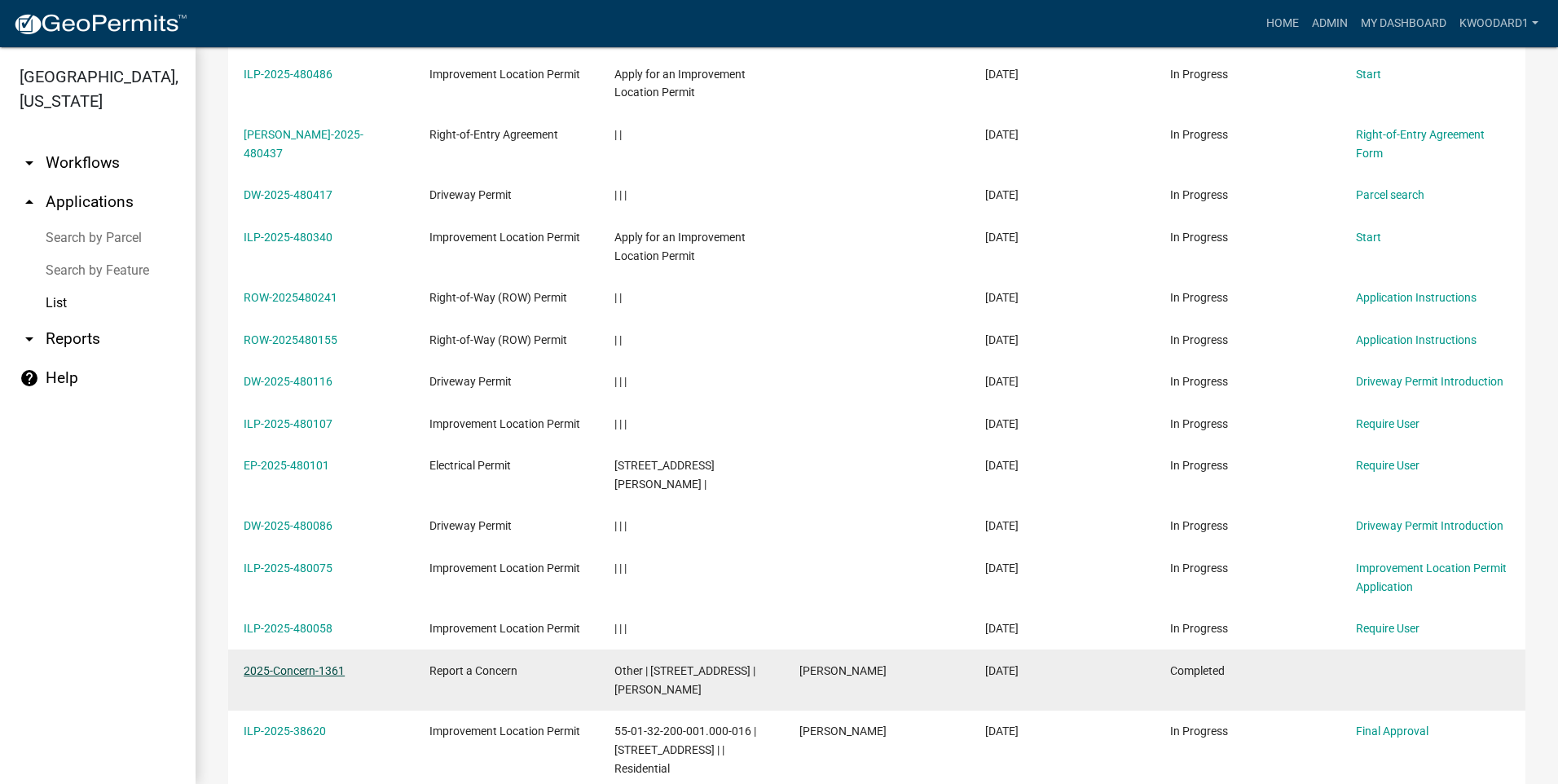
click at [331, 665] on link "2025-Concern-1361" at bounding box center [294, 671] width 101 height 13
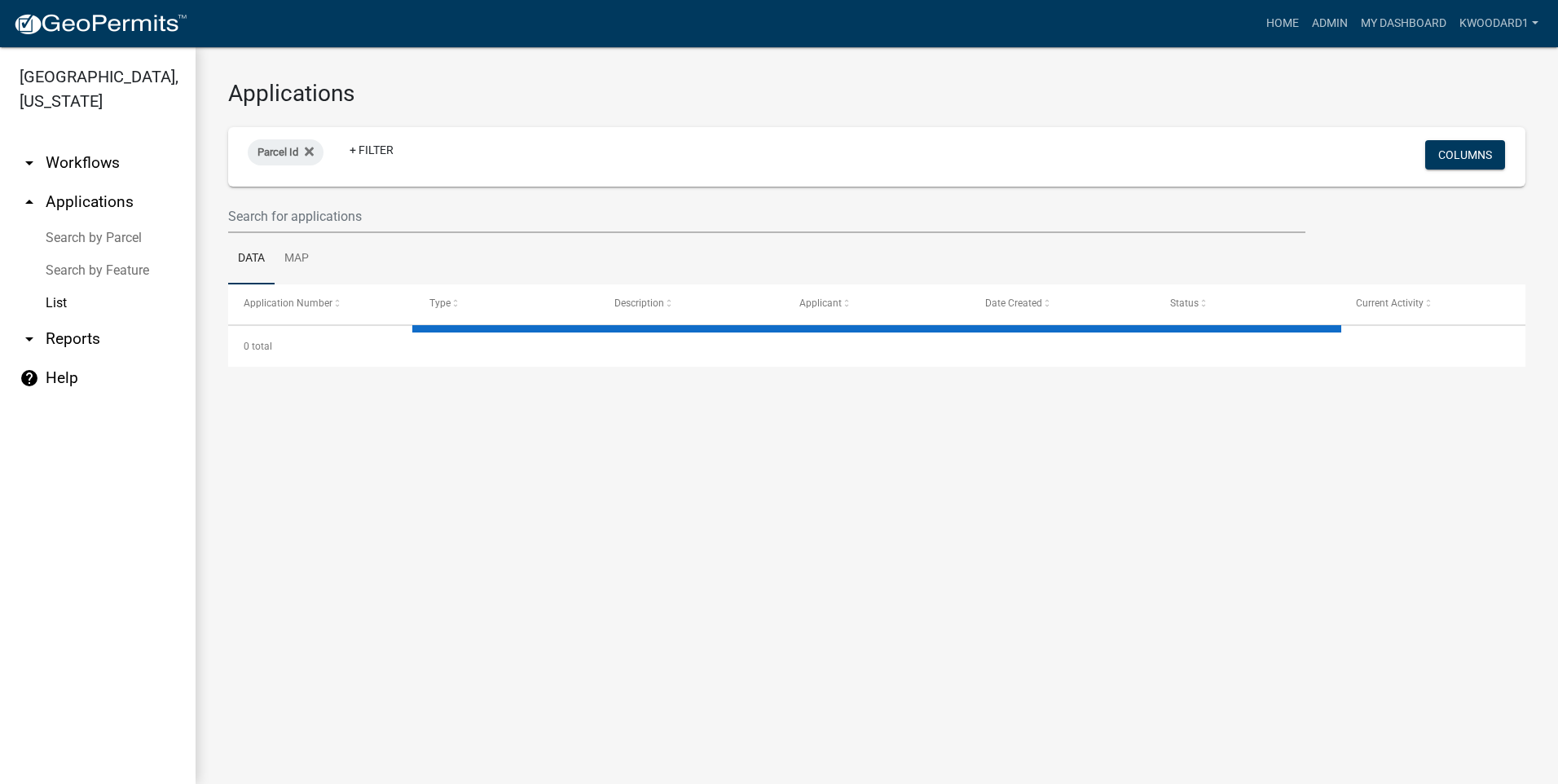
select select "3: 100"
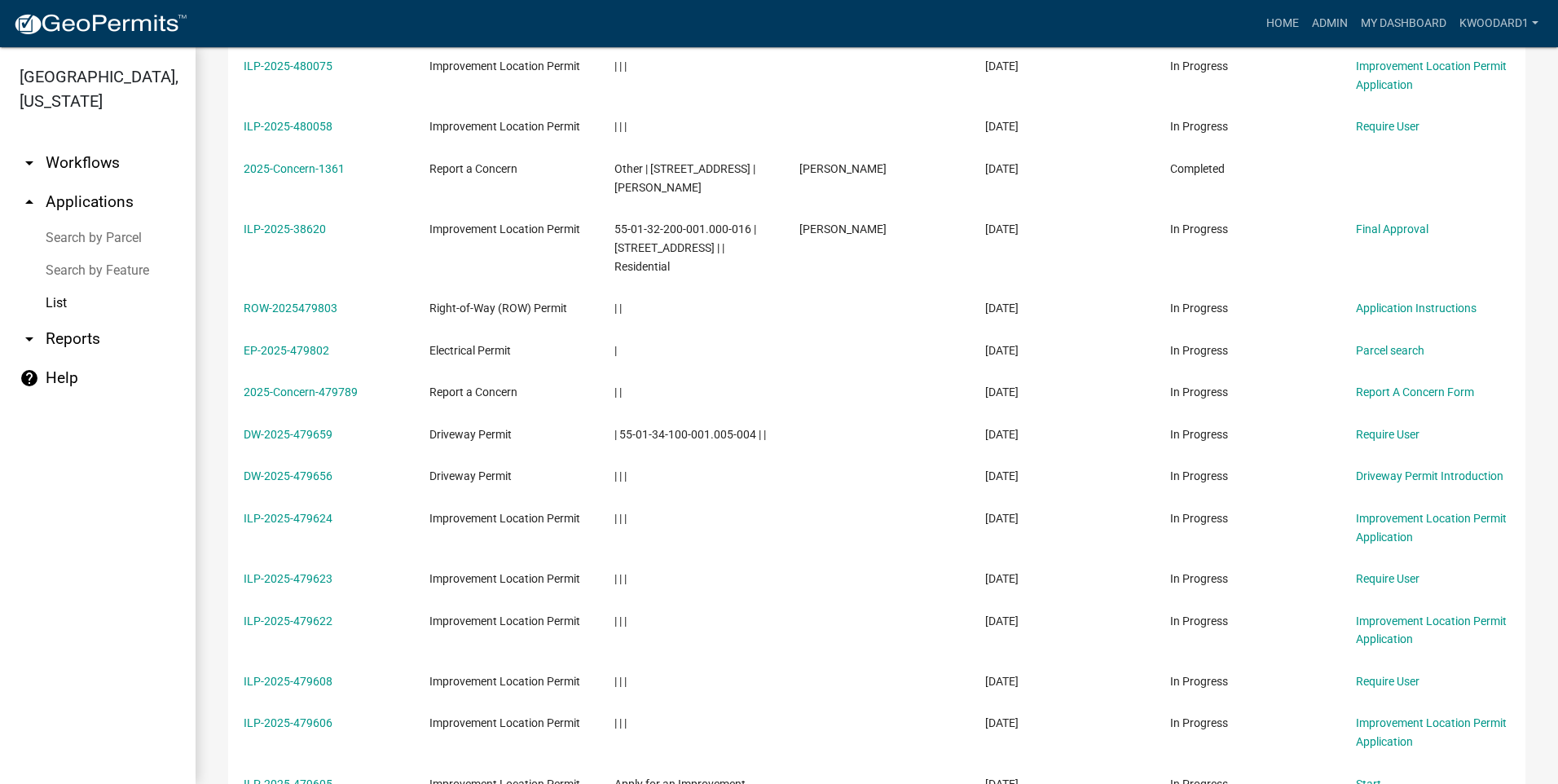
scroll to position [5151, 0]
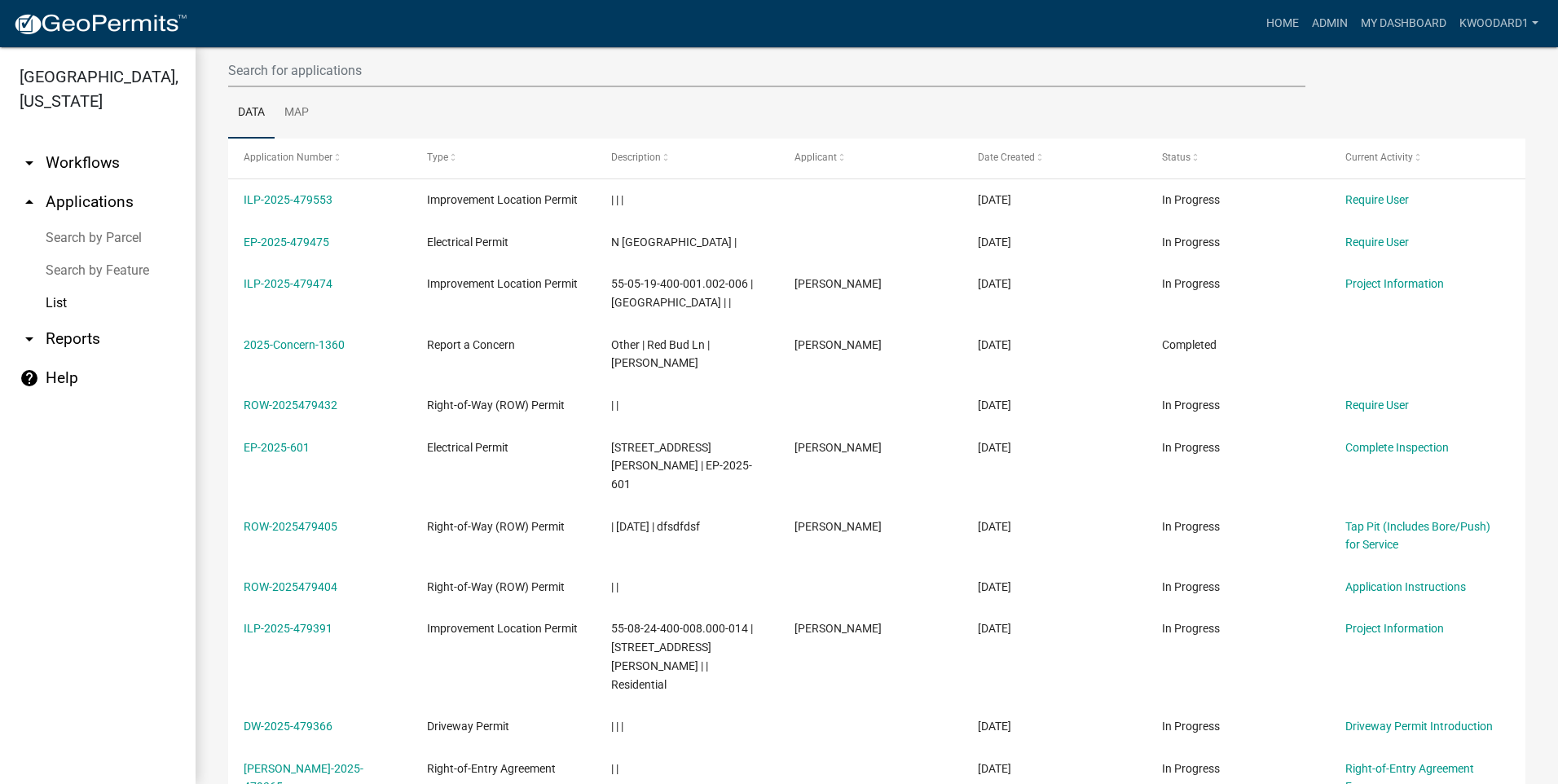
scroll to position [163, 0]
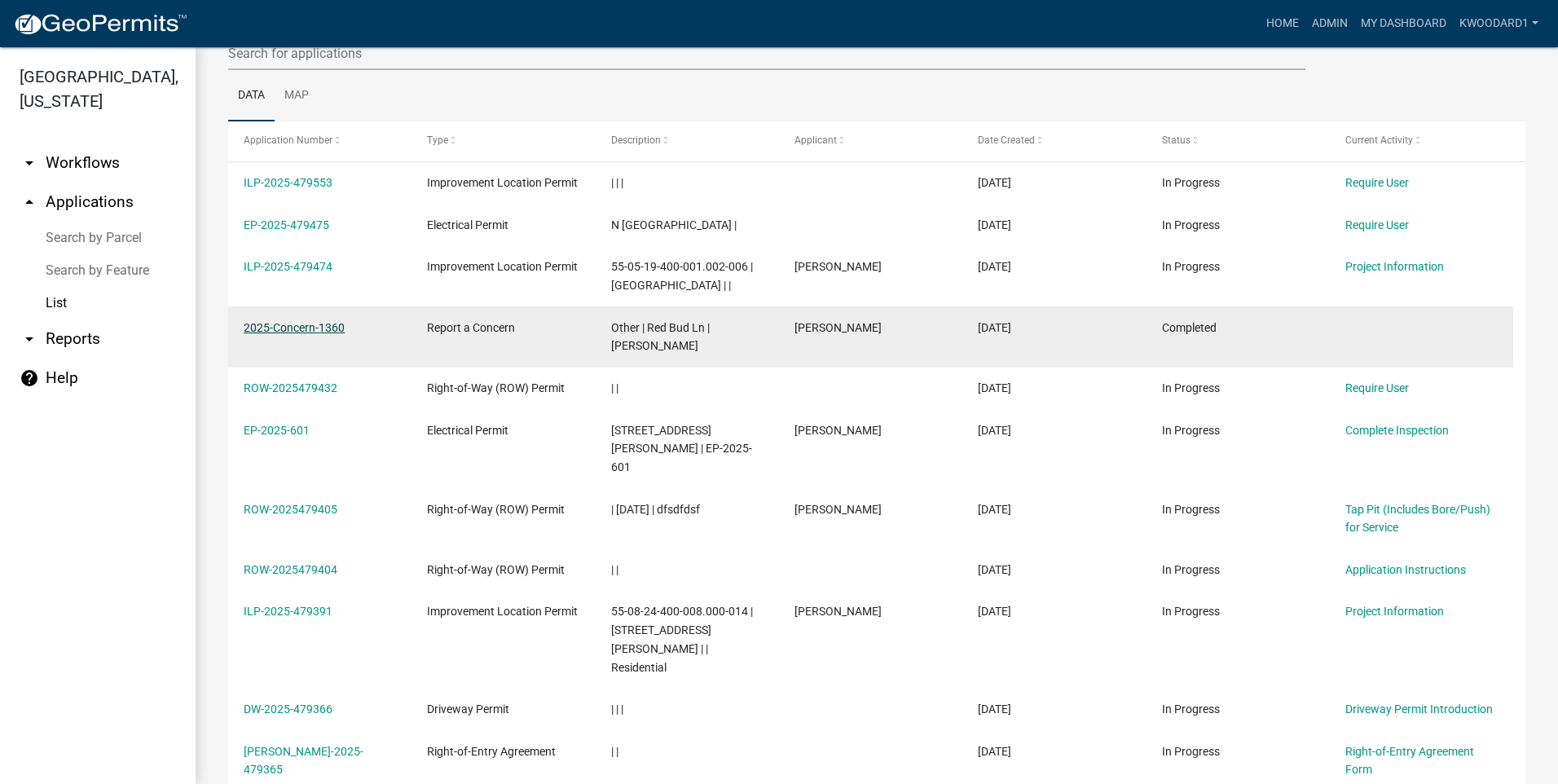
click at [331, 327] on link "2025-Concern-1360" at bounding box center [294, 328] width 101 height 13
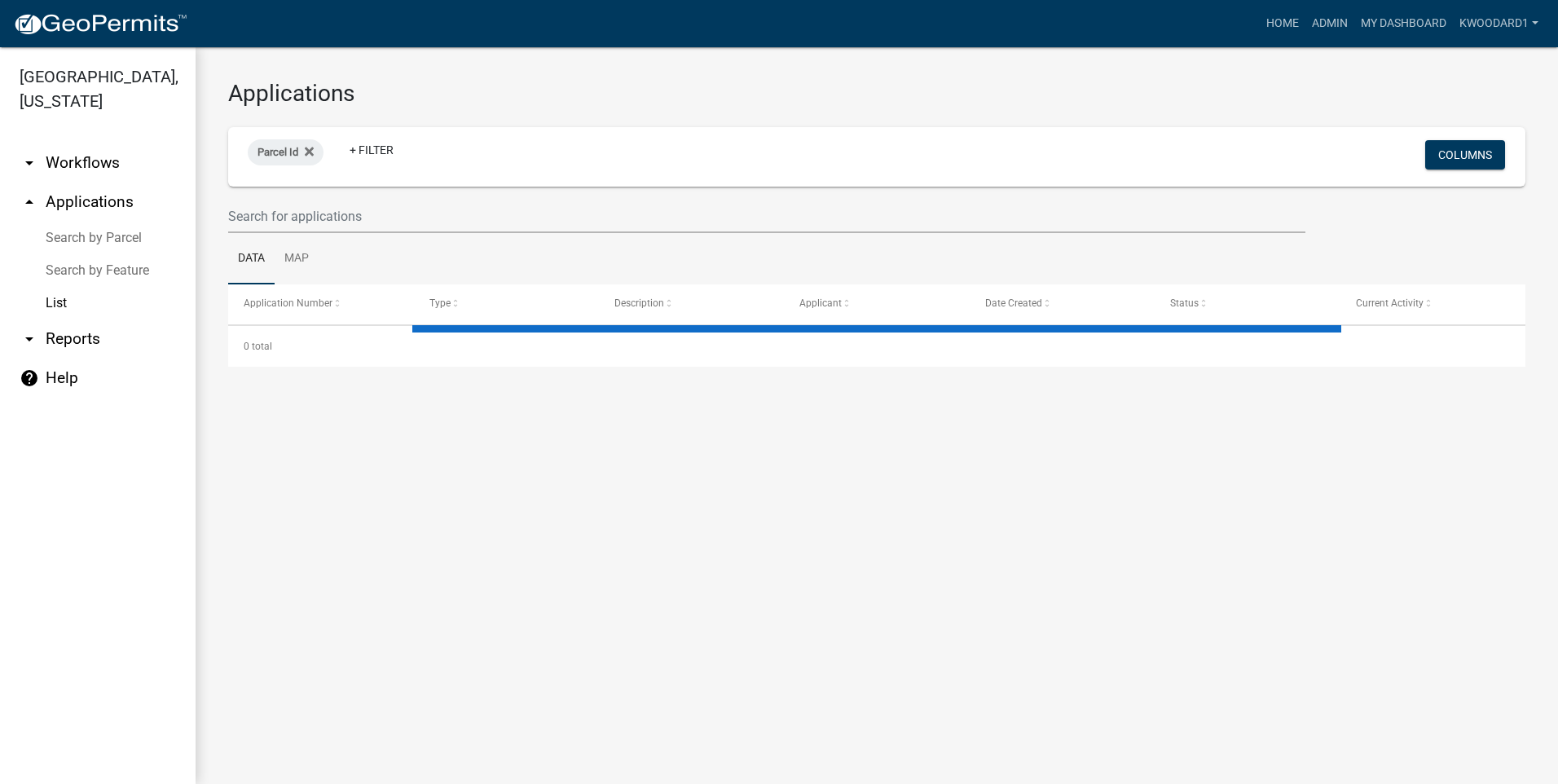
select select "3: 100"
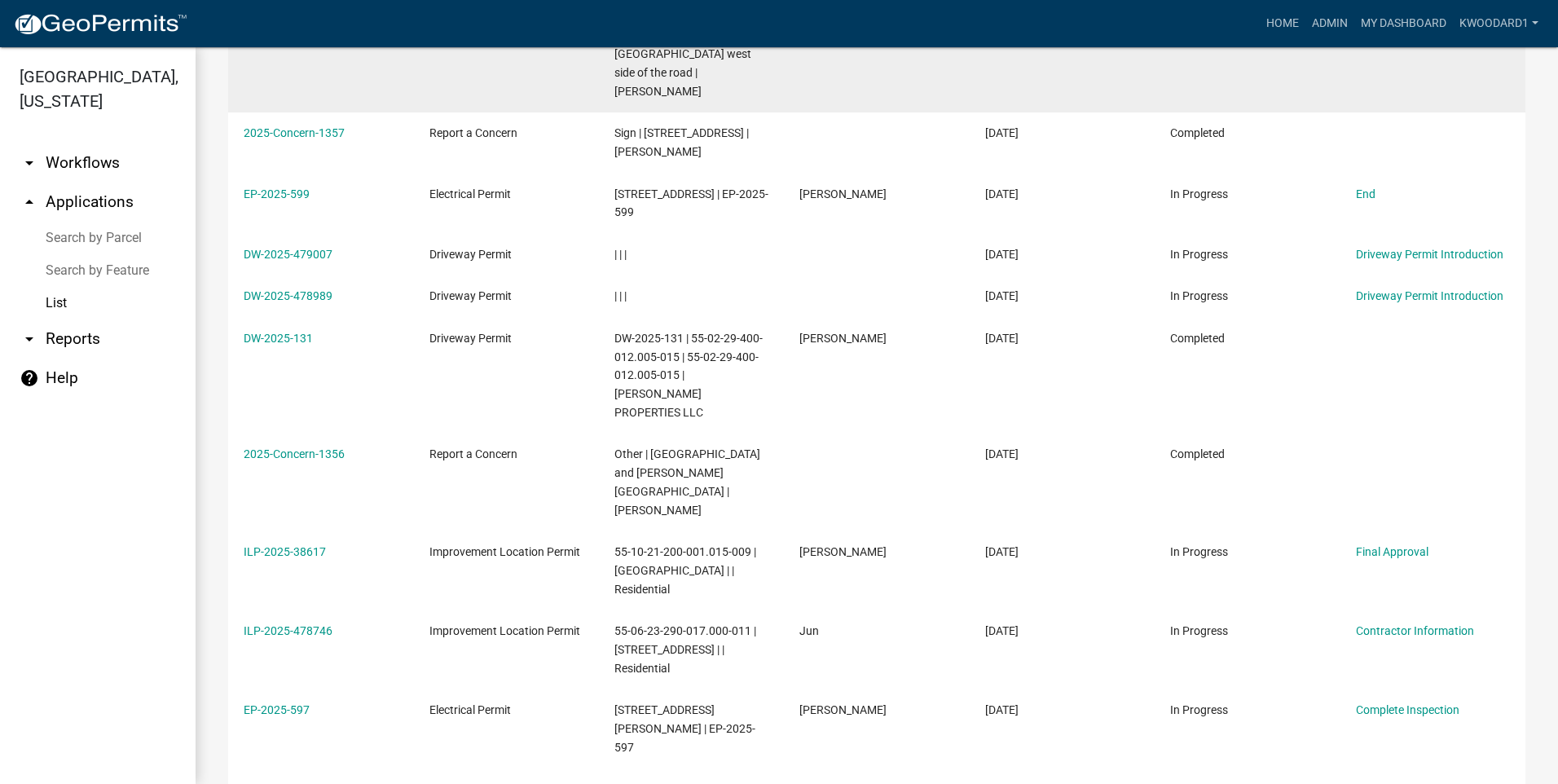
scroll to position [1141, 0]
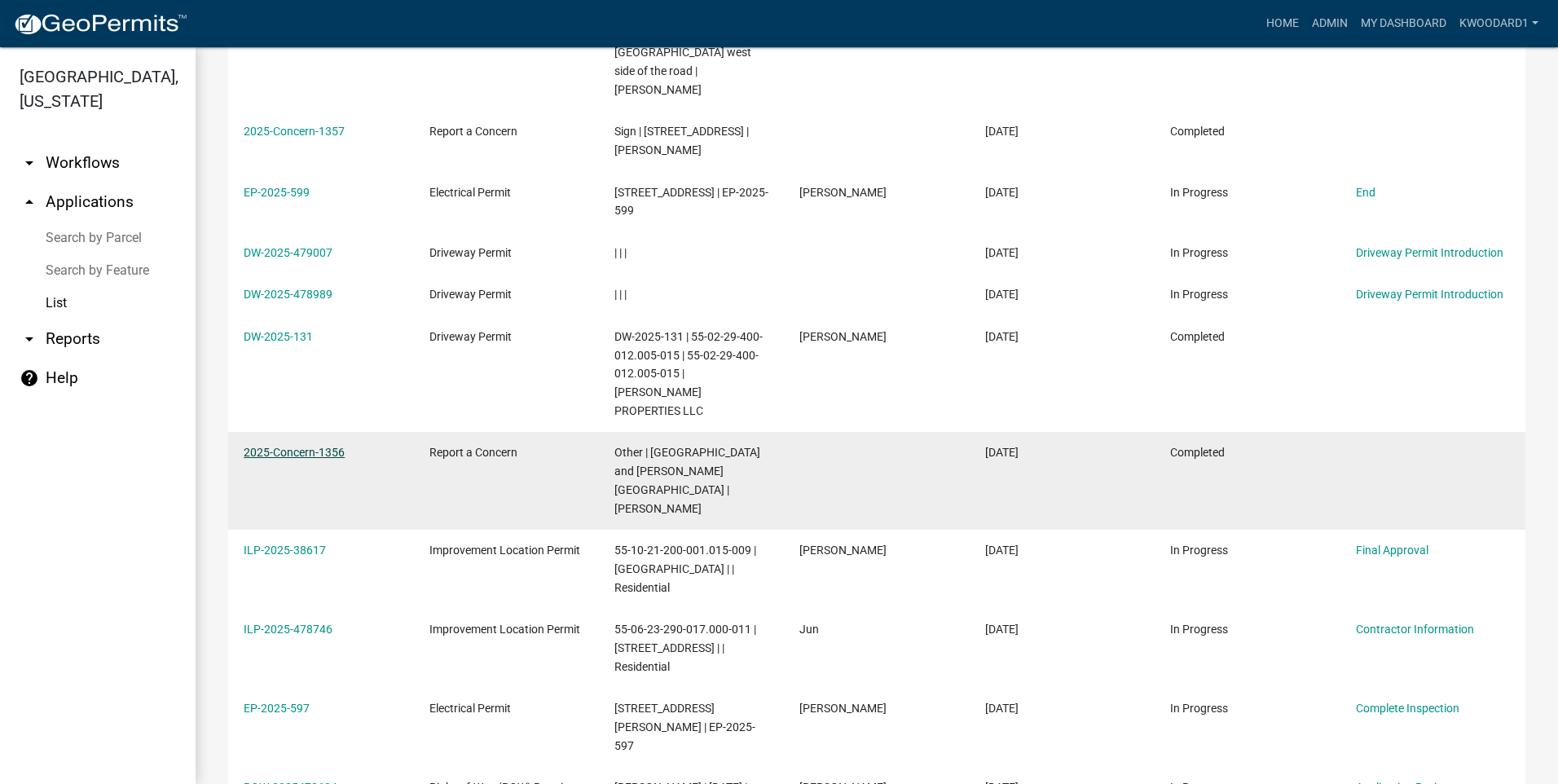
click at [298, 446] on link "2025-Concern-1356" at bounding box center [294, 453] width 101 height 13
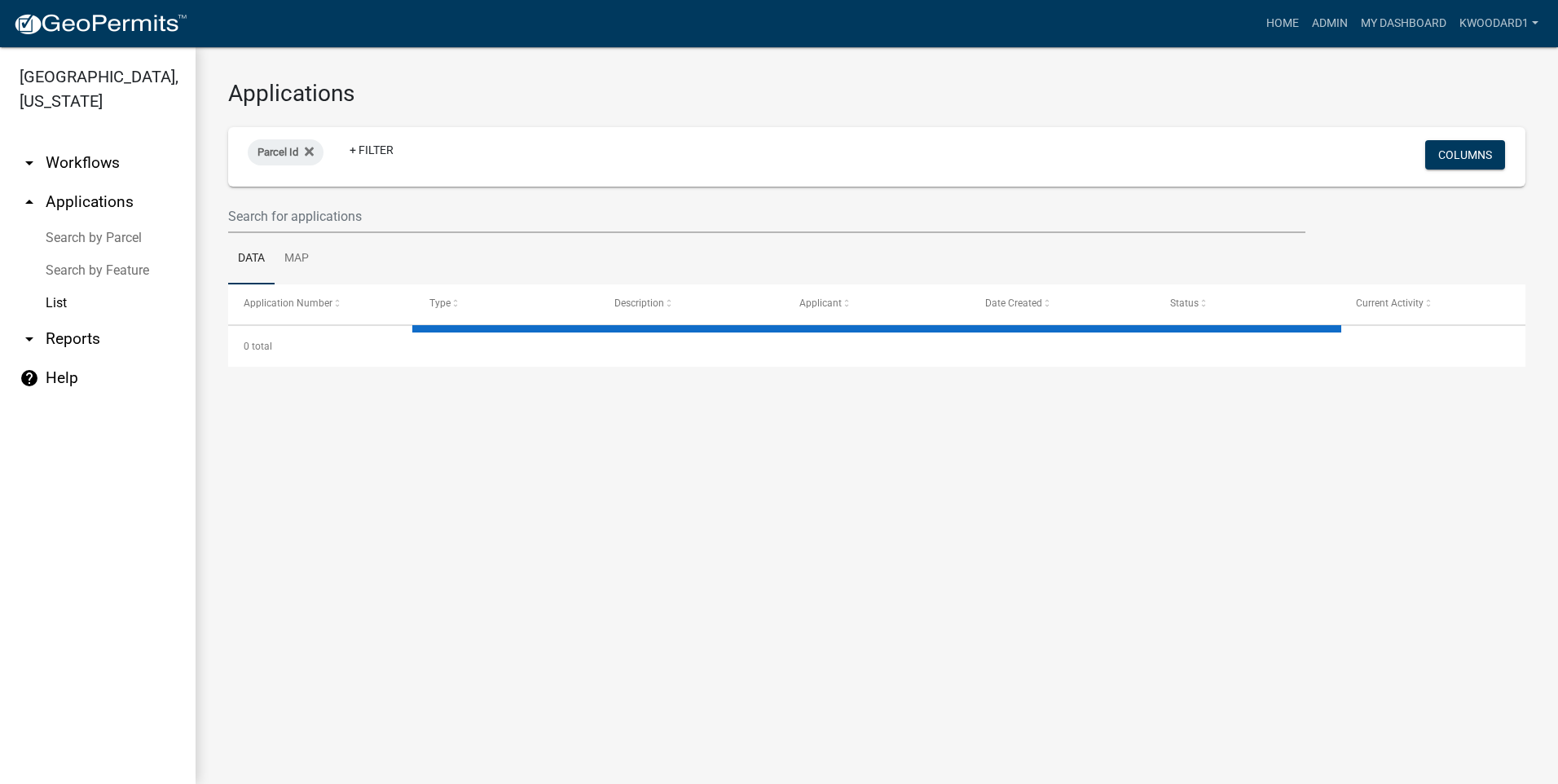
select select "3: 100"
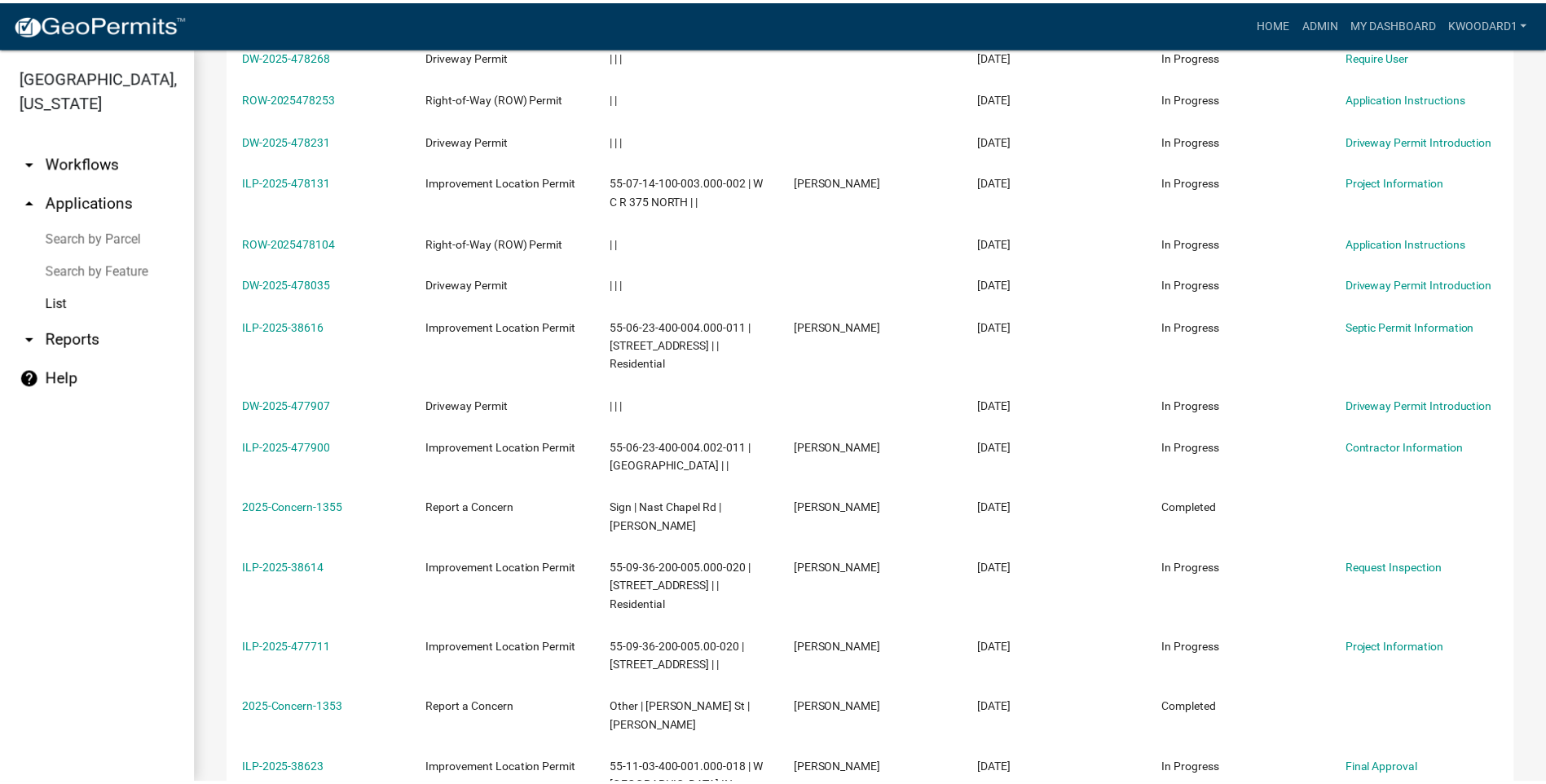
scroll to position [2445, 0]
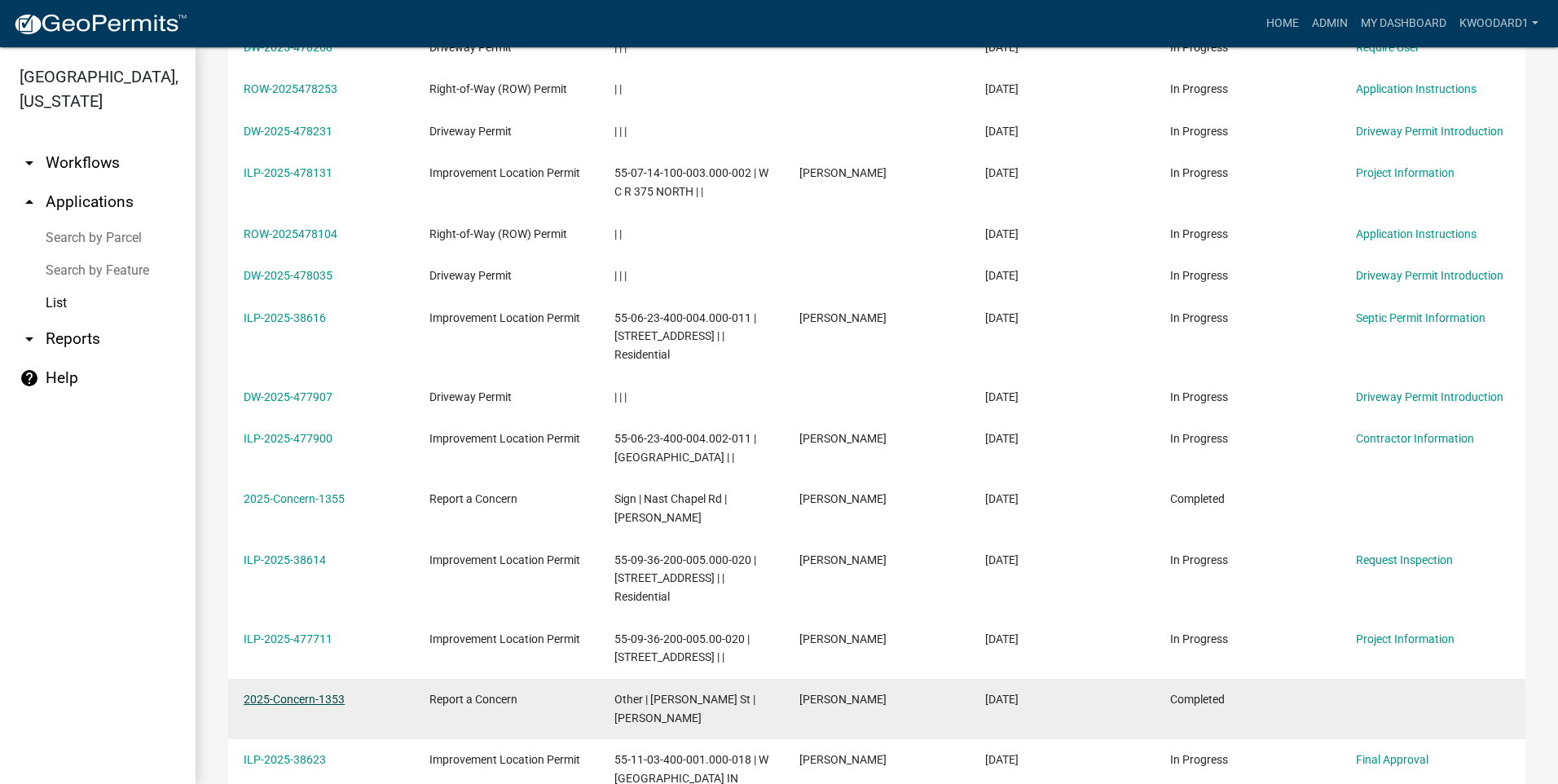
click at [307, 693] on link "2025-Concern-1353" at bounding box center [294, 700] width 101 height 13
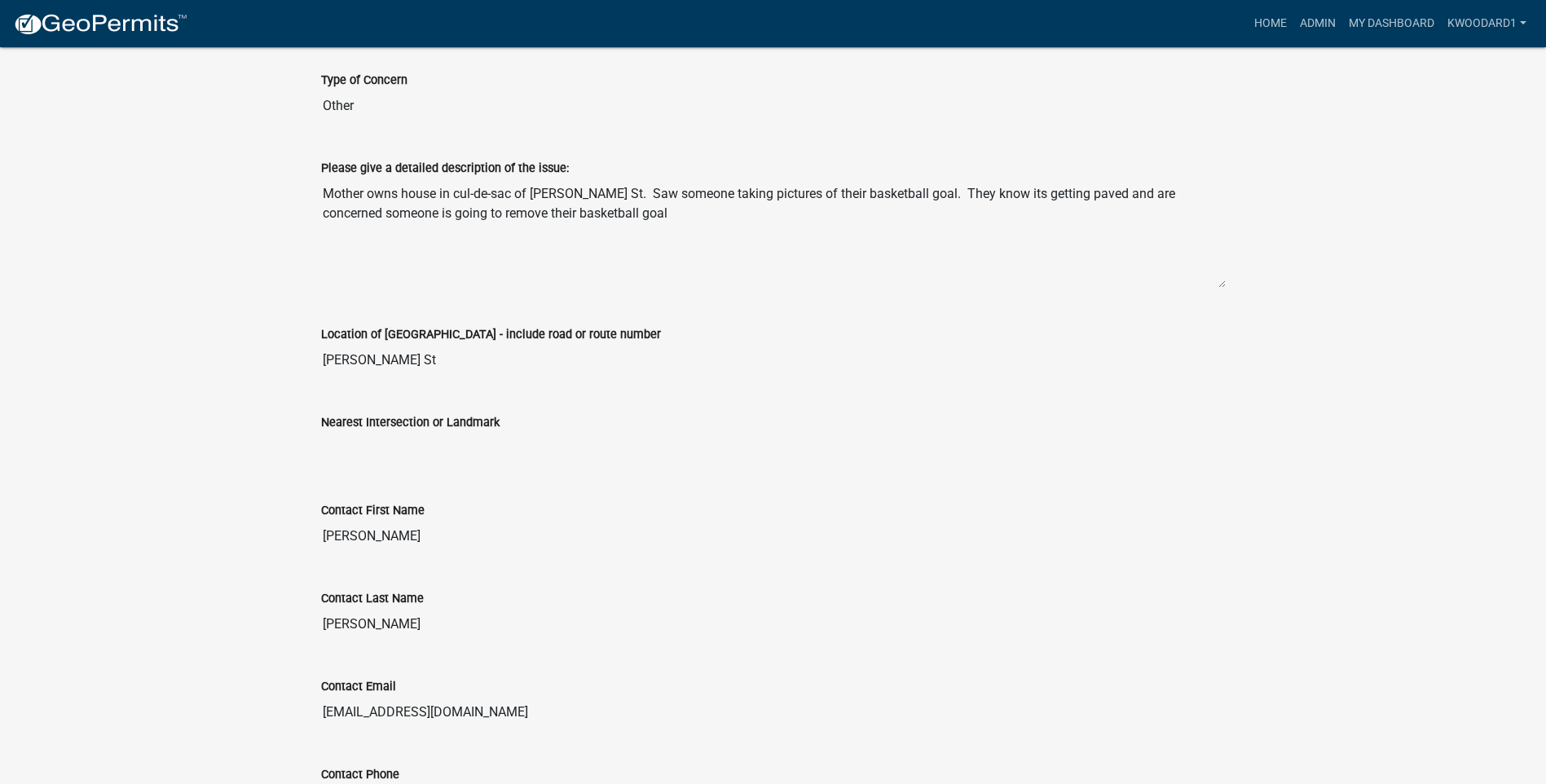
scroll to position [489, 0]
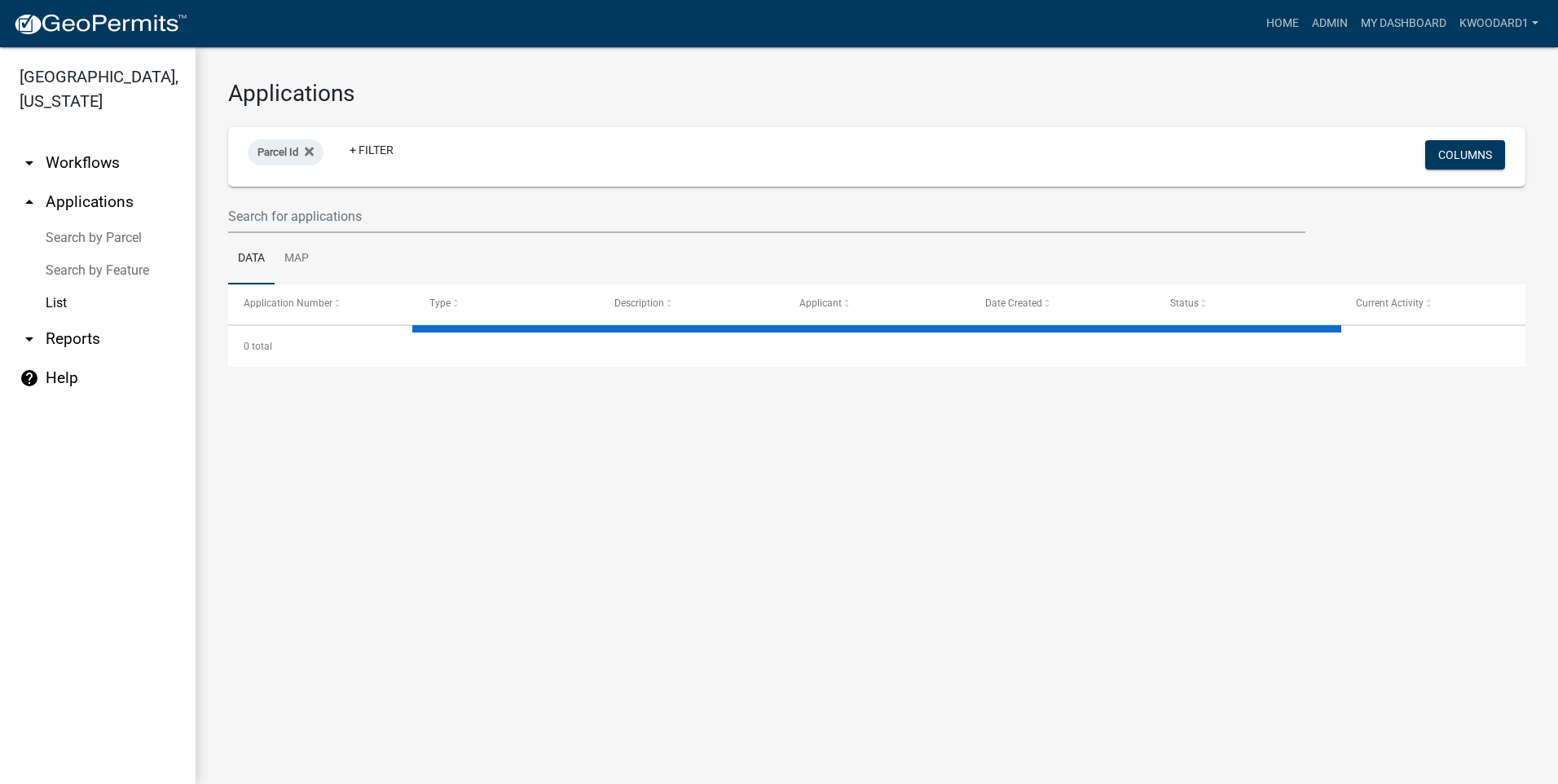
select select "3: 100"
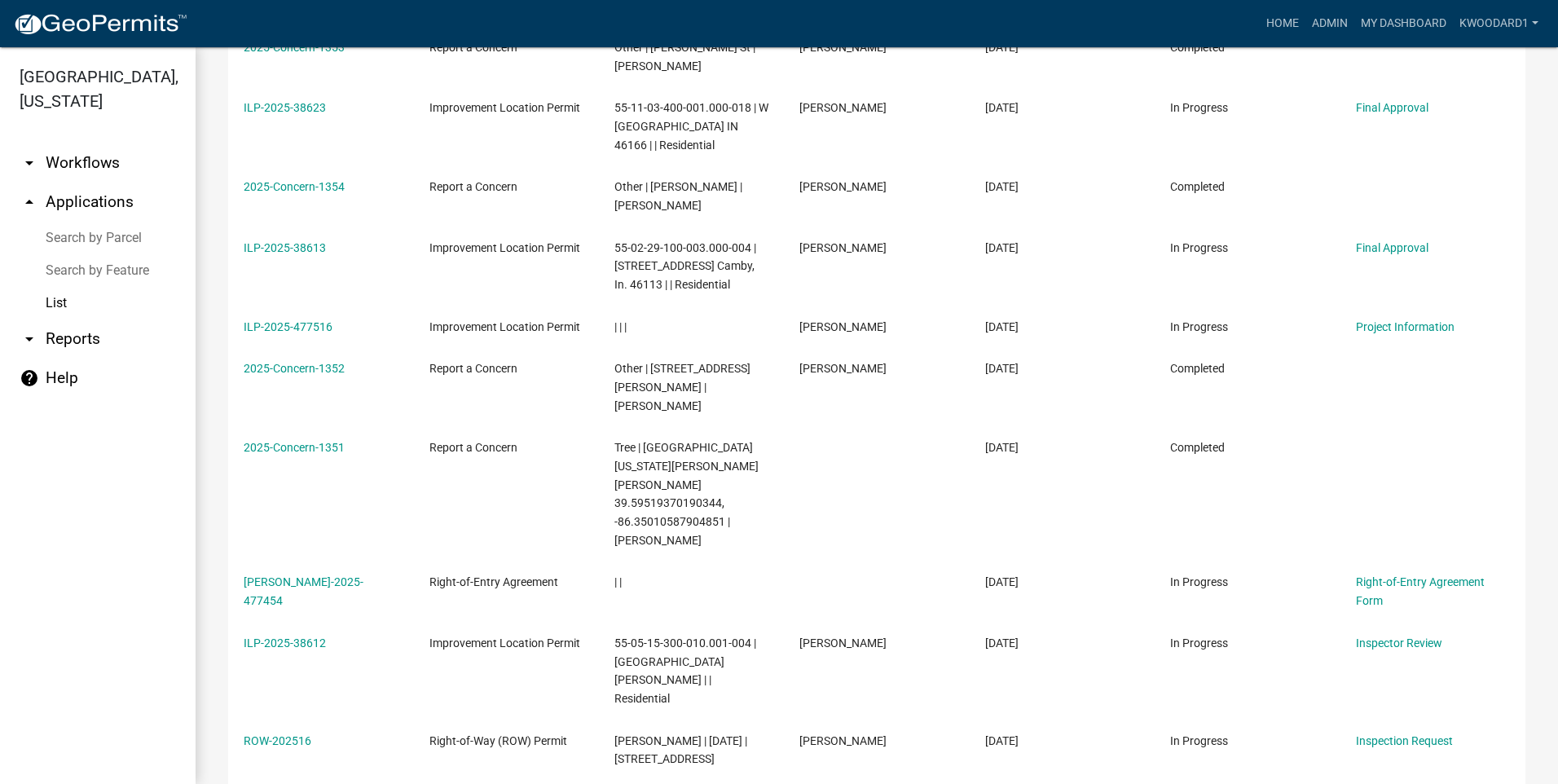
scroll to position [3178, 0]
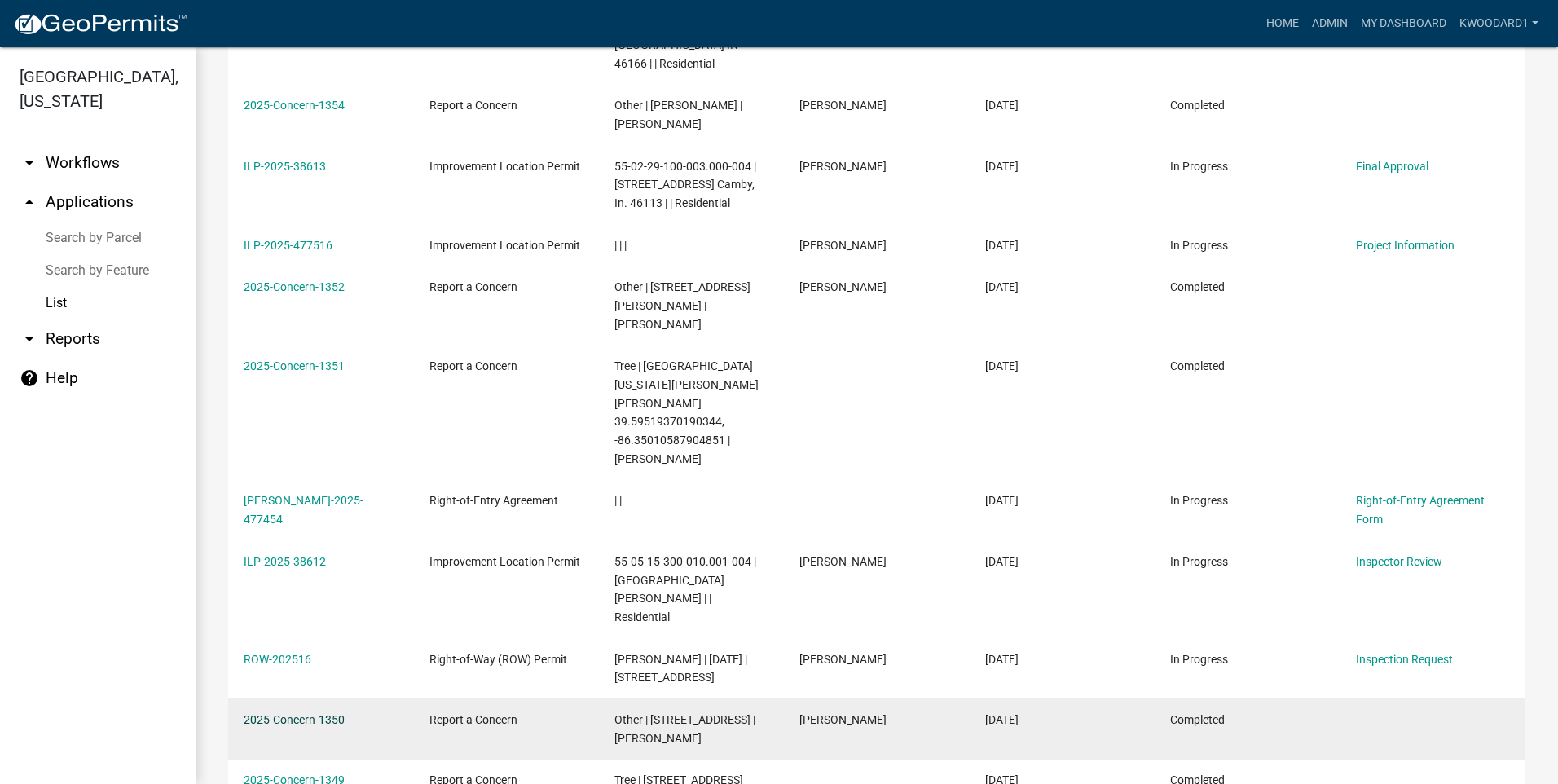
click at [258, 713] on link "2025-Concern-1350" at bounding box center [294, 720] width 101 height 13
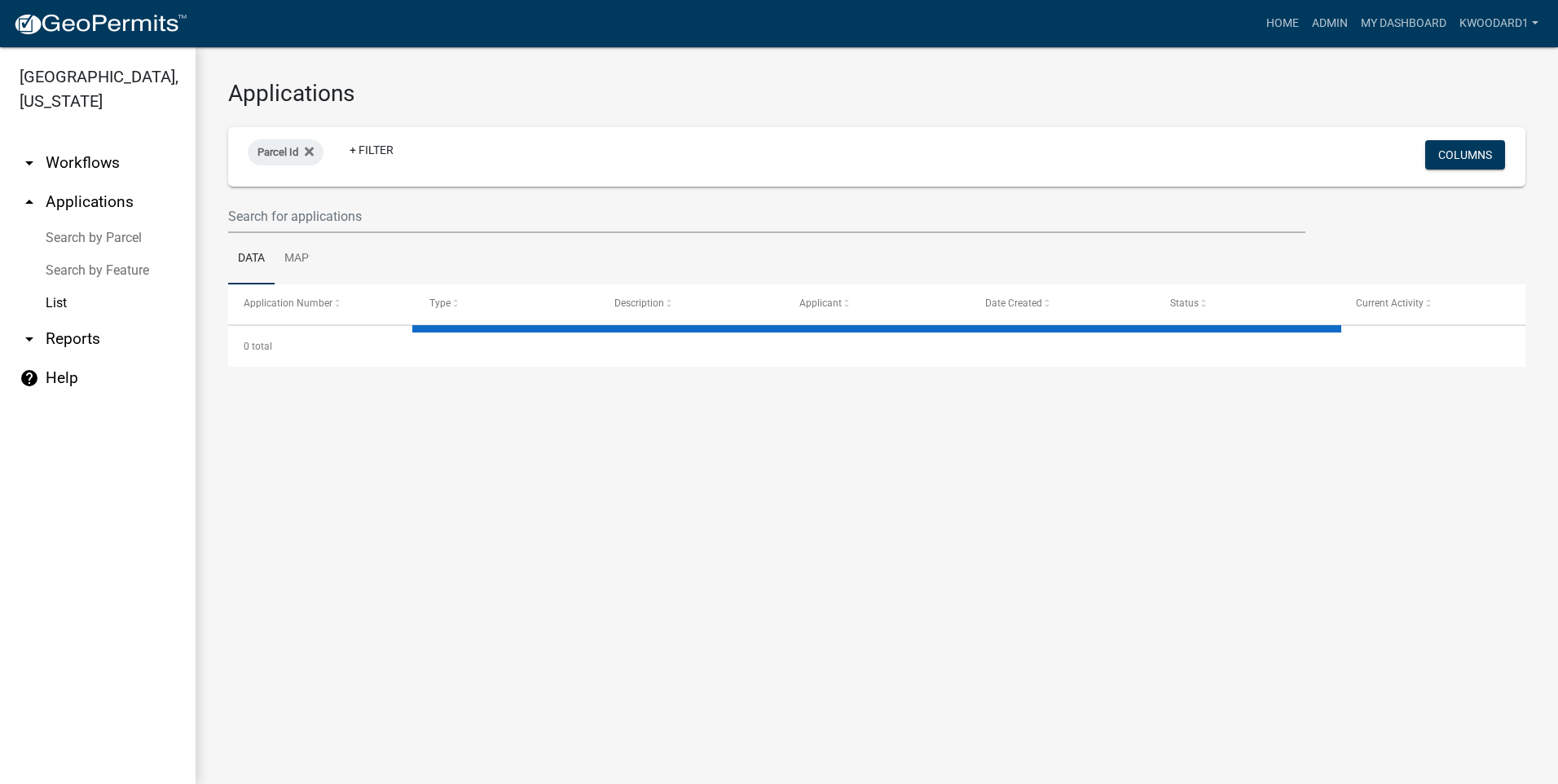
select select "3: 100"
